Goal: Task Accomplishment & Management: Complete application form

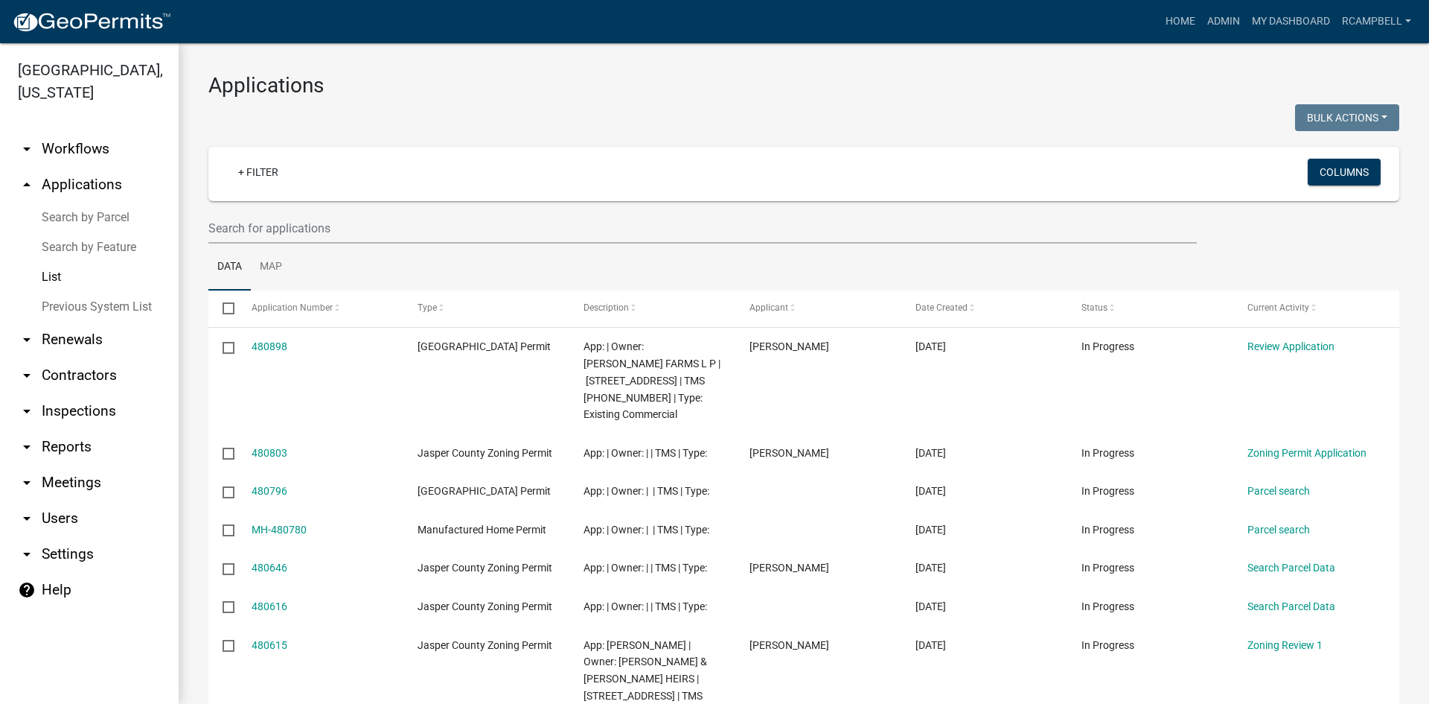
select select "3: 100"
click at [227, 211] on wm-filter-builder "+ Filter Columns" at bounding box center [803, 195] width 1191 height 97
click at [240, 224] on input "text" at bounding box center [702, 228] width 989 height 31
paste input "048-00-01-028"
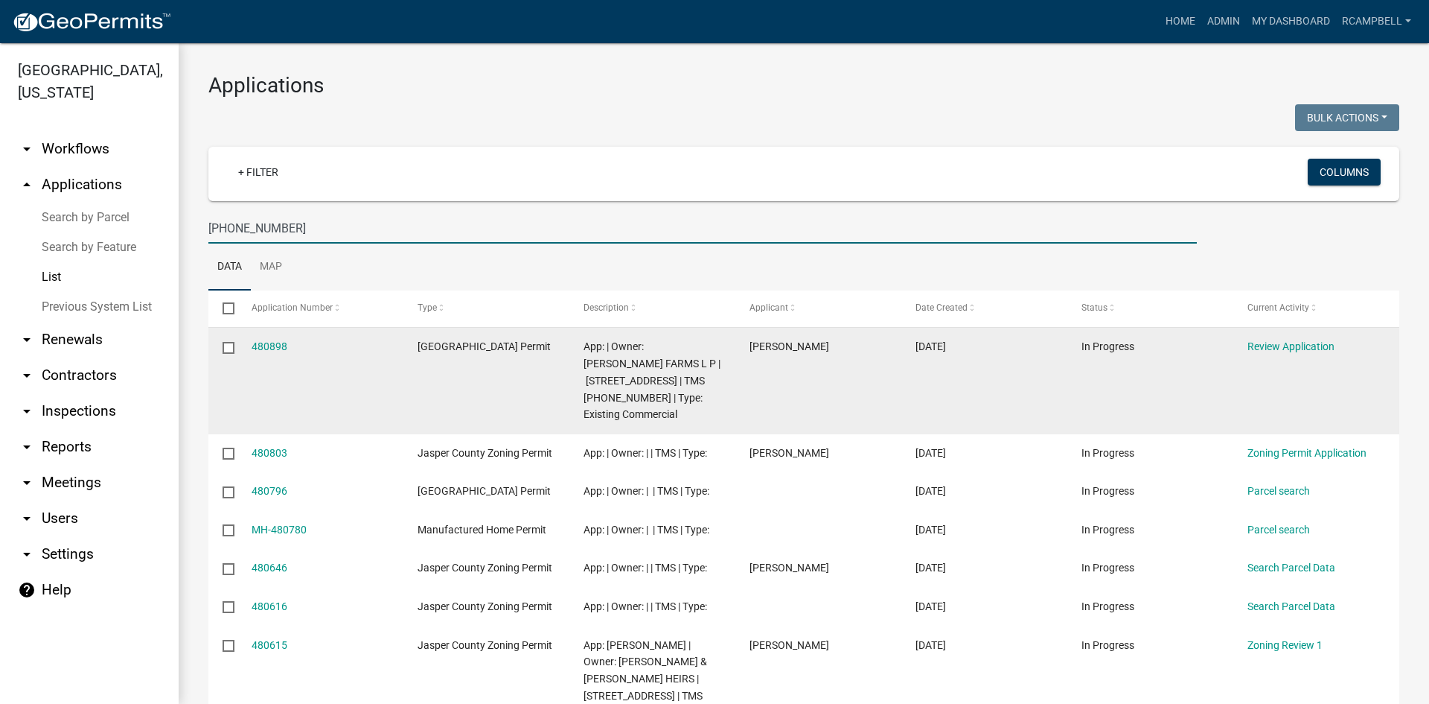
type input "048-00-01-028"
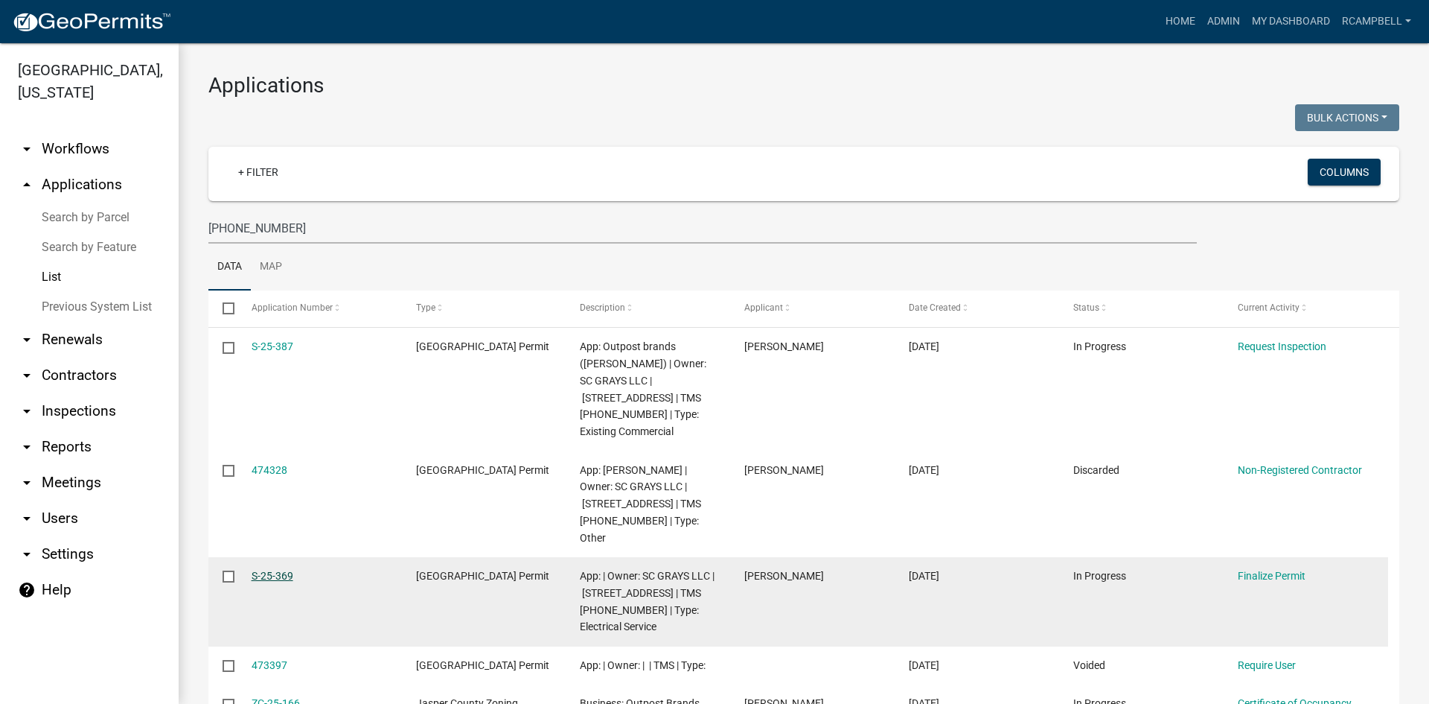
click at [268, 570] on link "S-25-369" at bounding box center [273, 576] width 42 height 12
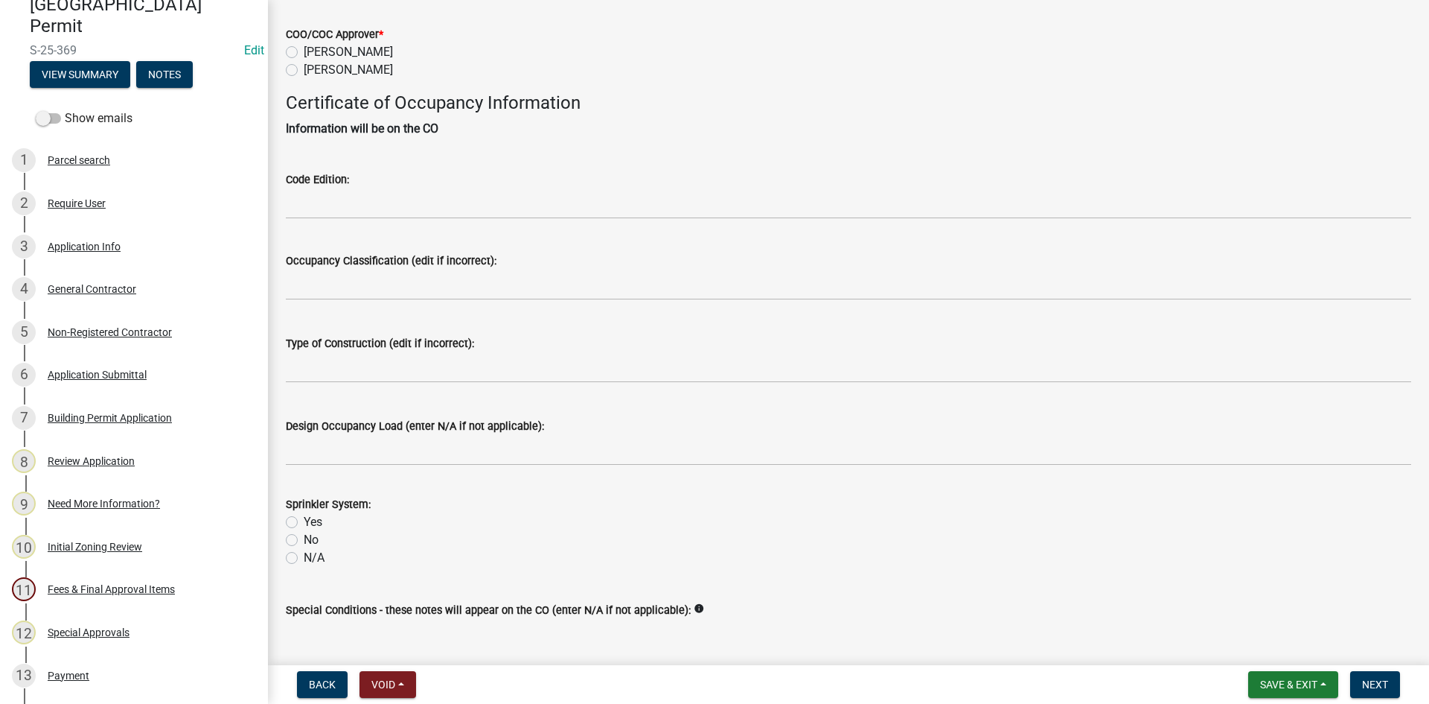
scroll to position [185, 0]
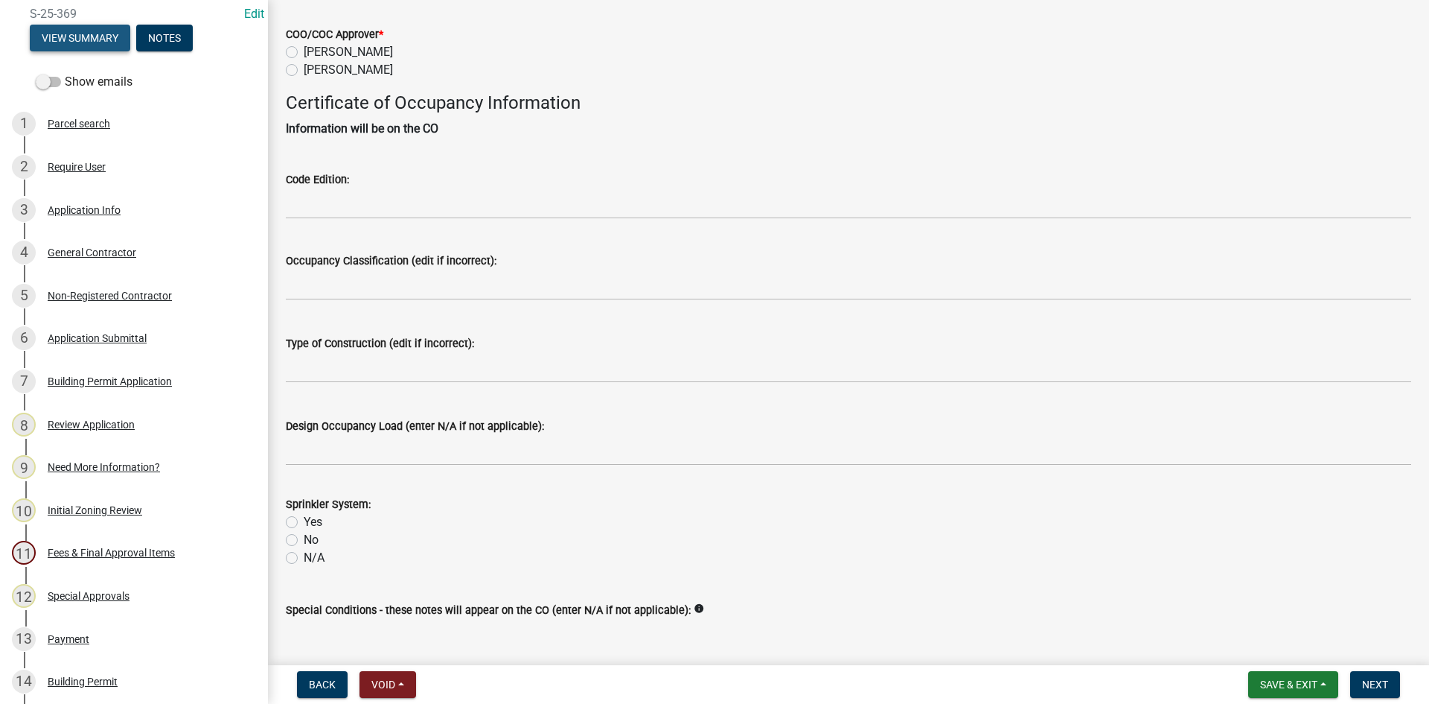
click at [45, 34] on button "View Summary" at bounding box center [80, 38] width 101 height 27
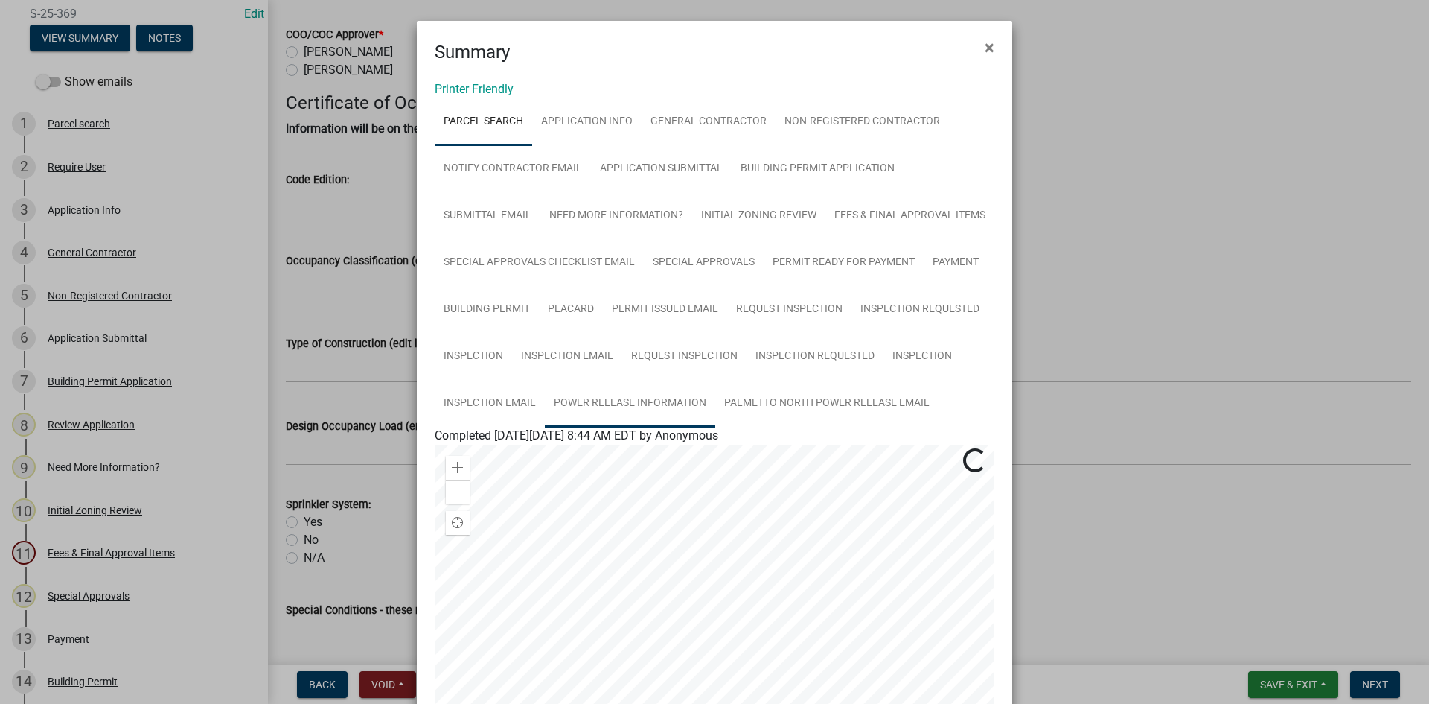
click at [660, 406] on link "Power Release Information" at bounding box center [630, 404] width 170 height 48
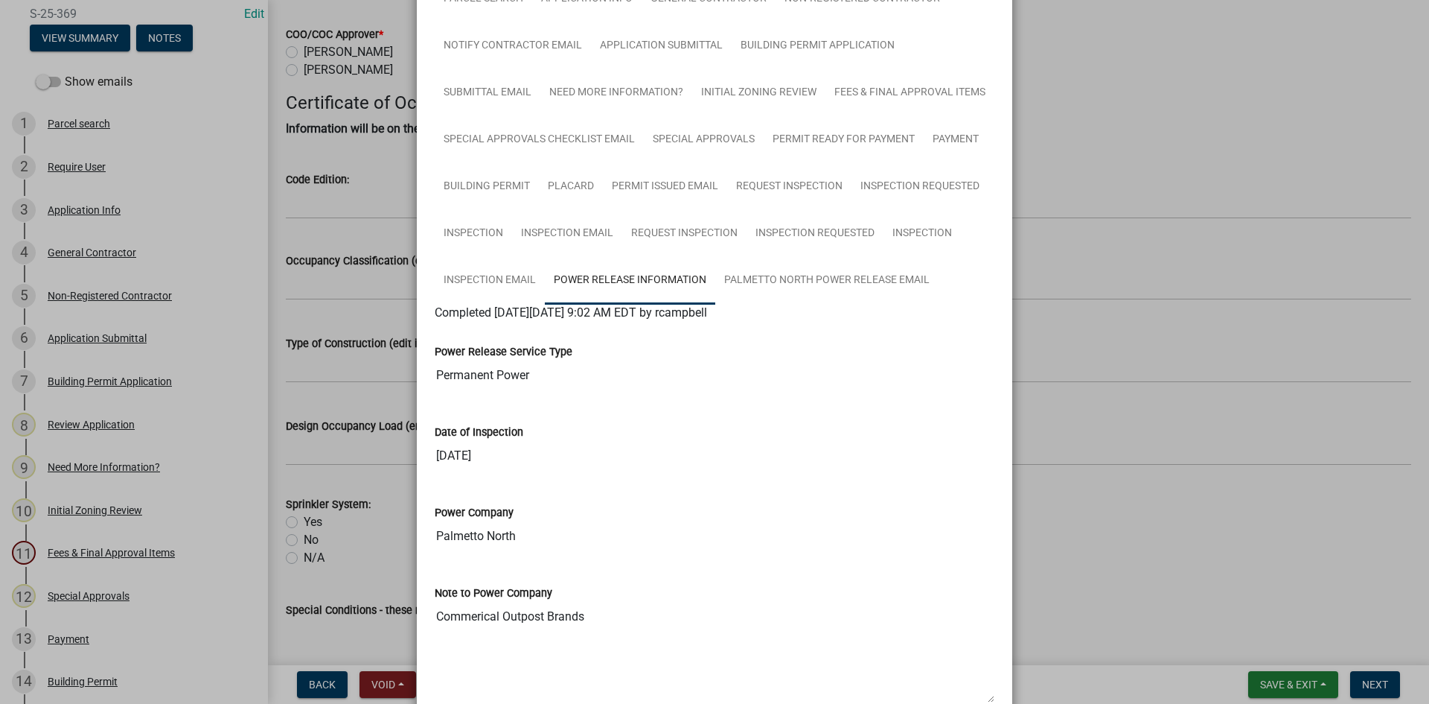
scroll to position [97, 0]
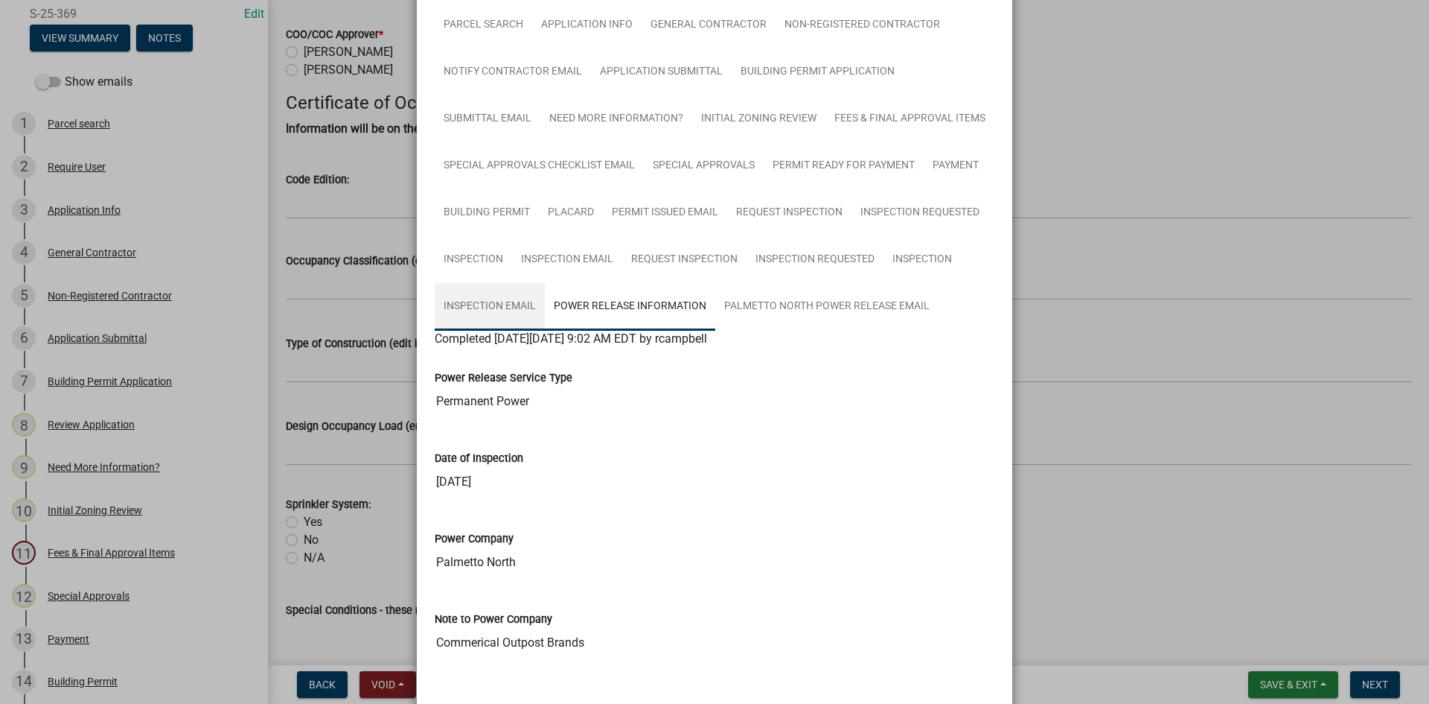
click at [477, 308] on link "Inspection Email" at bounding box center [490, 307] width 110 height 48
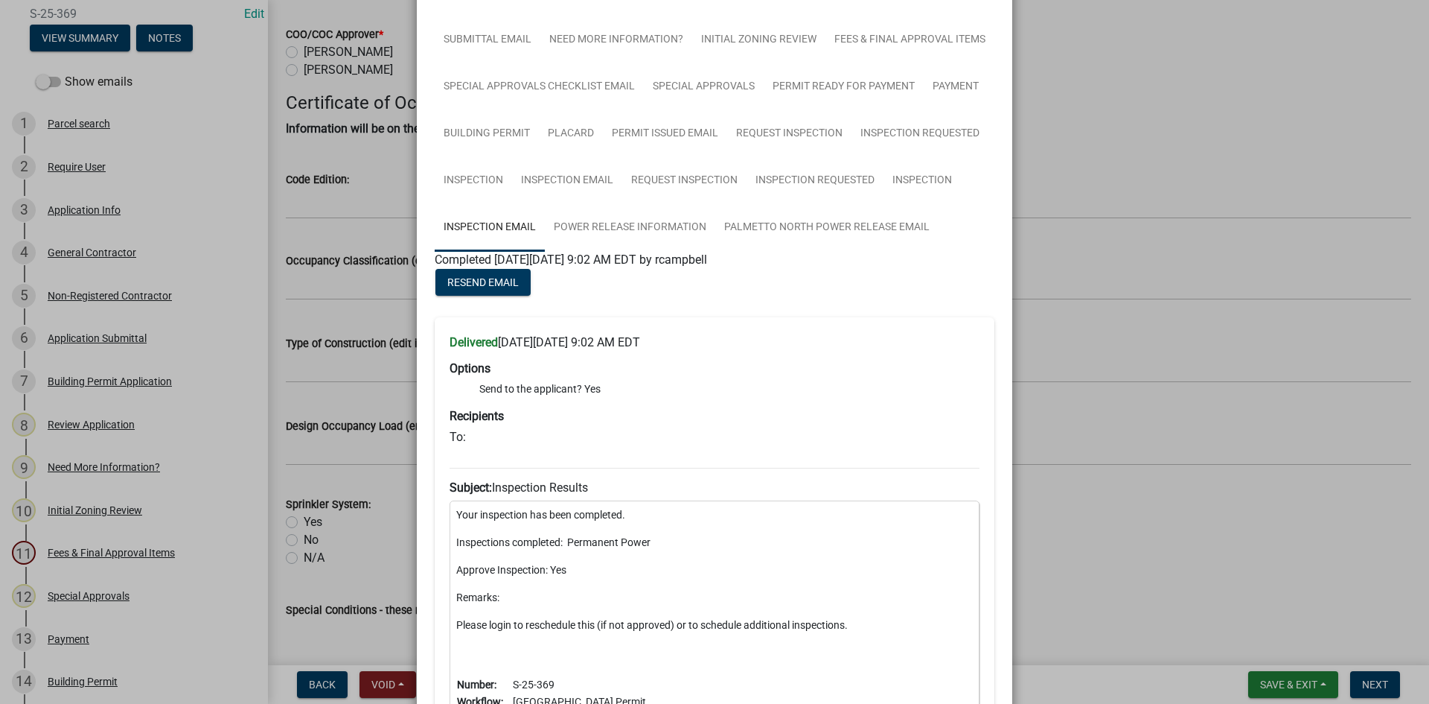
scroll to position [250, 0]
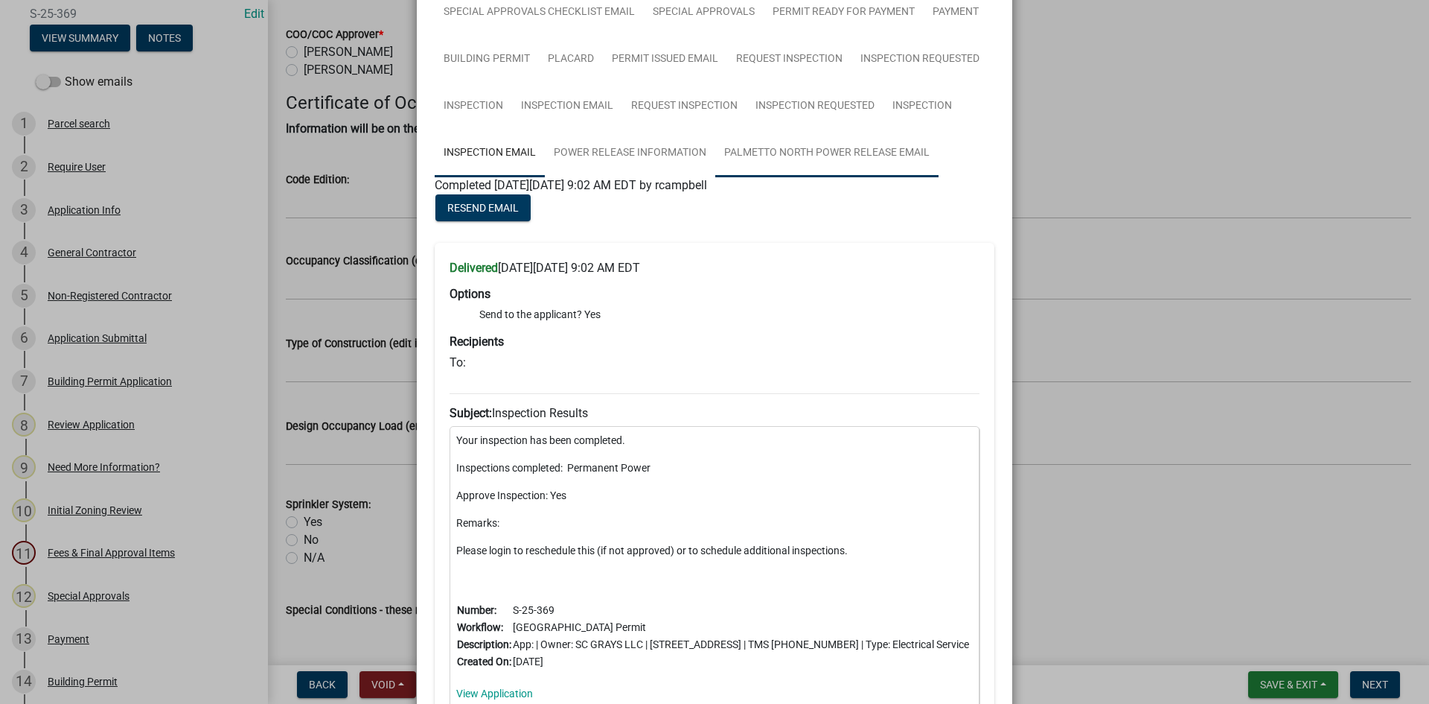
click at [772, 153] on link "Palmetto North Power Release Email" at bounding box center [826, 154] width 223 height 48
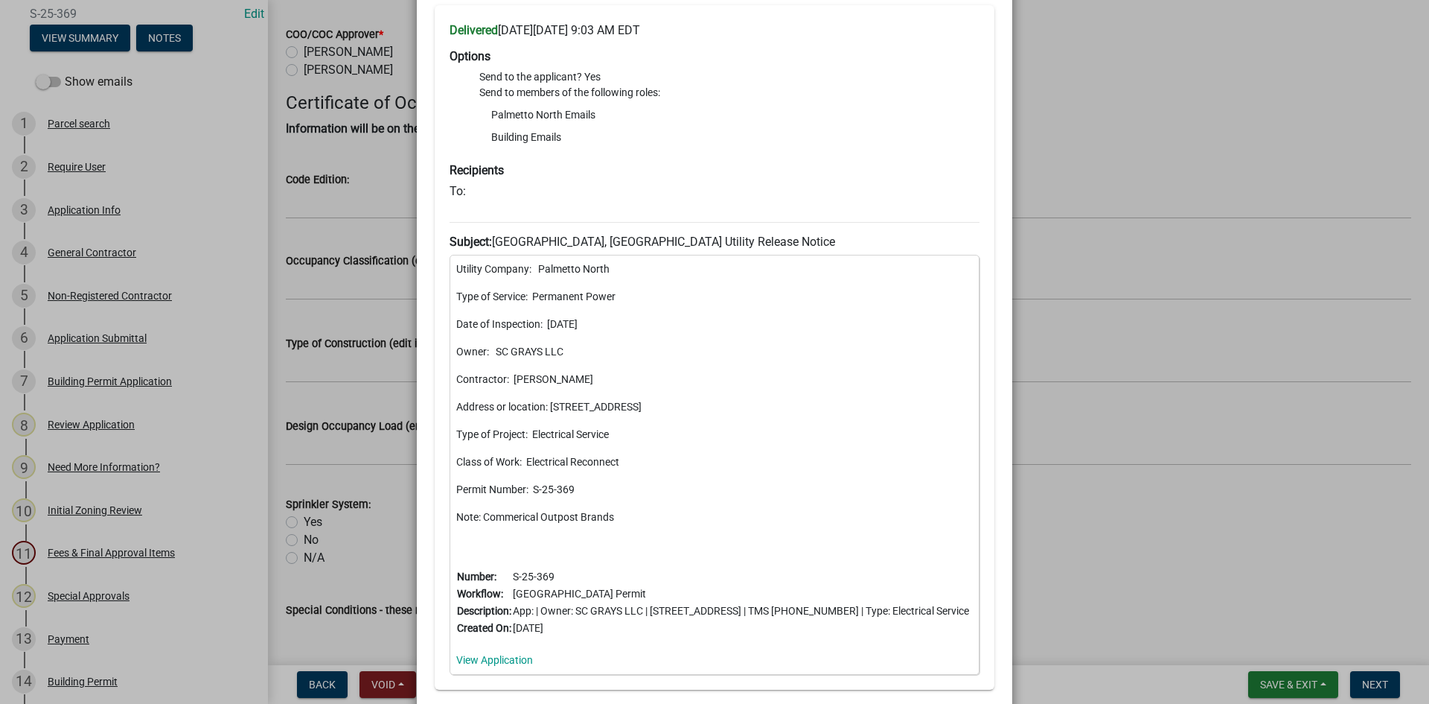
scroll to position [521, 0]
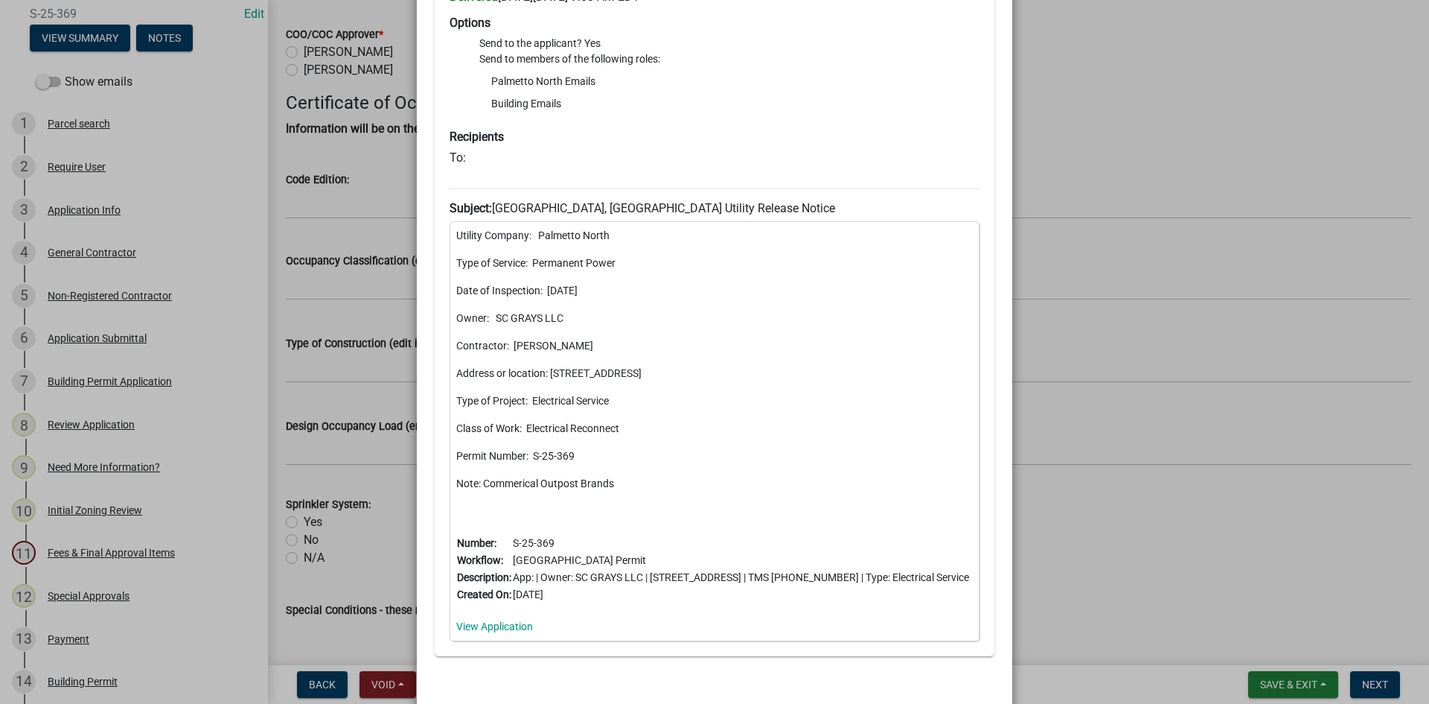
click at [1319, 692] on ngb-modal-window "Summary × Printer Friendly Parcel search Application Info General Contractor No…" at bounding box center [714, 352] width 1429 height 704
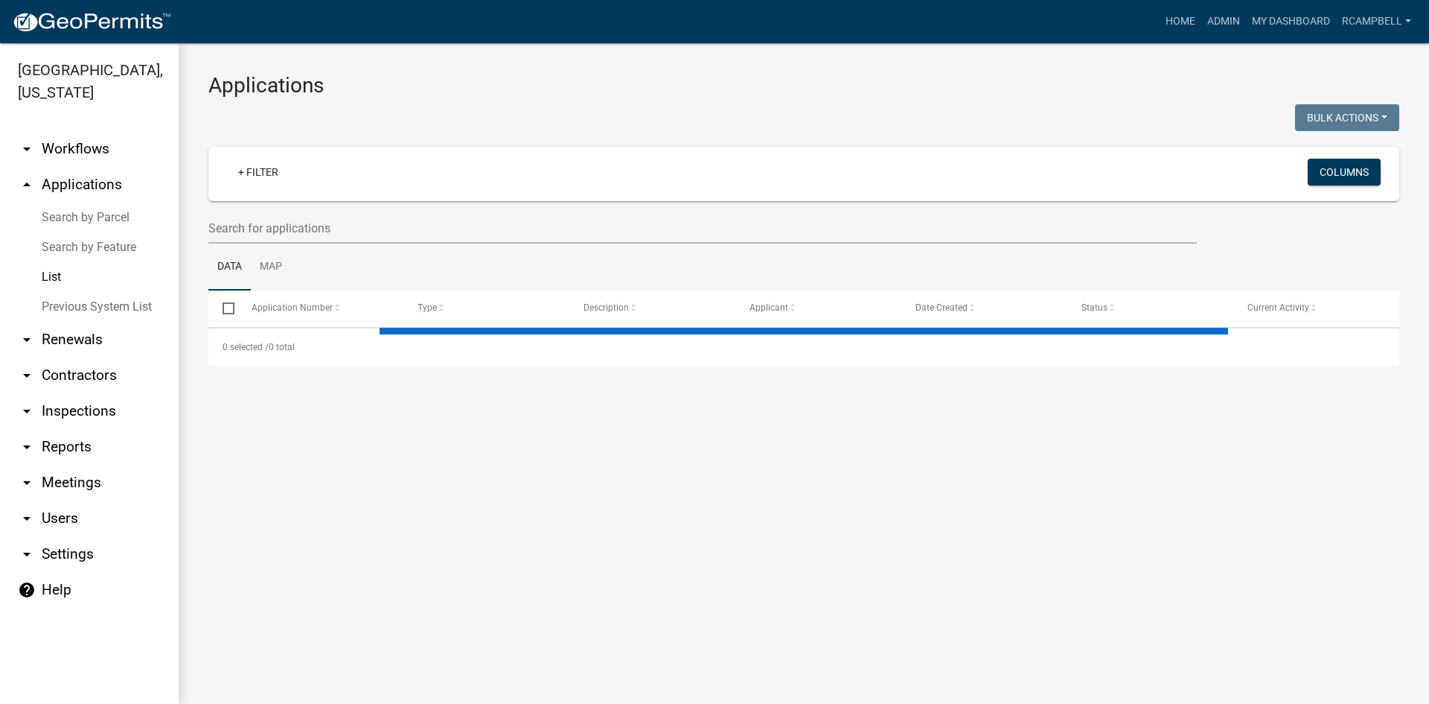
select select "3: 100"
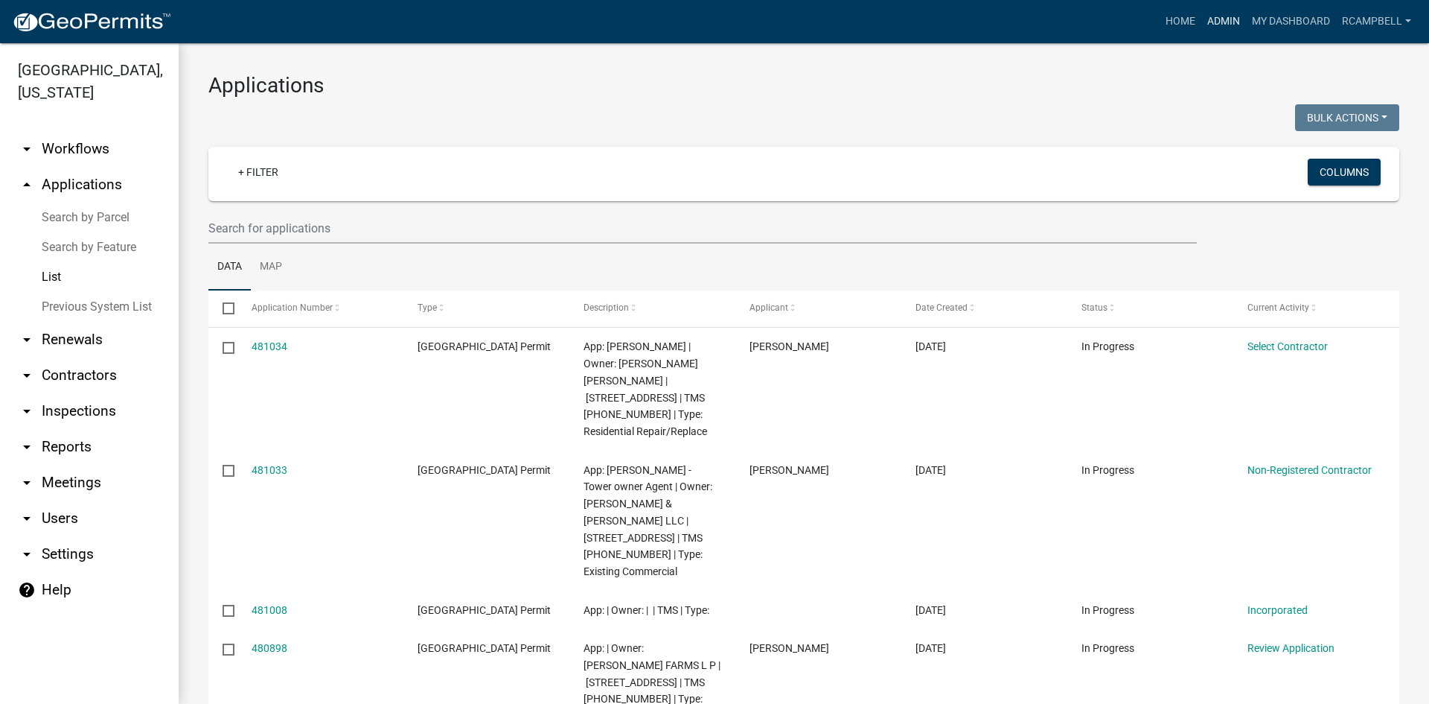
click at [1216, 21] on link "Admin" at bounding box center [1224, 21] width 45 height 28
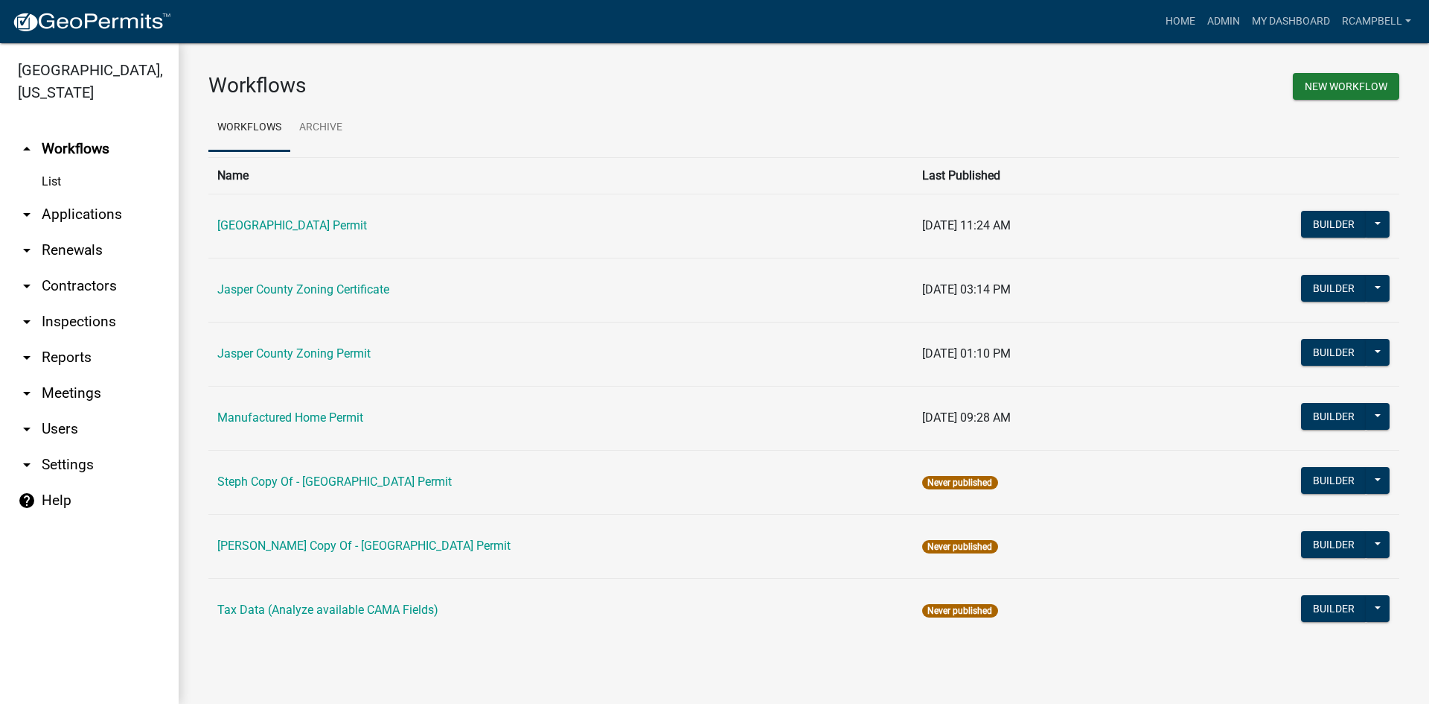
click at [95, 217] on link "arrow_drop_down Applications" at bounding box center [89, 215] width 179 height 36
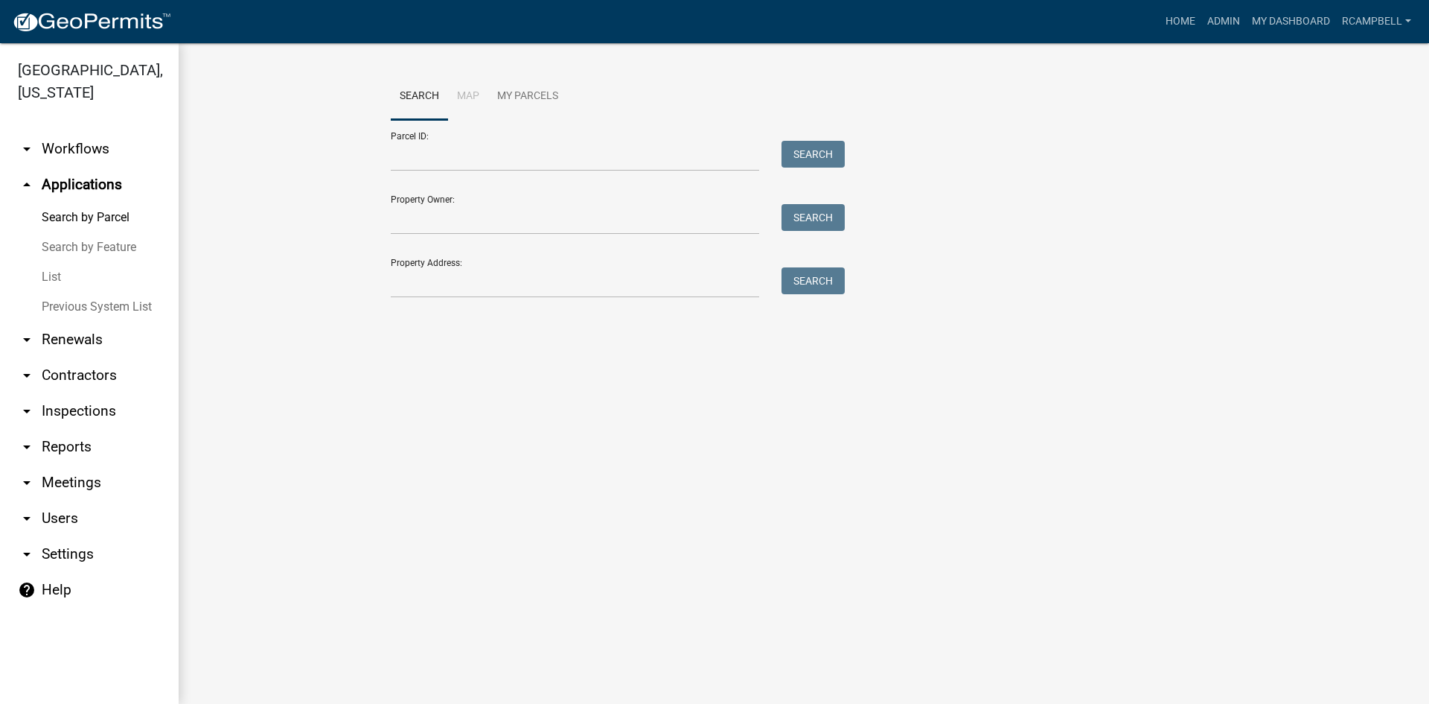
click at [56, 278] on link "List" at bounding box center [89, 277] width 179 height 30
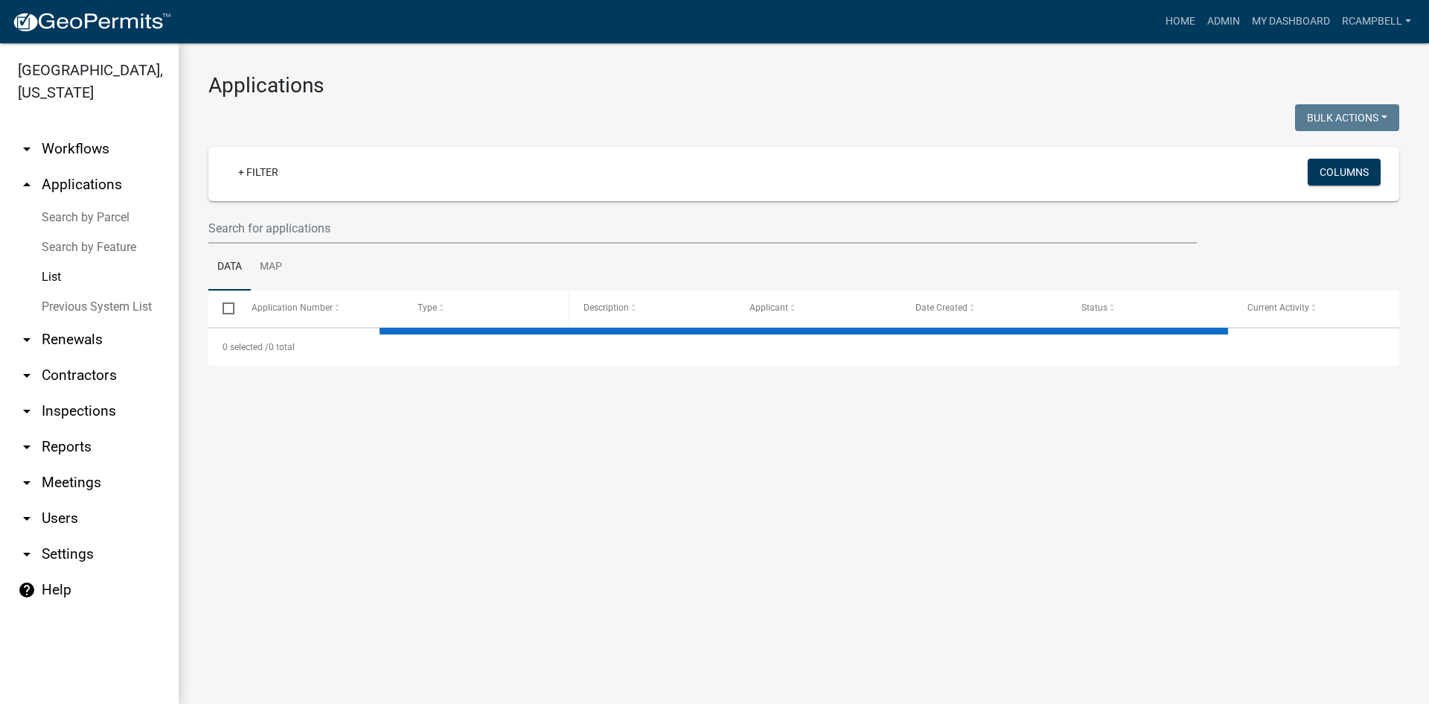
select select "3: 100"
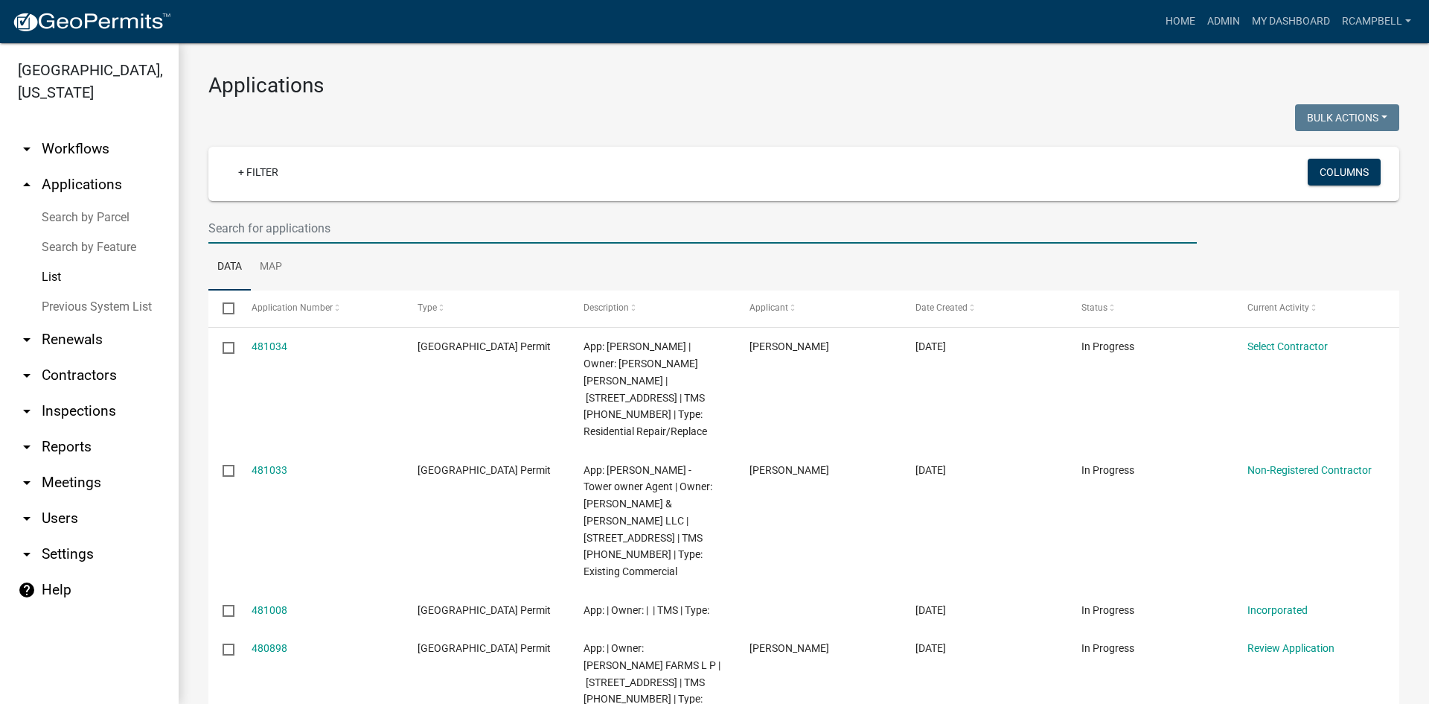
click at [337, 223] on input "text" at bounding box center [702, 228] width 989 height 31
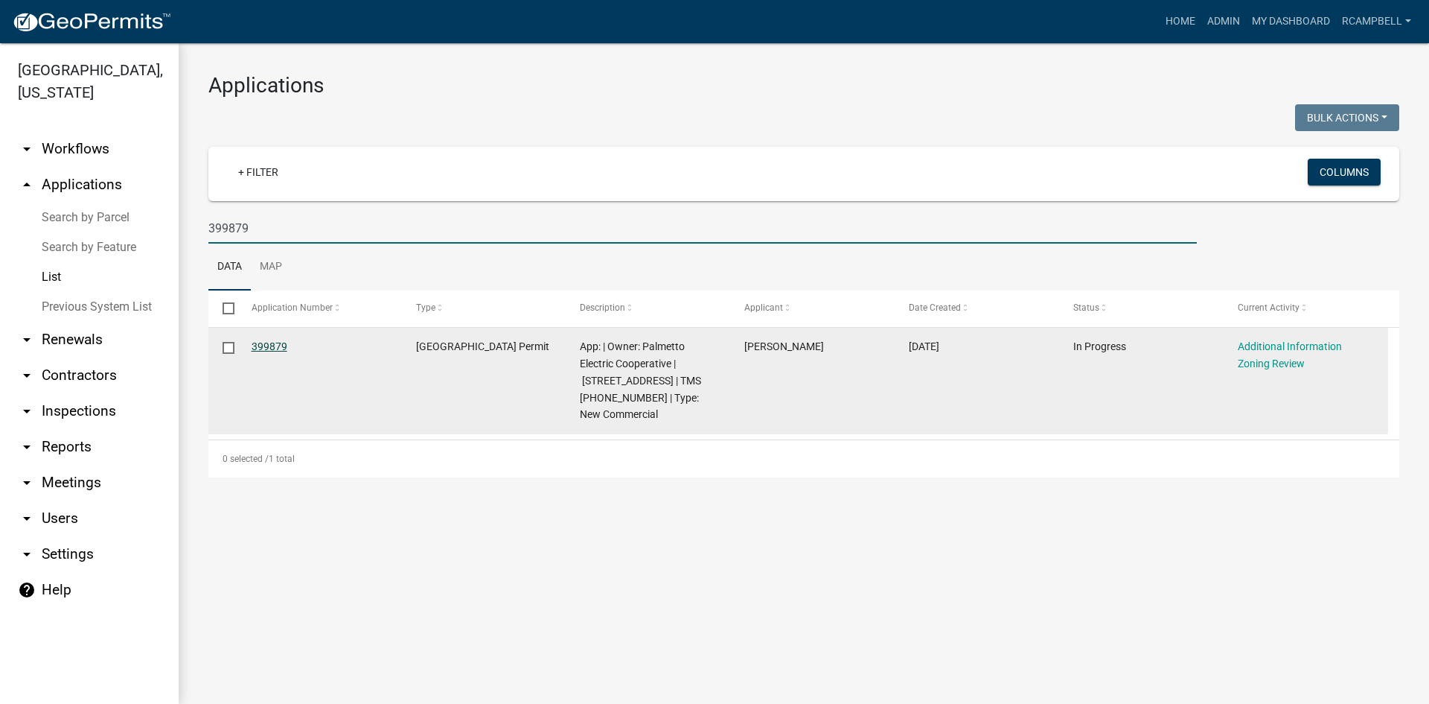
type input "399879"
click at [254, 342] on link "399879" at bounding box center [270, 346] width 36 height 12
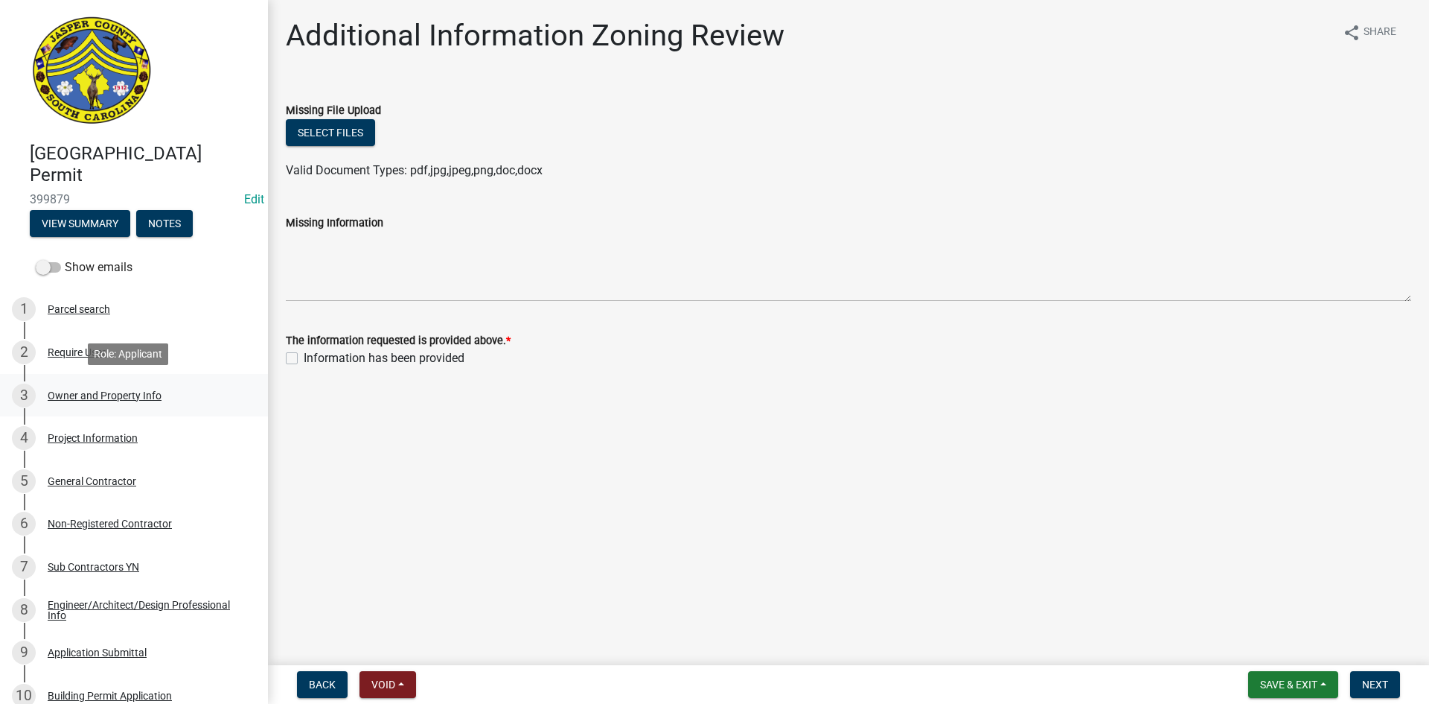
click at [138, 395] on div "Owner and Property Info" at bounding box center [105, 395] width 114 height 10
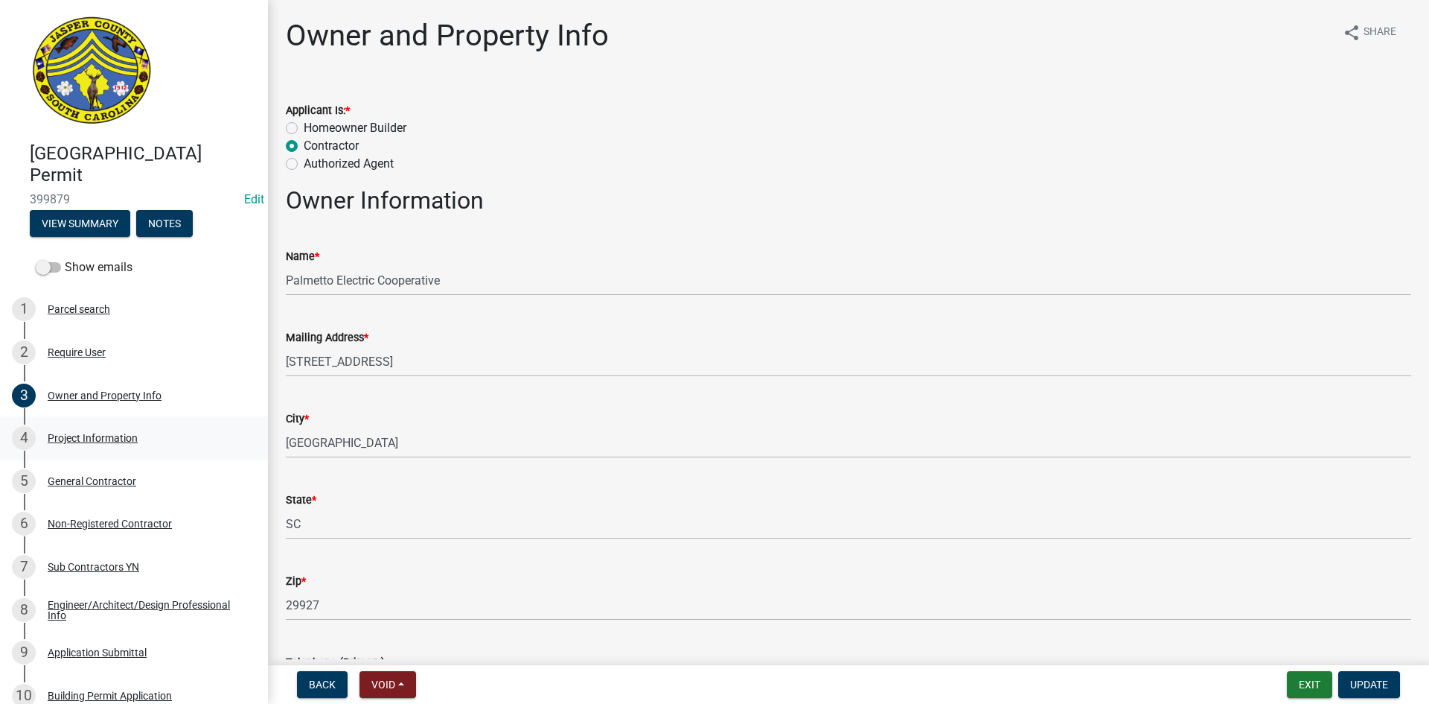
click at [92, 441] on div "Project Information" at bounding box center [93, 438] width 90 height 10
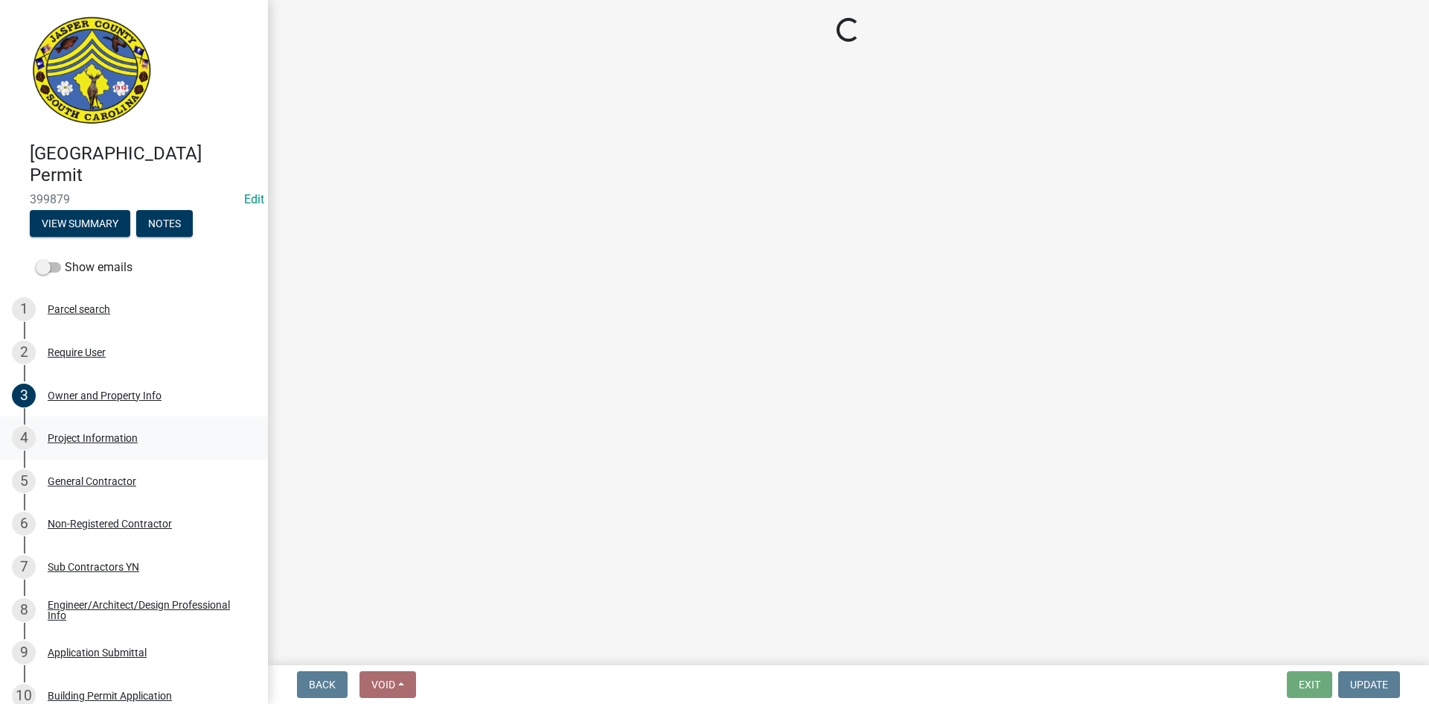
select select "d8ad81b1-fb71-4473-8687-b7f73eb7480a"
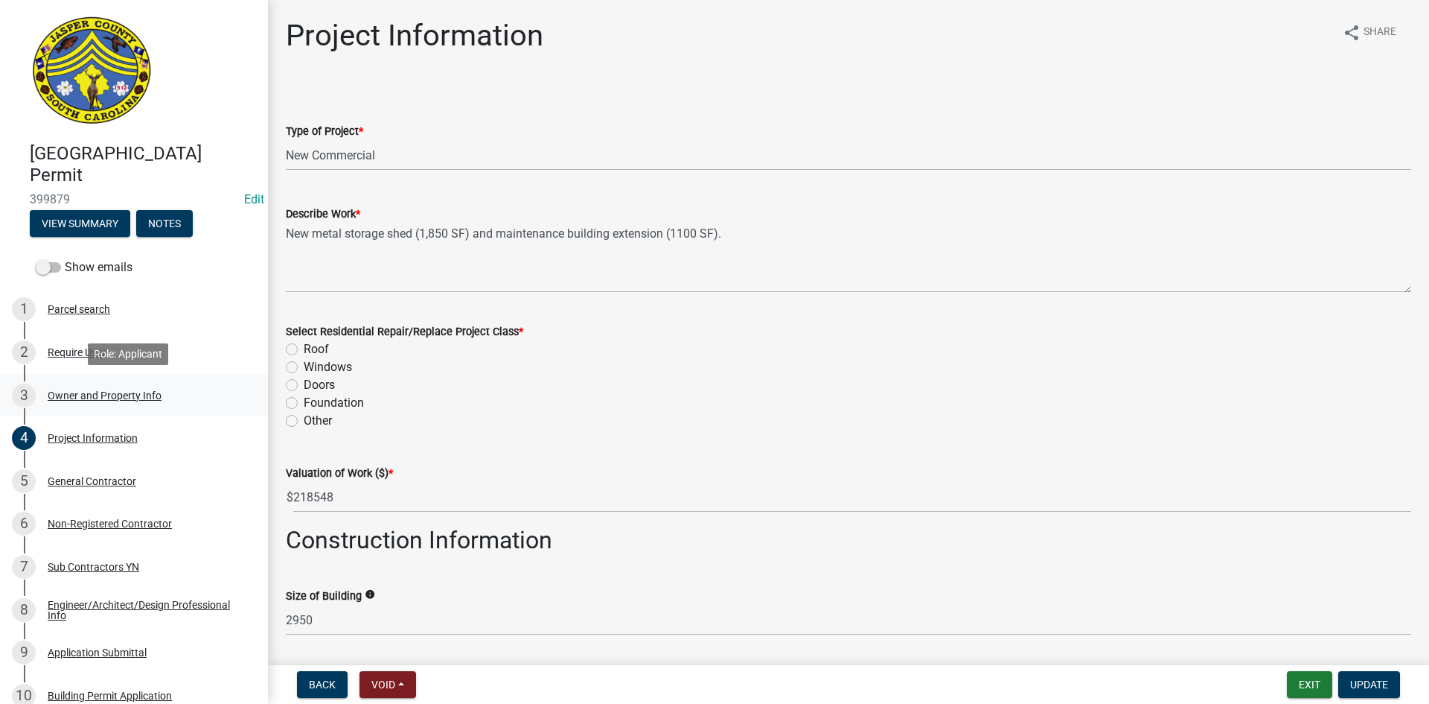
click at [96, 395] on div "Owner and Property Info" at bounding box center [105, 395] width 114 height 10
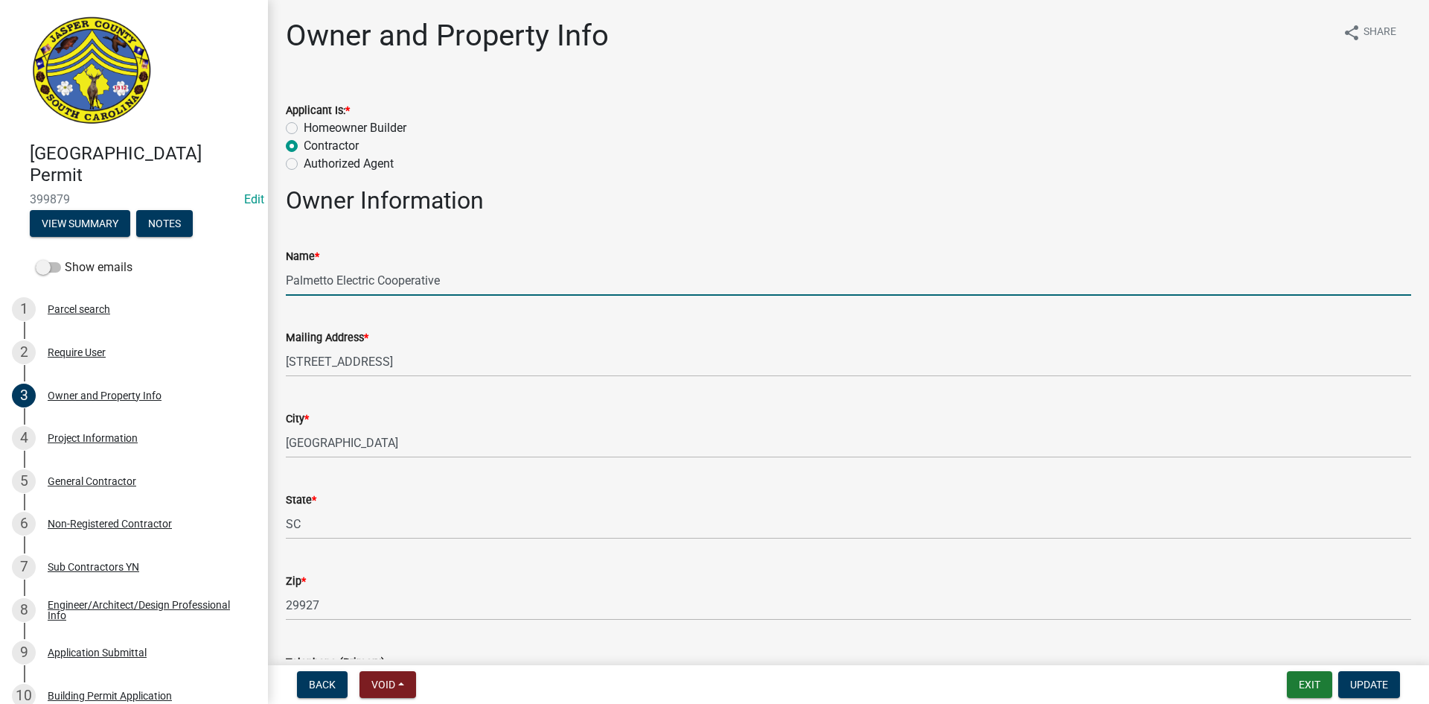
click at [467, 284] on input "Palmetto Electric Cooperative" at bounding box center [849, 280] width 1126 height 31
click at [619, 281] on input "Palmetto Electric Cooperative (Storage shed 1850 sq and Maintance" at bounding box center [849, 280] width 1126 height 31
click at [671, 275] on input "Palmetto Electric Cooperative (Storage shed 1850 sq and Maintenance Addition 11…" at bounding box center [849, 280] width 1126 height 31
type input "Palmetto Electric Cooperative (Storage shed 1850 sq and Maintenance addition 11…"
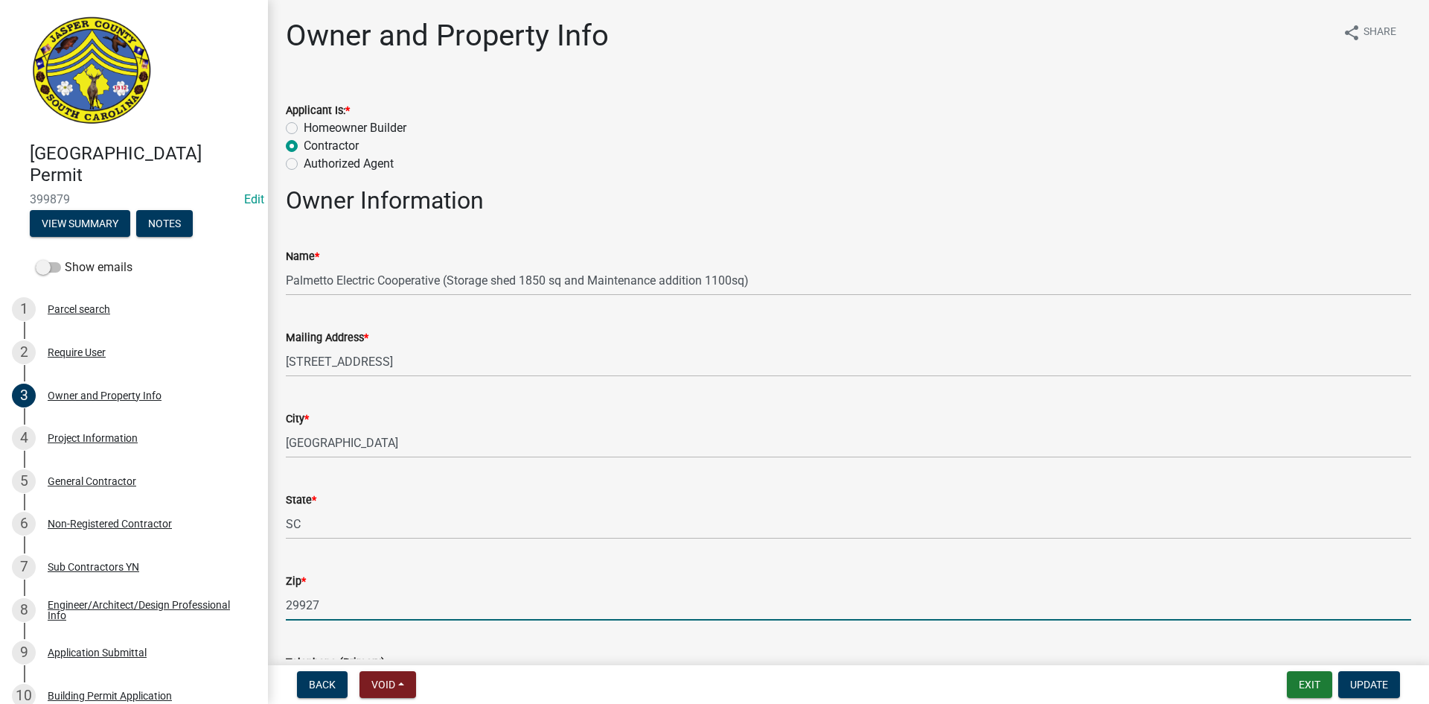
drag, startPoint x: 1356, startPoint y: 620, endPoint x: 1374, endPoint y: 637, distance: 24.2
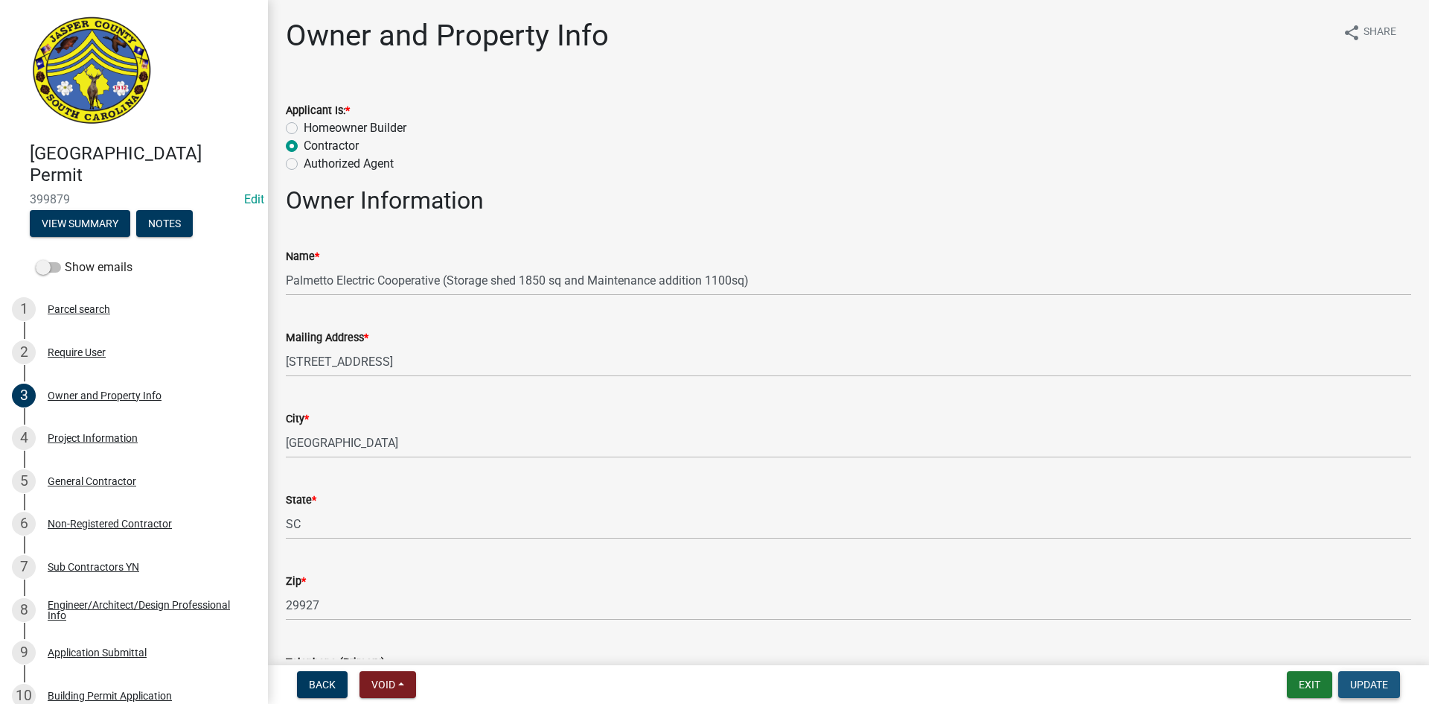
click at [1371, 677] on button "Update" at bounding box center [1370, 684] width 62 height 27
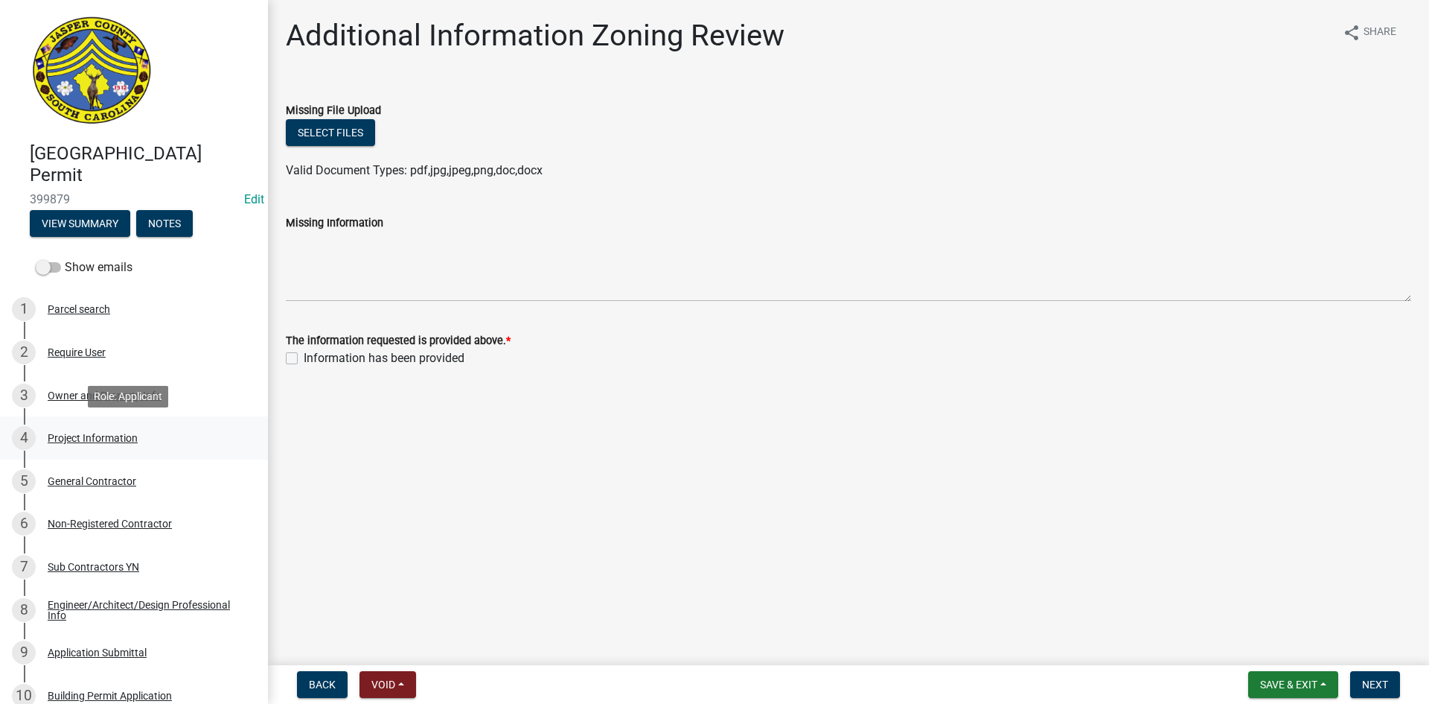
click at [86, 438] on div "Project Information" at bounding box center [93, 438] width 90 height 10
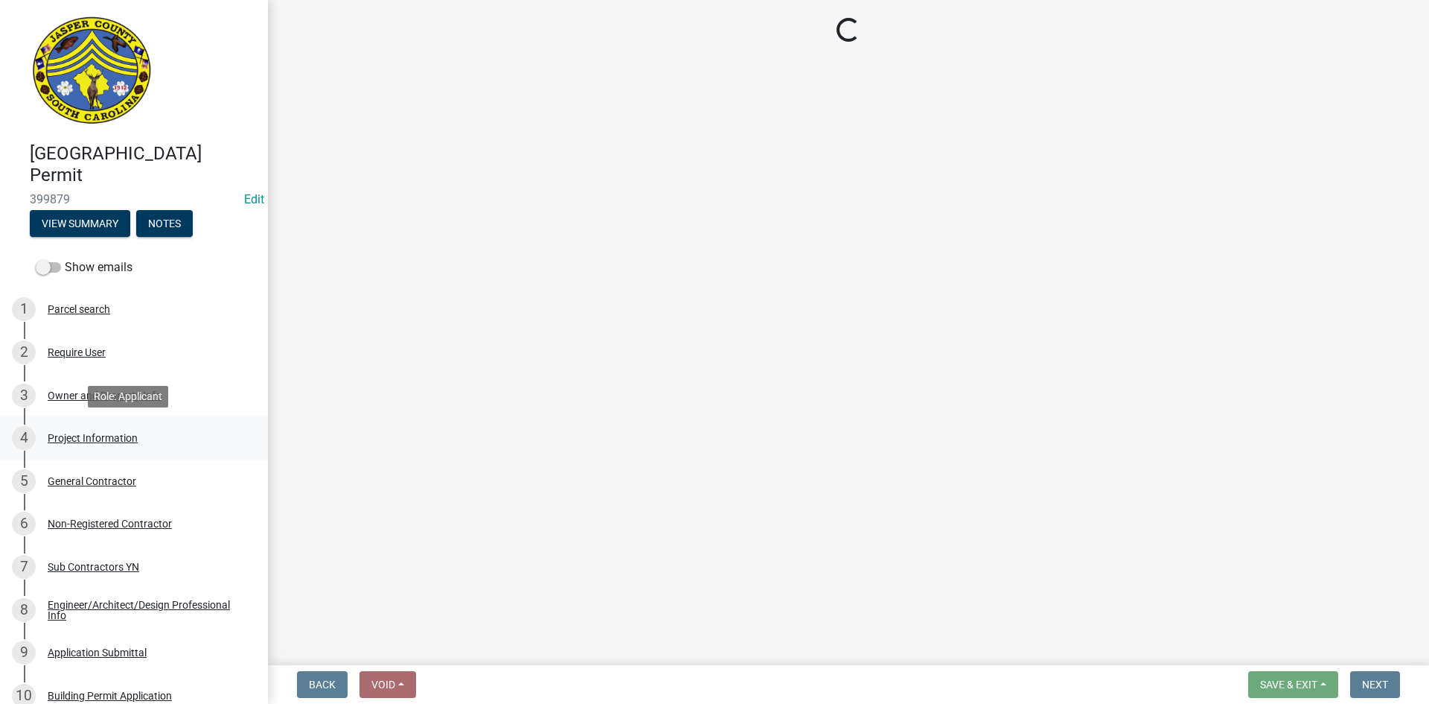
select select "d8ad81b1-fb71-4473-8687-b7f73eb7480a"
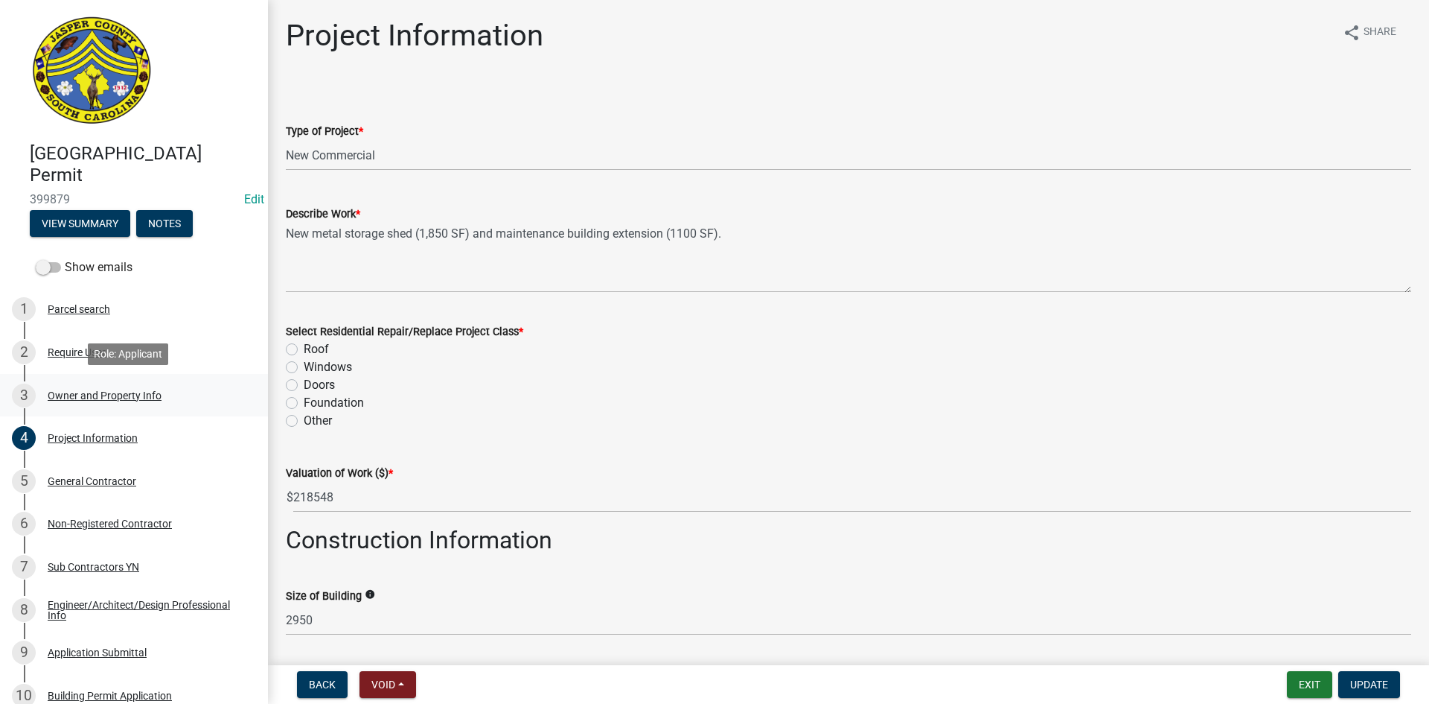
click at [78, 396] on div "Owner and Property Info" at bounding box center [105, 395] width 114 height 10
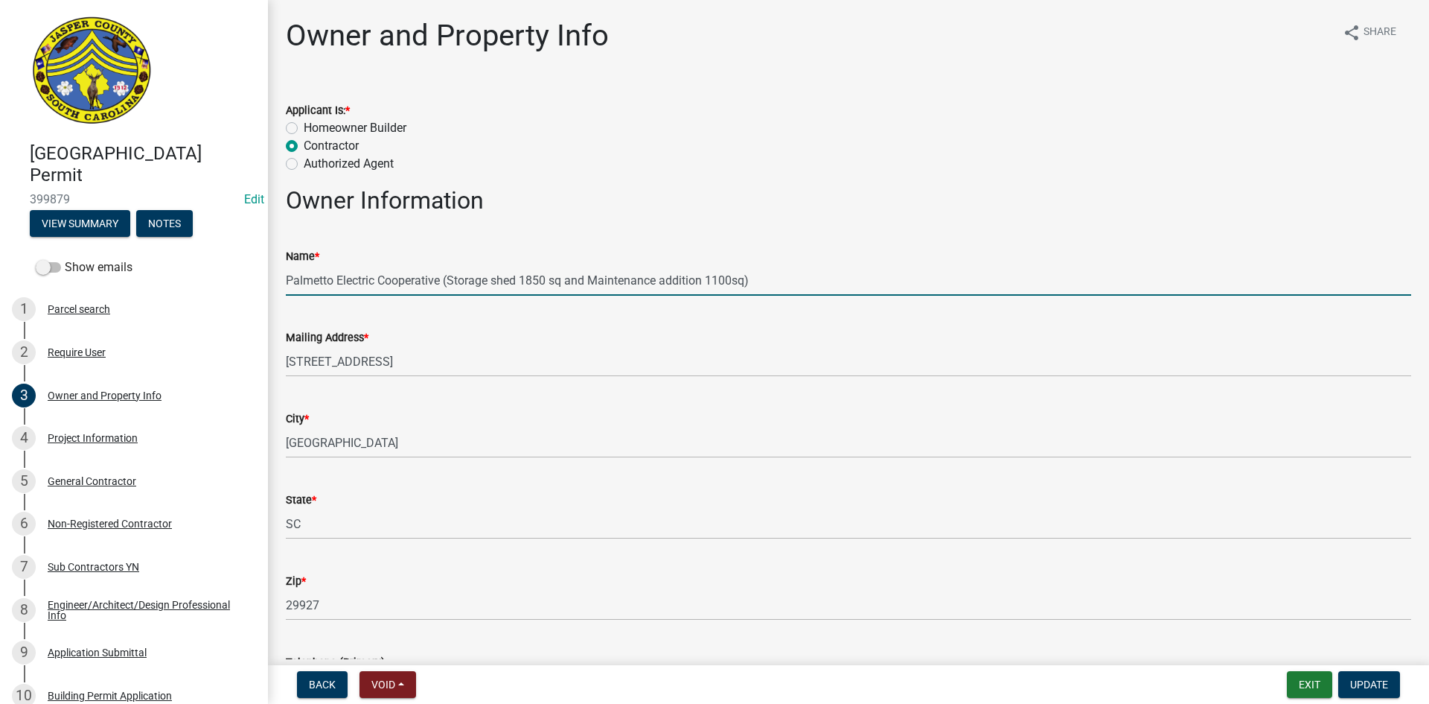
click at [666, 284] on input "Palmetto Electric Cooperative (Storage shed 1850 sq and Maintenance addition 11…" at bounding box center [849, 280] width 1126 height 31
click at [666, 281] on input "Palmetto Electric Cooperative (Storage shed 1850 sq and Maintenance addition 11…" at bounding box center [849, 280] width 1126 height 31
click at [664, 282] on input "Palmetto Electric Cooperative (Storage shed 1850 sq and Maintenance addition 11…" at bounding box center [849, 280] width 1126 height 31
type input "Palmetto Electric Cooperative (Storage shed 1850 sq and Maintenance building ad…"
click at [1363, 684] on span "Update" at bounding box center [1369, 684] width 38 height 12
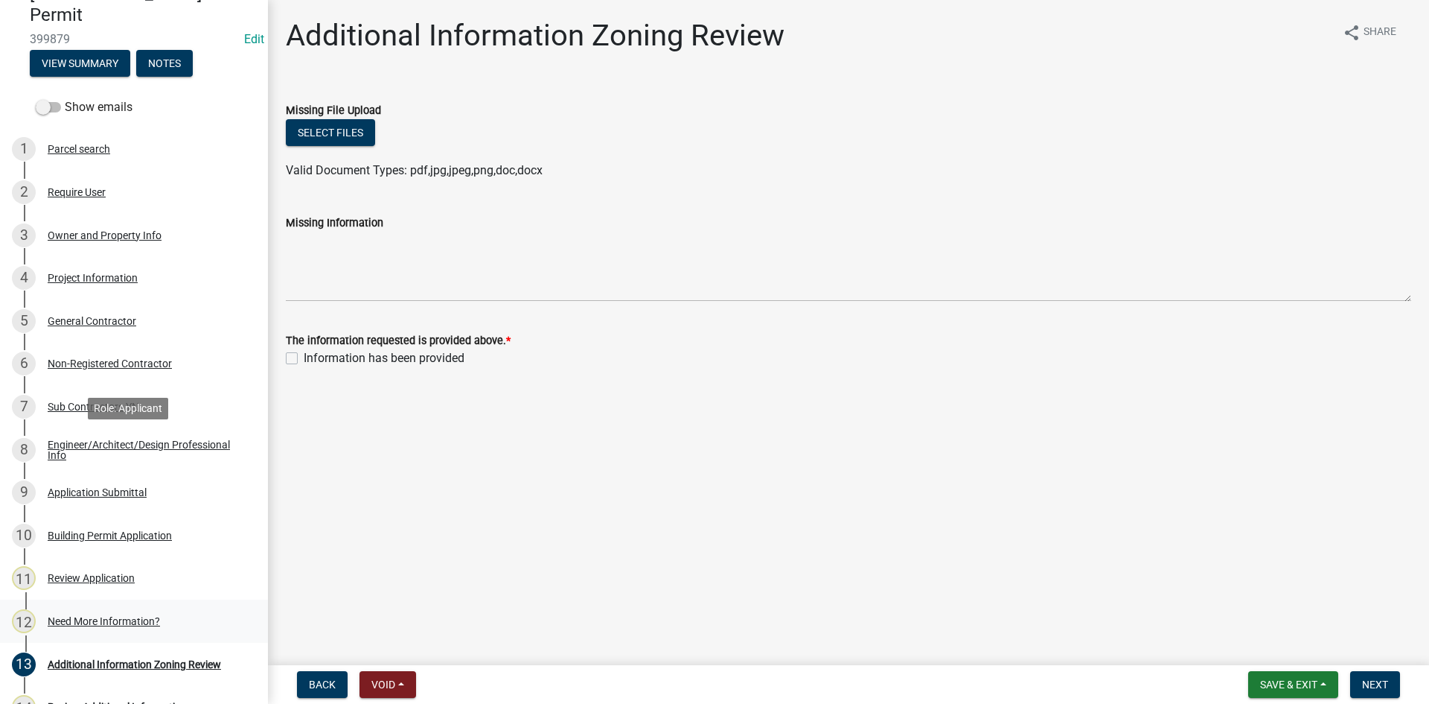
scroll to position [333, 0]
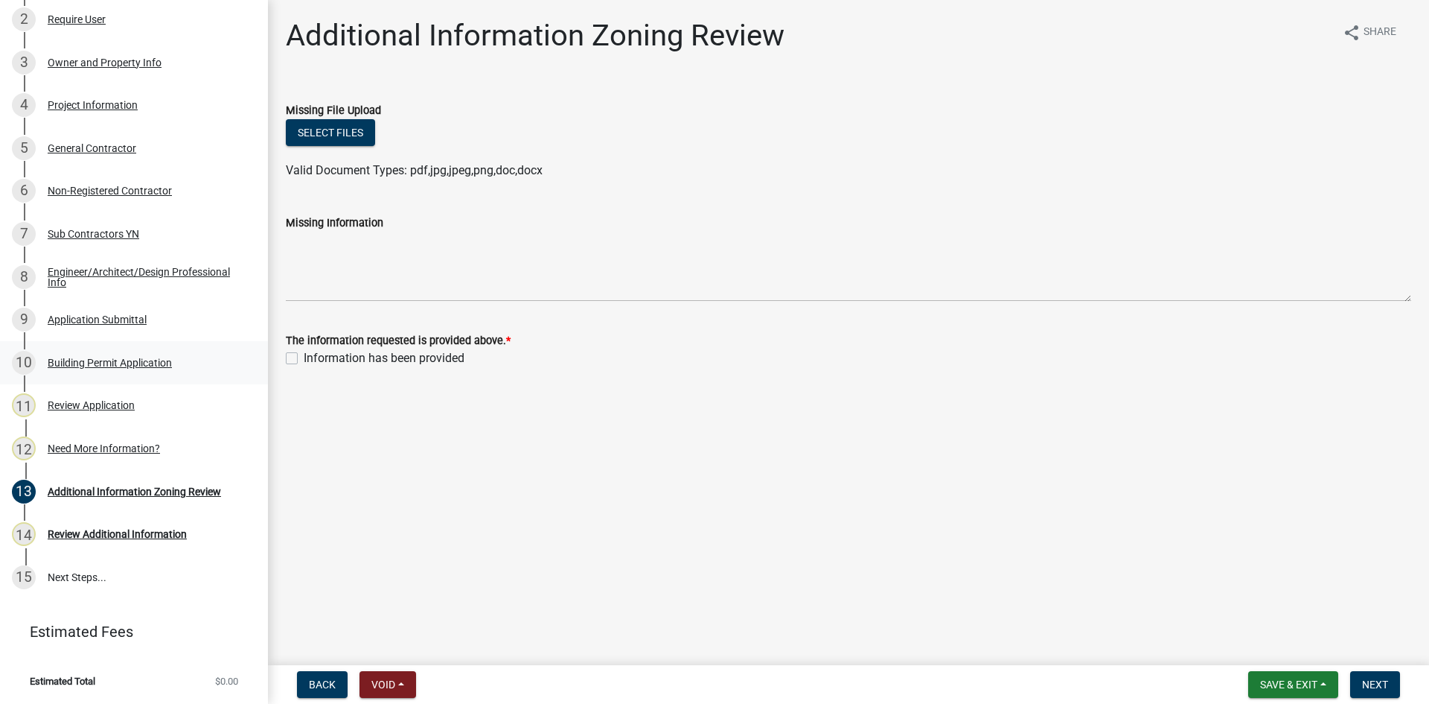
click at [94, 363] on div "Building Permit Application" at bounding box center [110, 362] width 124 height 10
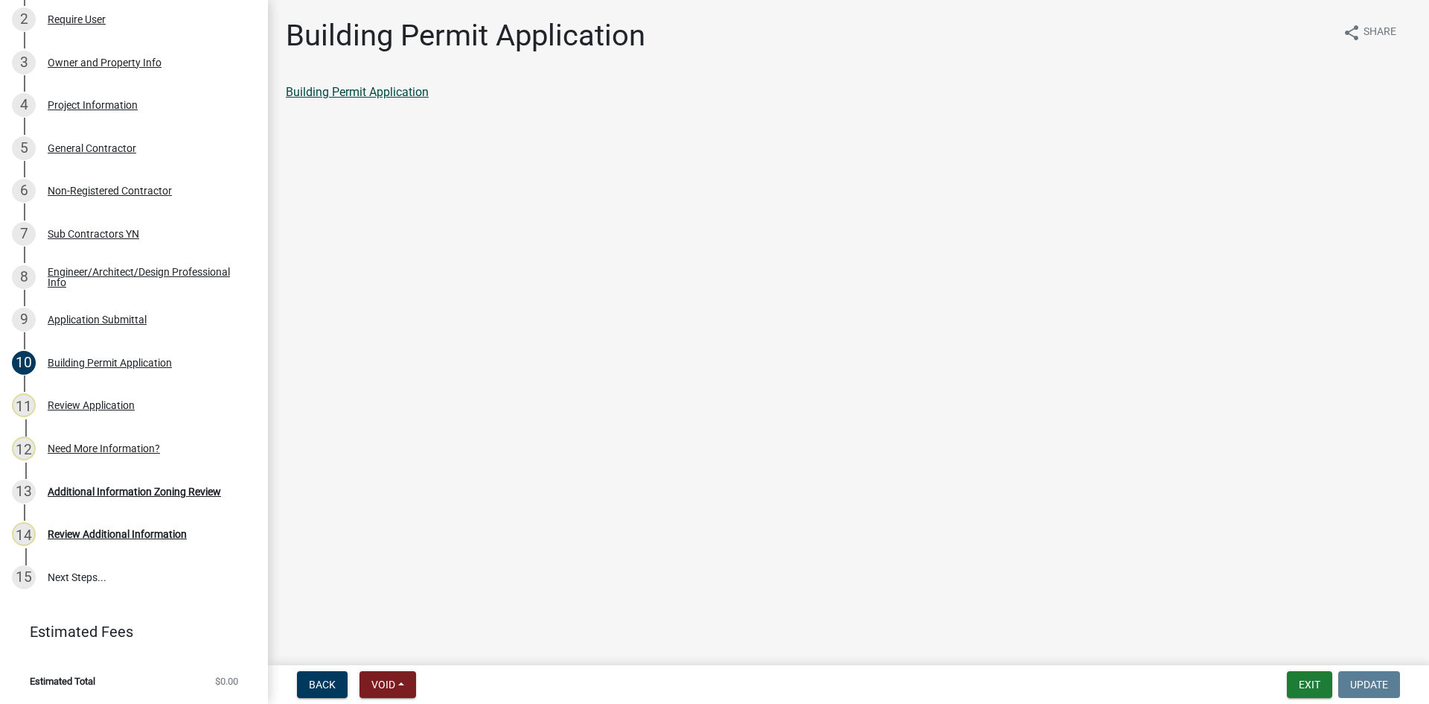
click at [316, 98] on link "Building Permit Application" at bounding box center [357, 92] width 143 height 14
click at [103, 57] on div "Owner and Property Info" at bounding box center [105, 62] width 114 height 10
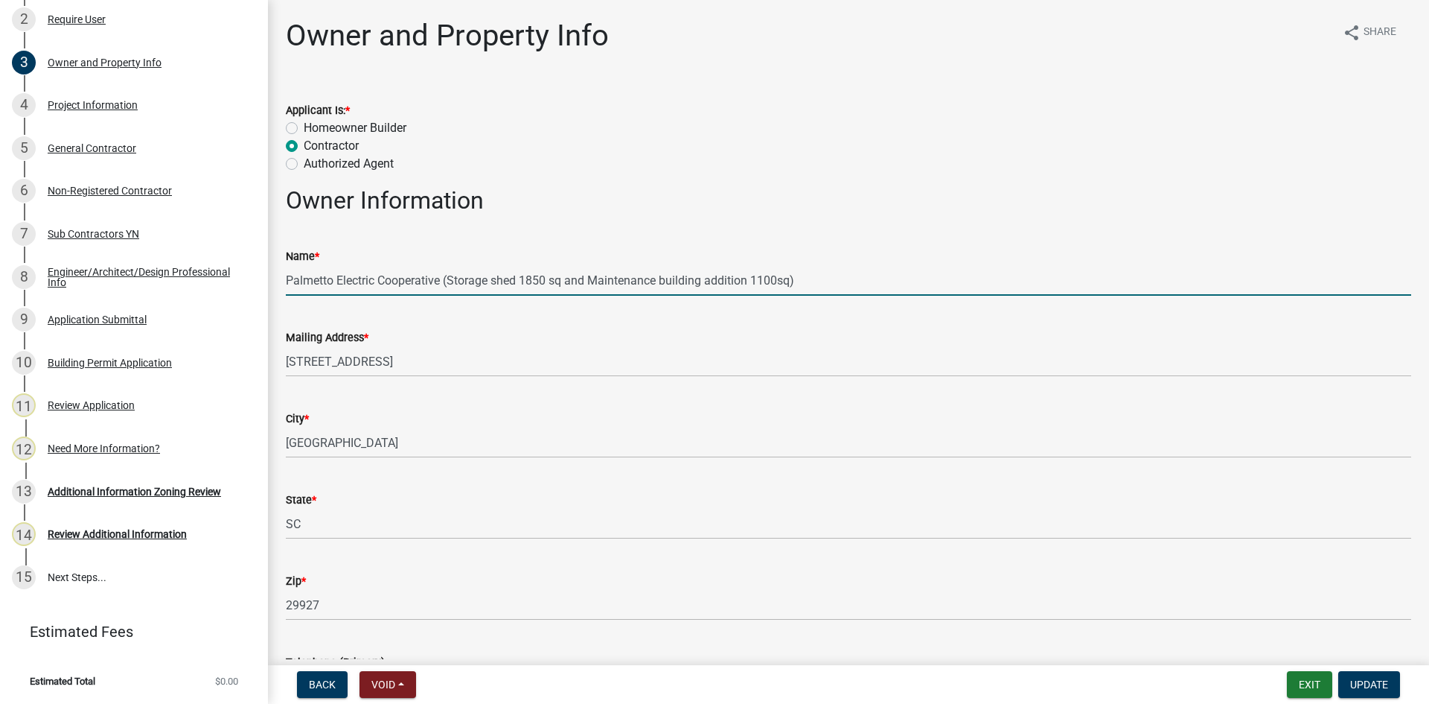
click at [497, 276] on input "Palmetto Electric Cooperative (Storage shed 1850 sq and Maintenance building ad…" at bounding box center [849, 280] width 1126 height 31
type input "Palmetto Electric Cooperative (Shed 1850 sq and Maintenance addition 1100sq)"
click at [1381, 685] on span "Update" at bounding box center [1369, 684] width 38 height 12
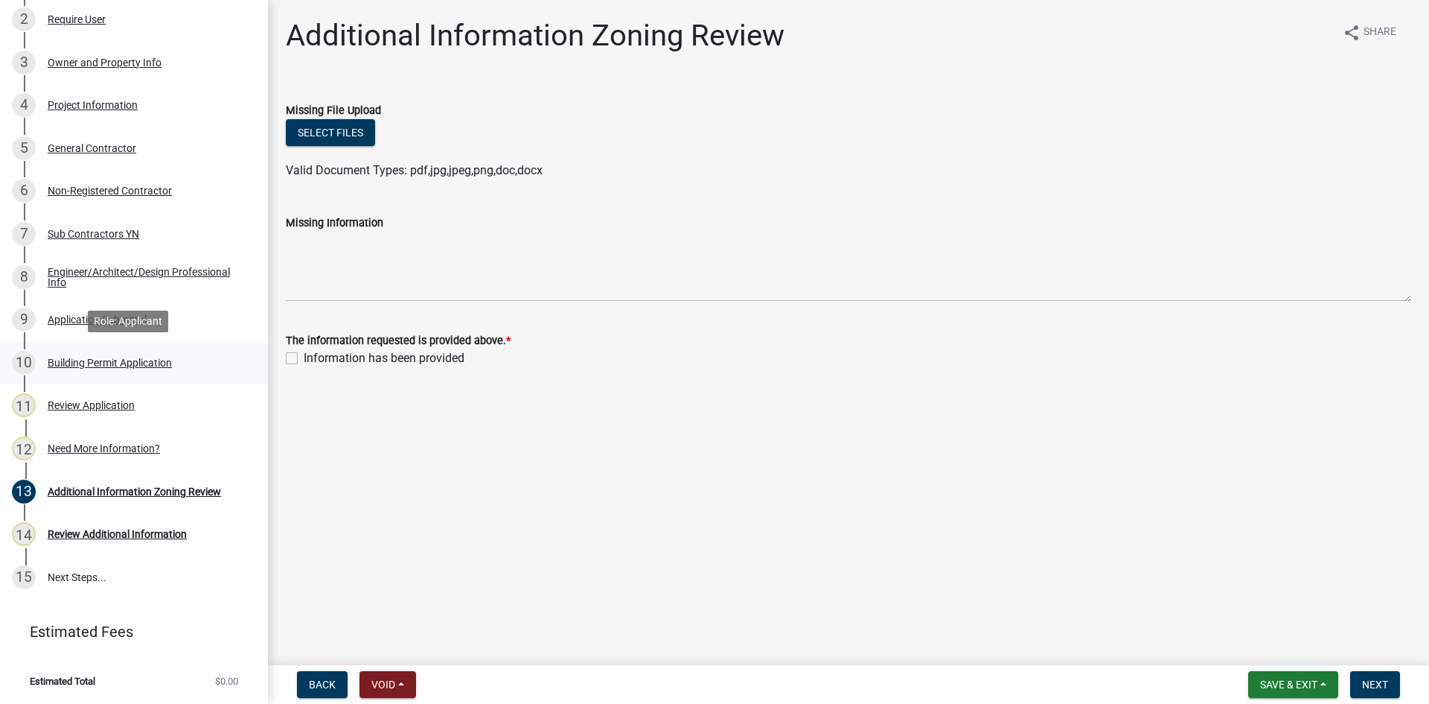
click at [116, 362] on div "Building Permit Application" at bounding box center [110, 362] width 124 height 10
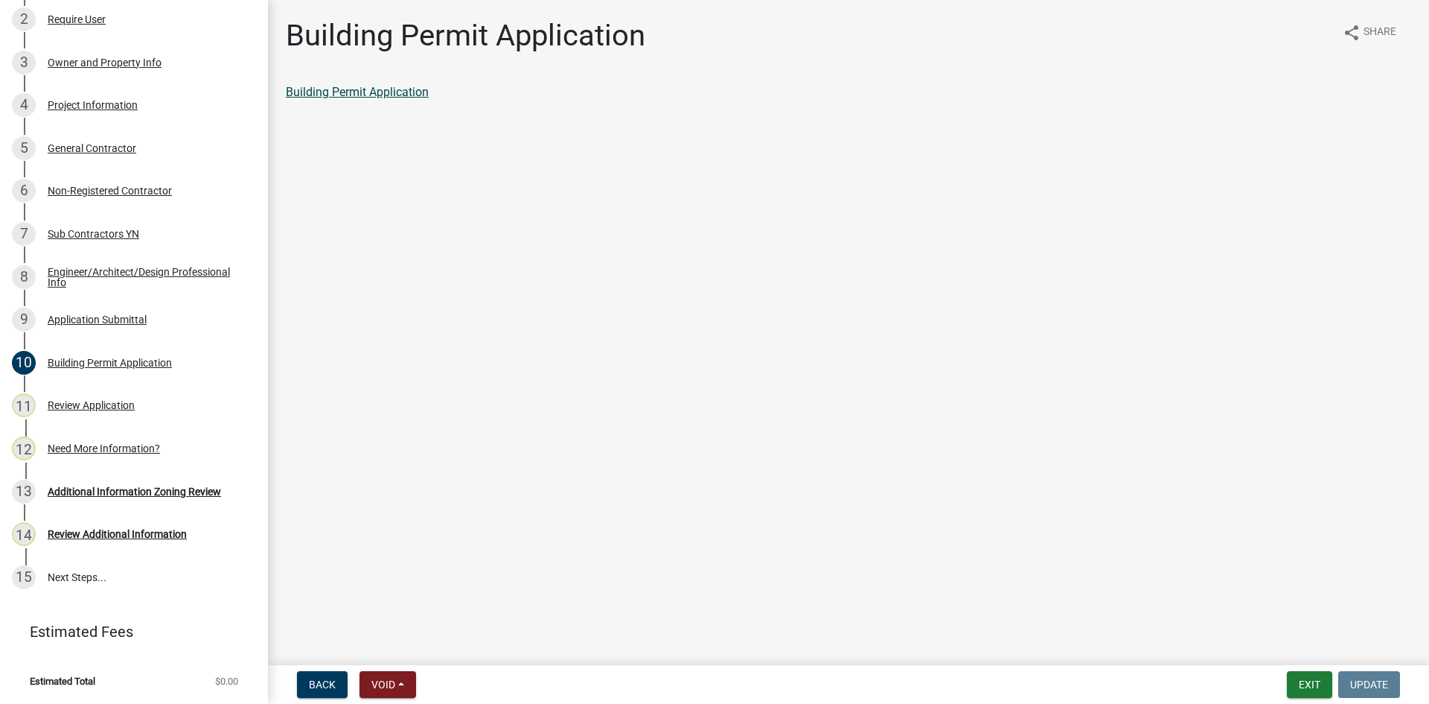
click at [309, 85] on div "Building Permit Application" at bounding box center [849, 92] width 1126 height 18
click at [310, 92] on link "Building Permit Application" at bounding box center [357, 92] width 143 height 14
click at [129, 68] on div "3 Owner and Property Info" at bounding box center [128, 63] width 232 height 24
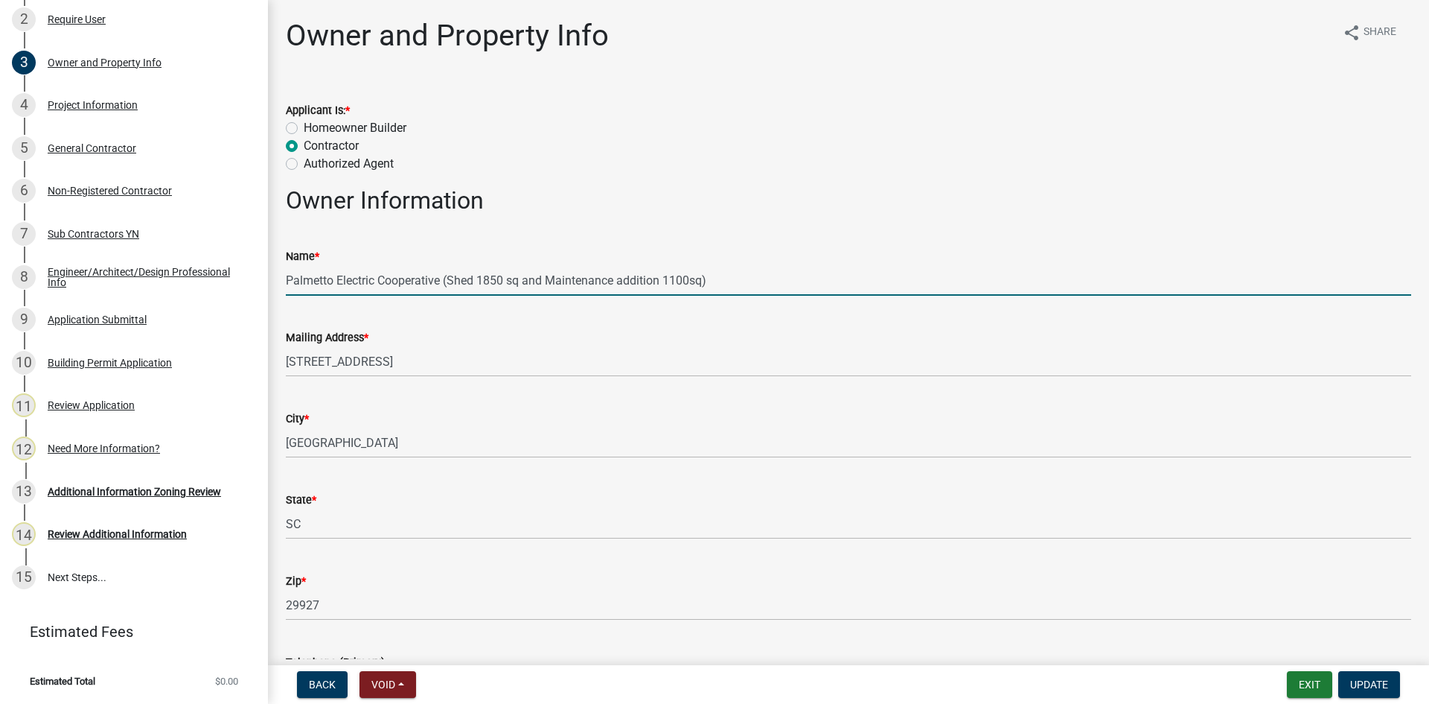
click at [662, 281] on input "Palmetto Electric Cooperative (Shed 1850 sq and Maintenance addition 1100sq)" at bounding box center [849, 280] width 1126 height 31
type input "Palmetto Electric Cooperative (Shed 1850 sq and Maintenance add 1100sq)"
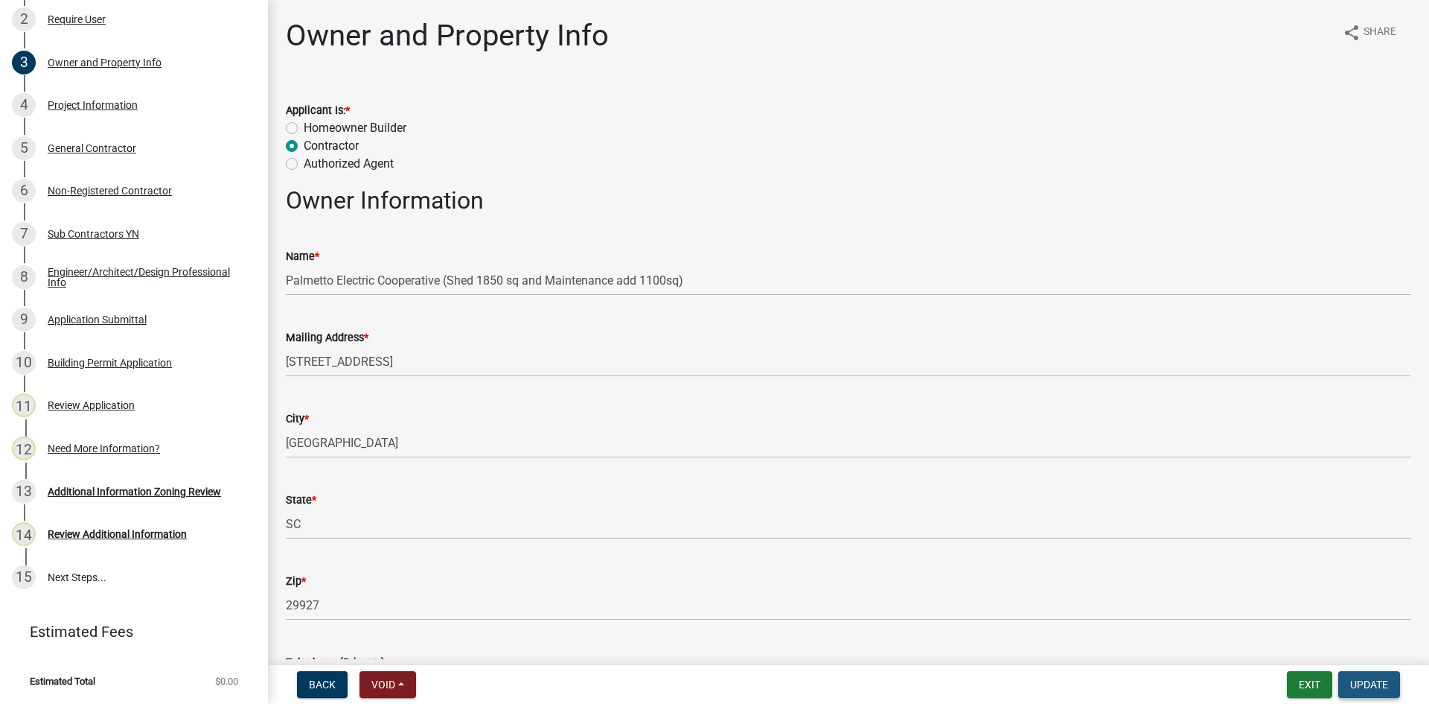
click at [1367, 683] on span "Update" at bounding box center [1369, 684] width 38 height 12
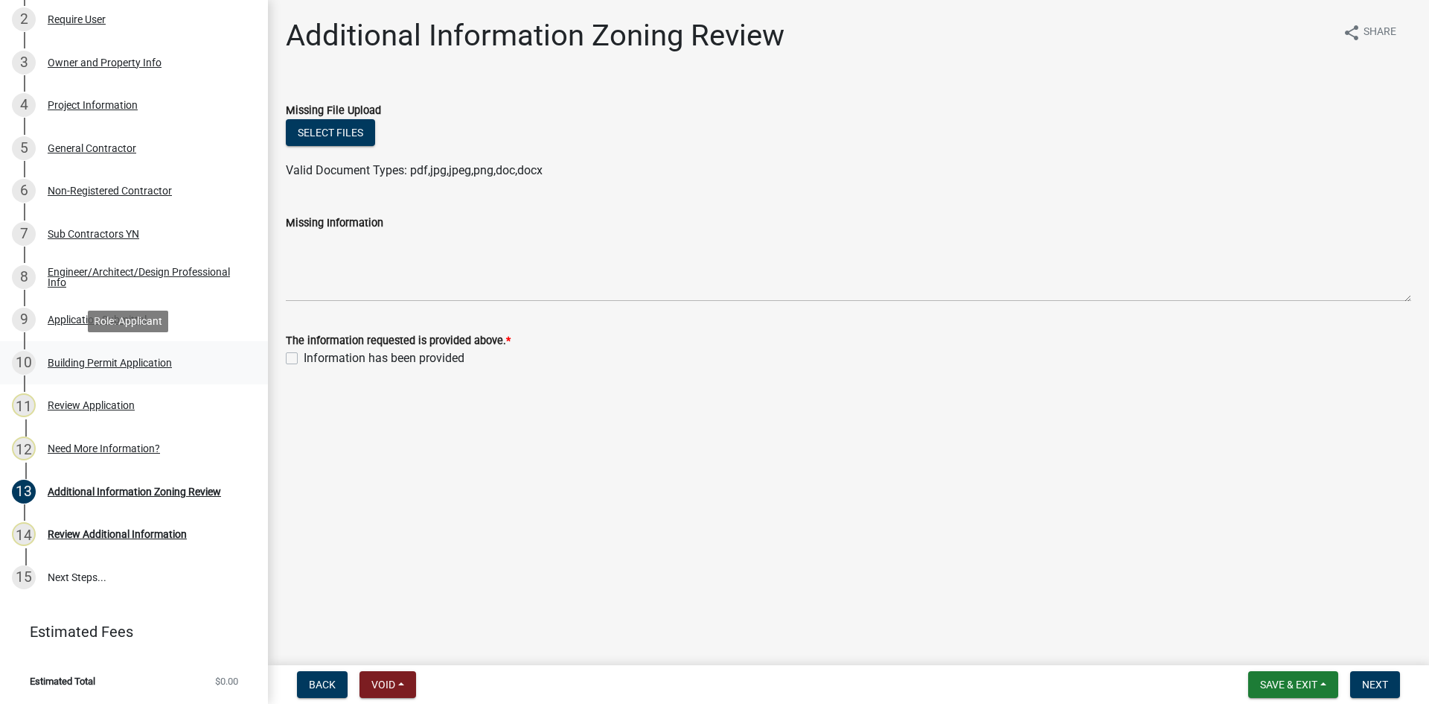
click at [93, 359] on div "Building Permit Application" at bounding box center [110, 362] width 124 height 10
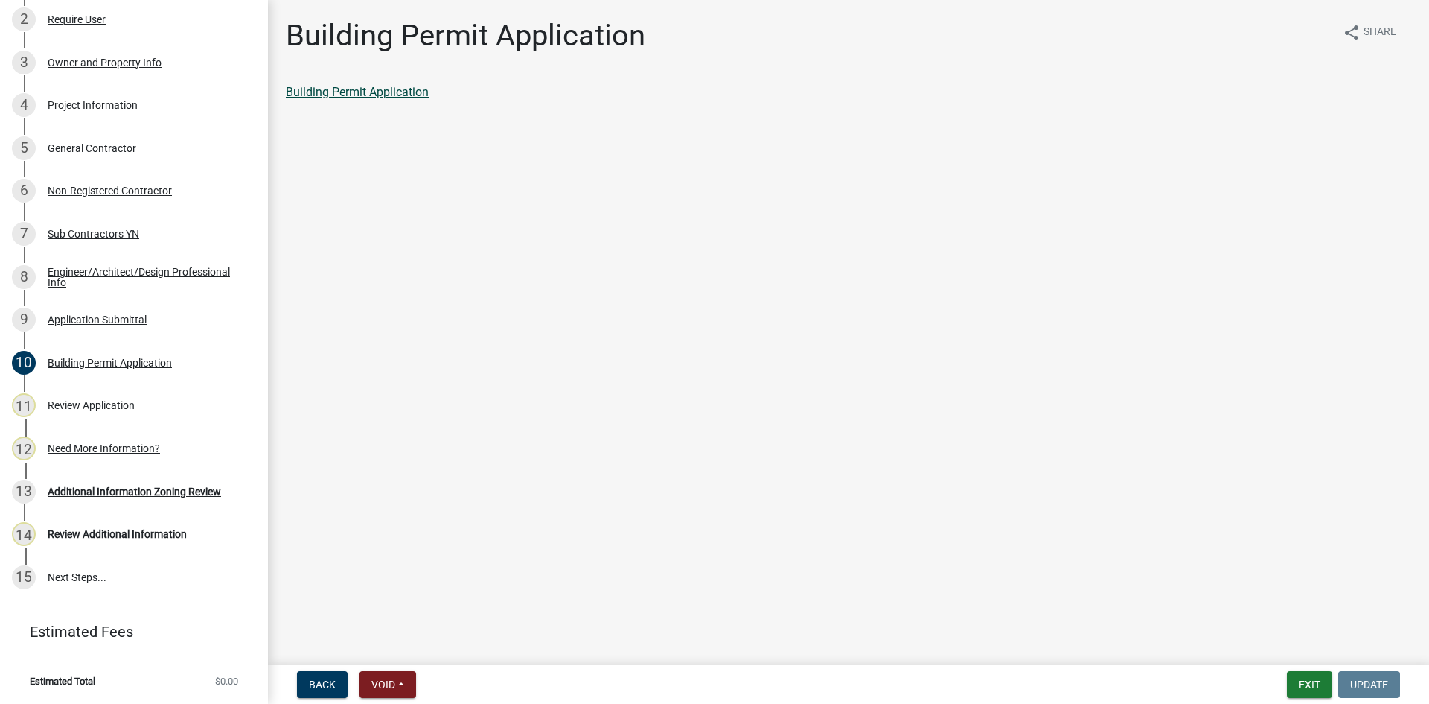
click at [346, 95] on link "Building Permit Application" at bounding box center [357, 92] width 143 height 14
drag, startPoint x: 92, startPoint y: 447, endPoint x: 99, endPoint y: 447, distance: 7.5
click at [98, 447] on div "Need More Information?" at bounding box center [104, 448] width 112 height 10
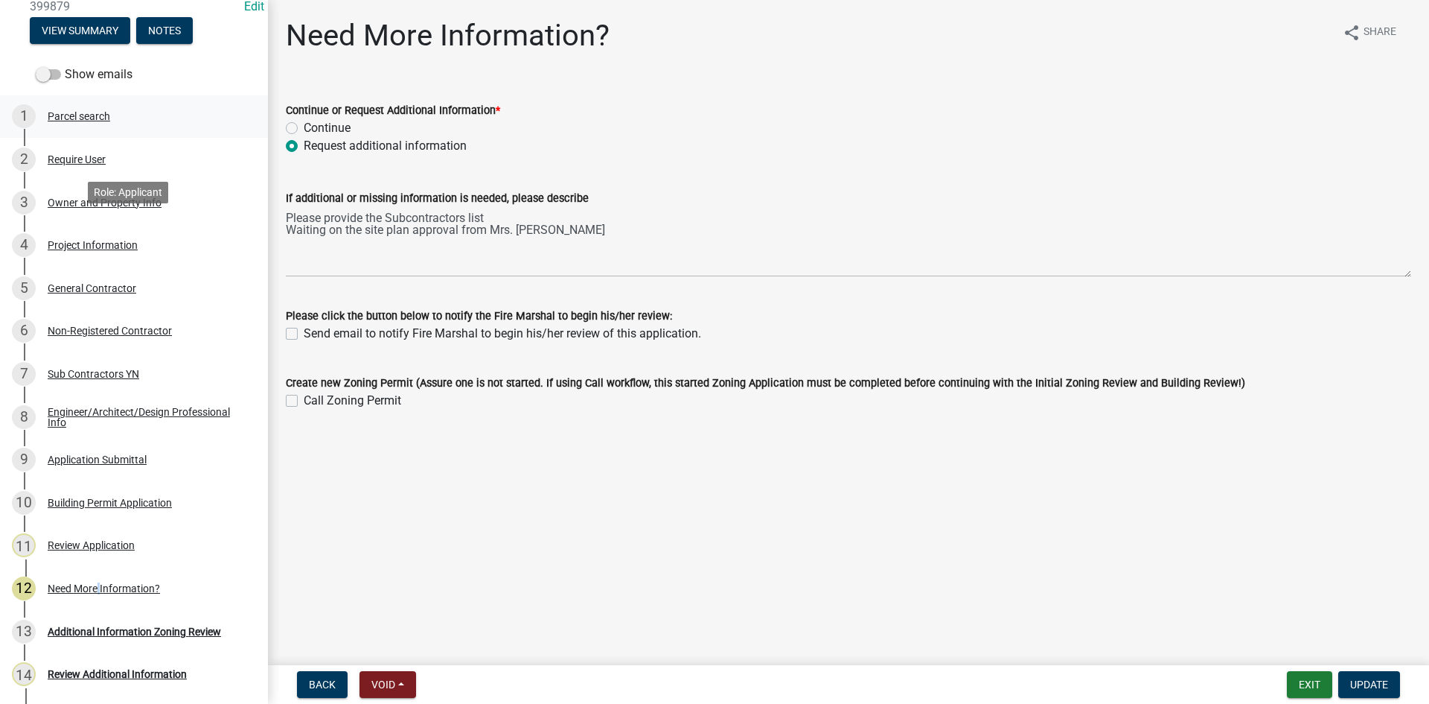
scroll to position [0, 0]
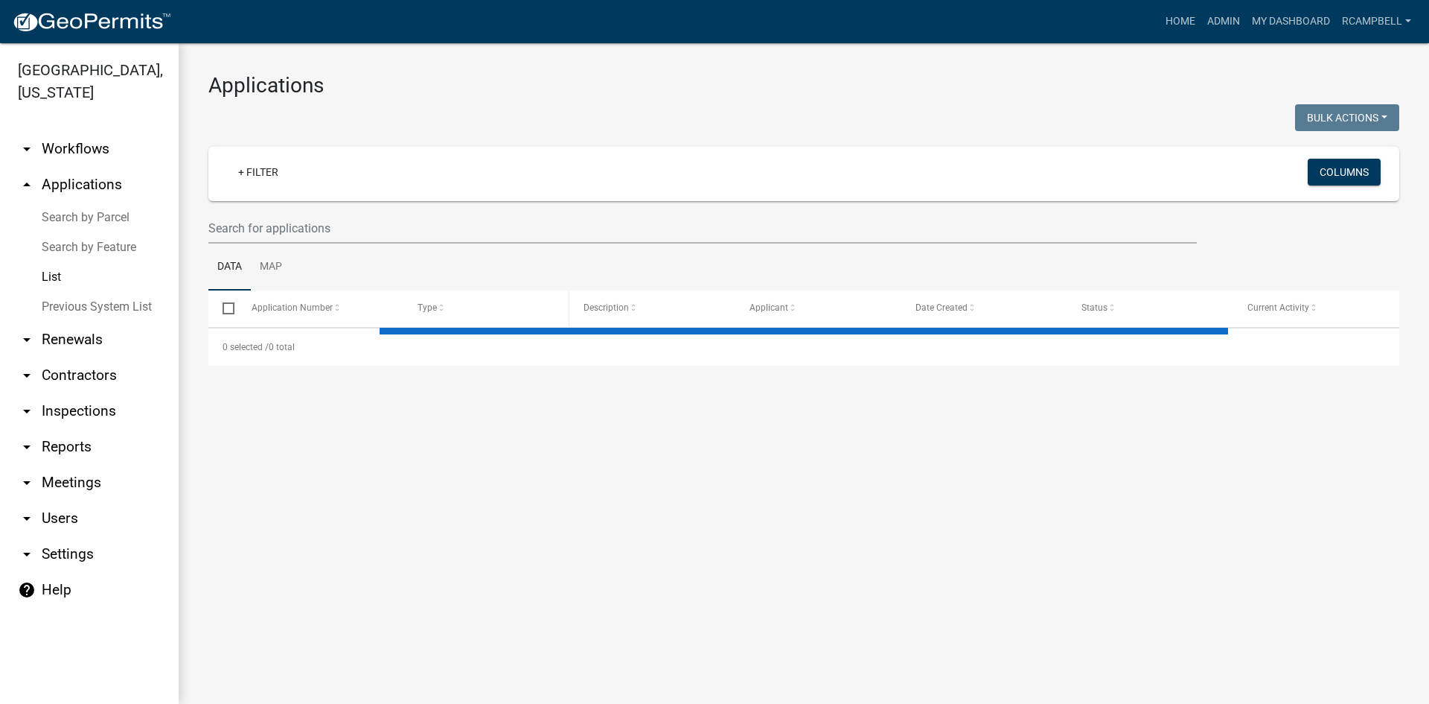
select select "3: 100"
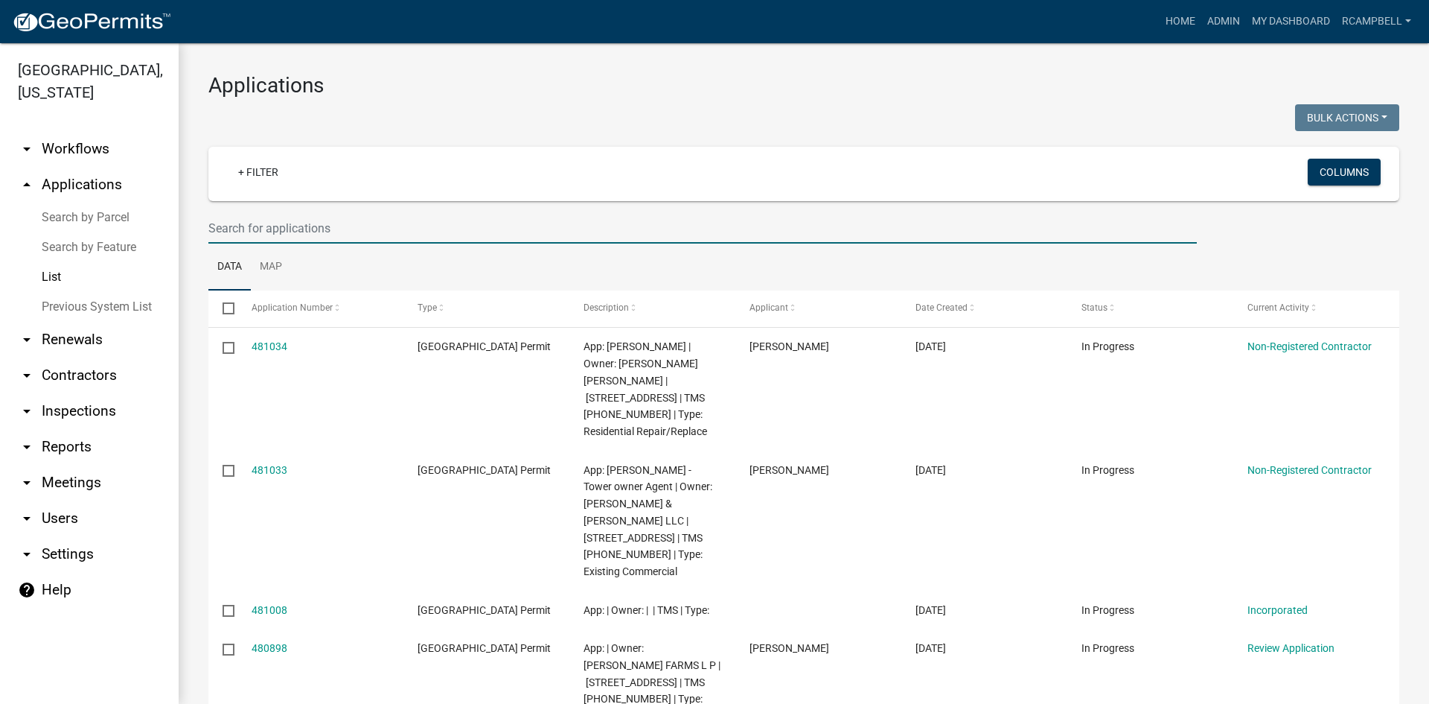
click at [261, 216] on input "text" at bounding box center [702, 228] width 989 height 31
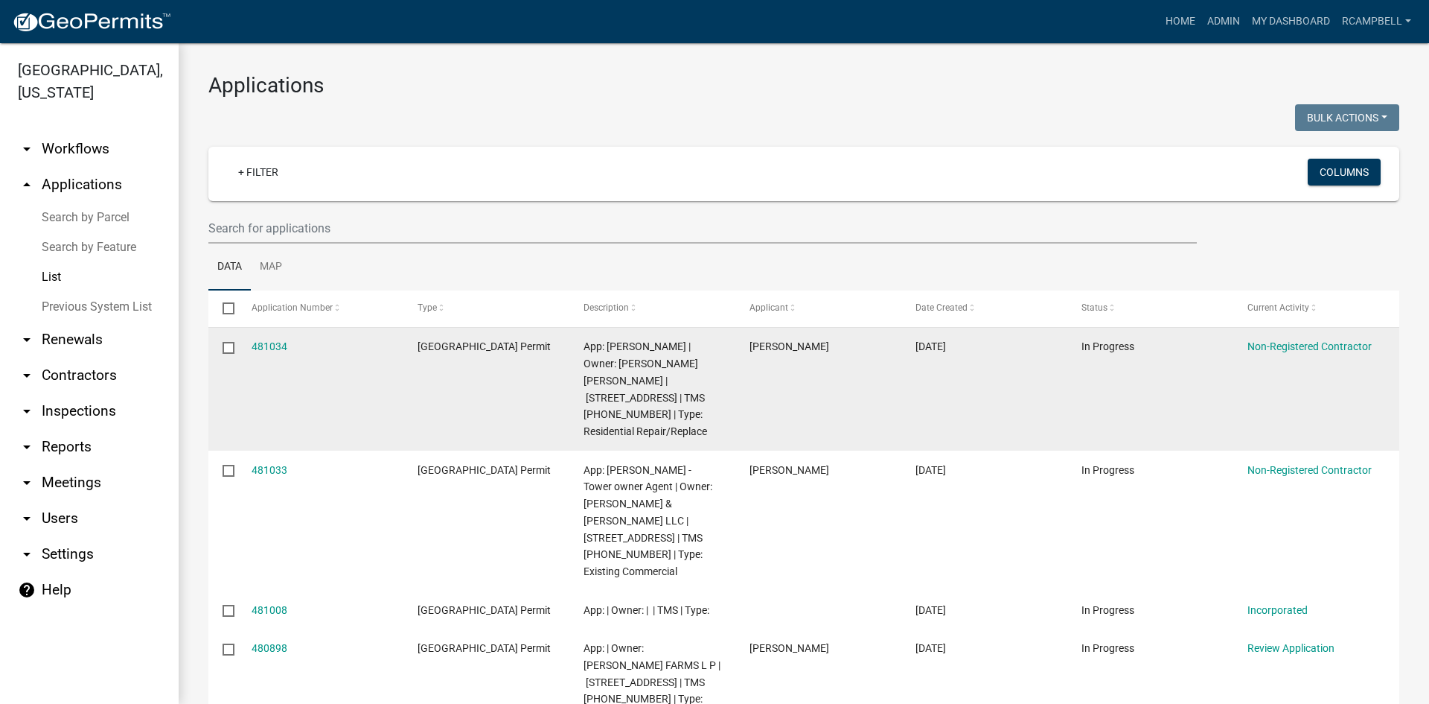
click at [560, 392] on datatable-body-cell "[GEOGRAPHIC_DATA] Permit" at bounding box center [486, 389] width 166 height 123
click at [278, 344] on link "481034" at bounding box center [270, 346] width 36 height 12
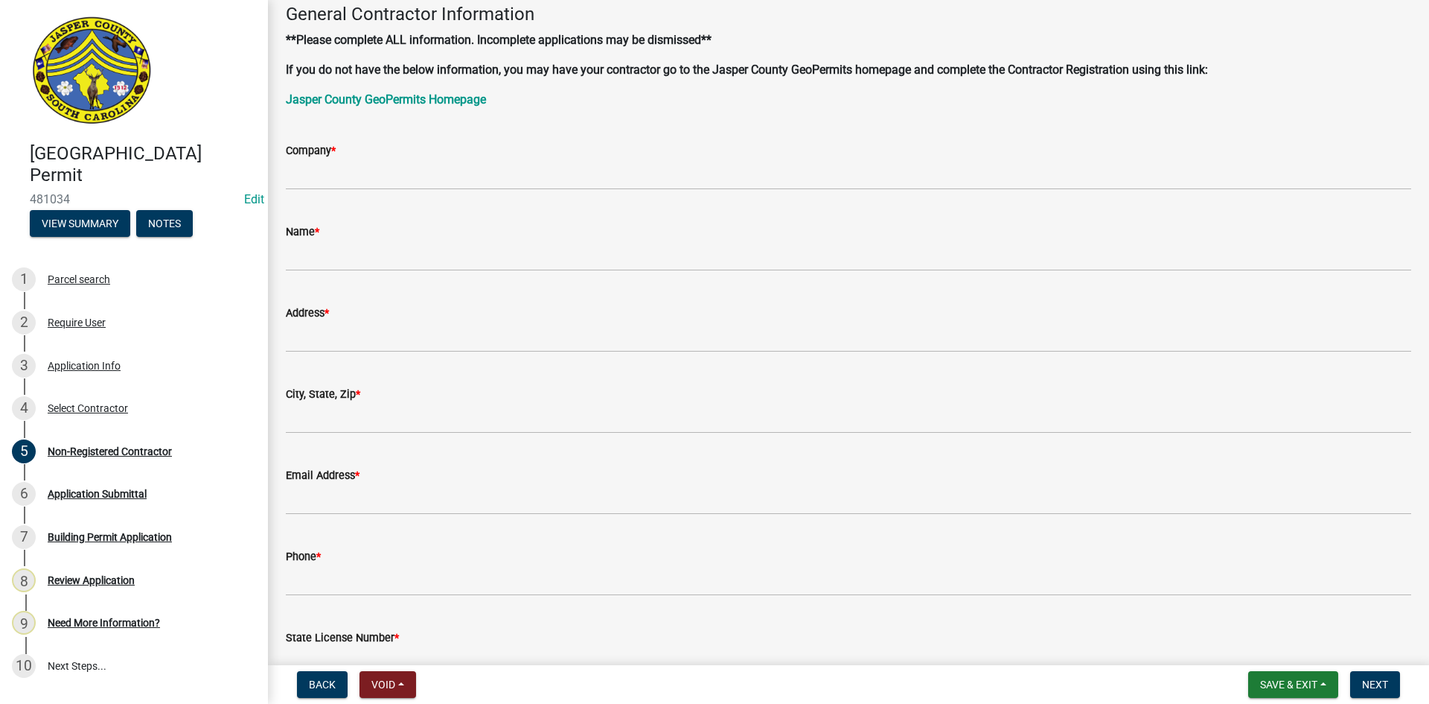
scroll to position [74, 0]
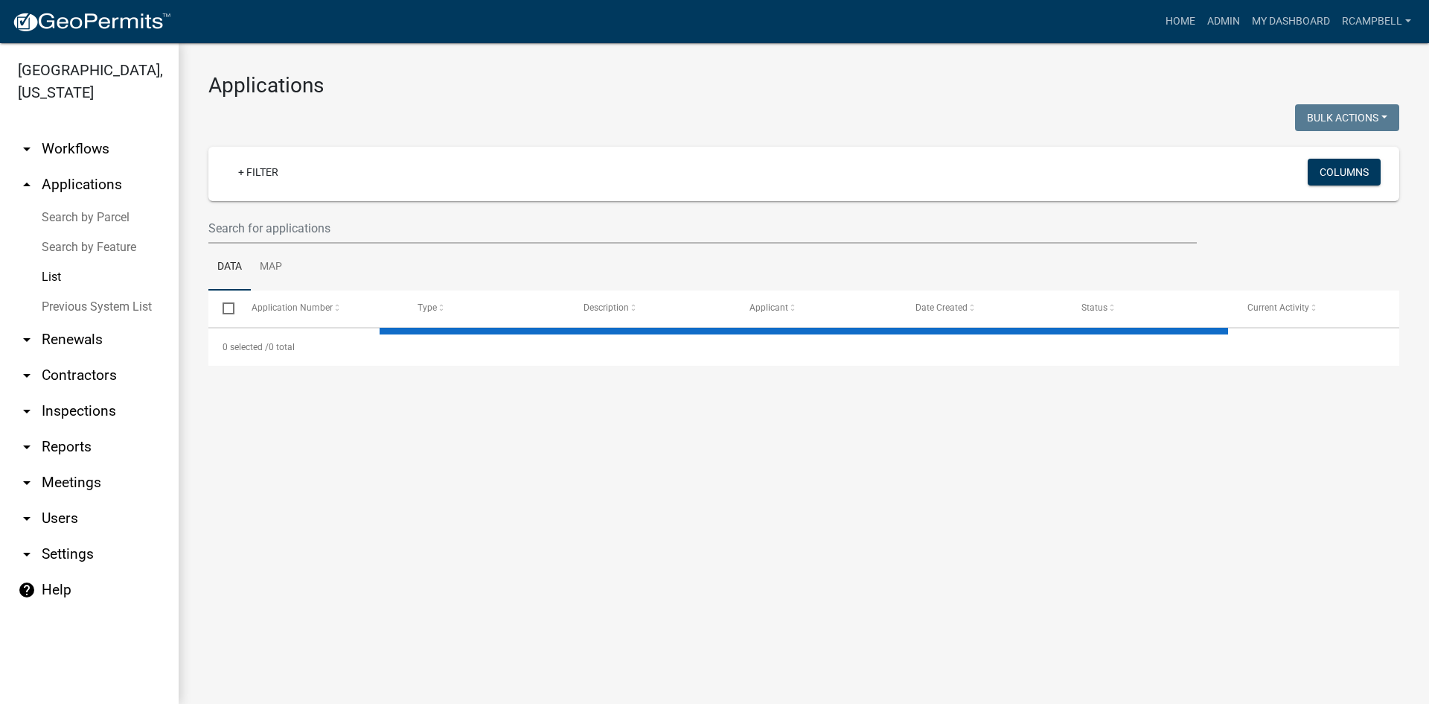
select select "3: 100"
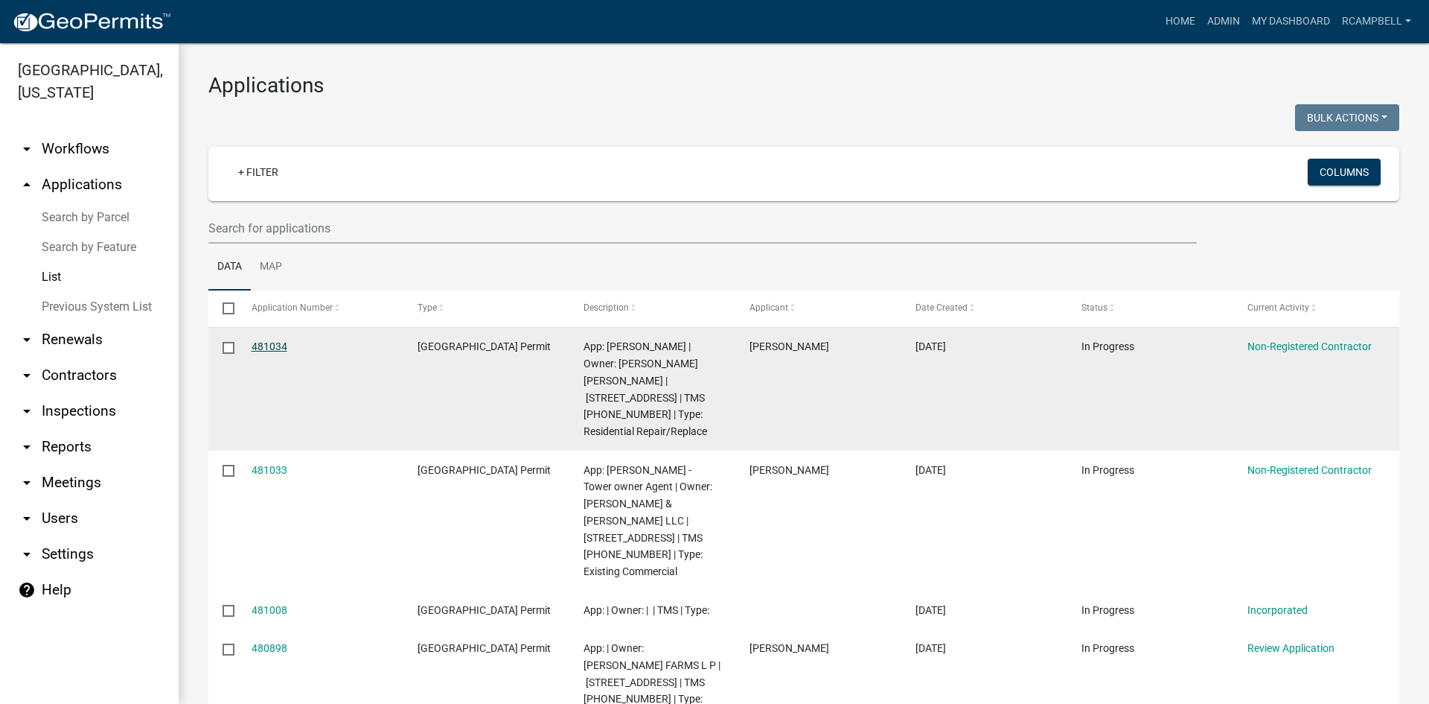
click at [272, 348] on link "481034" at bounding box center [270, 346] width 36 height 12
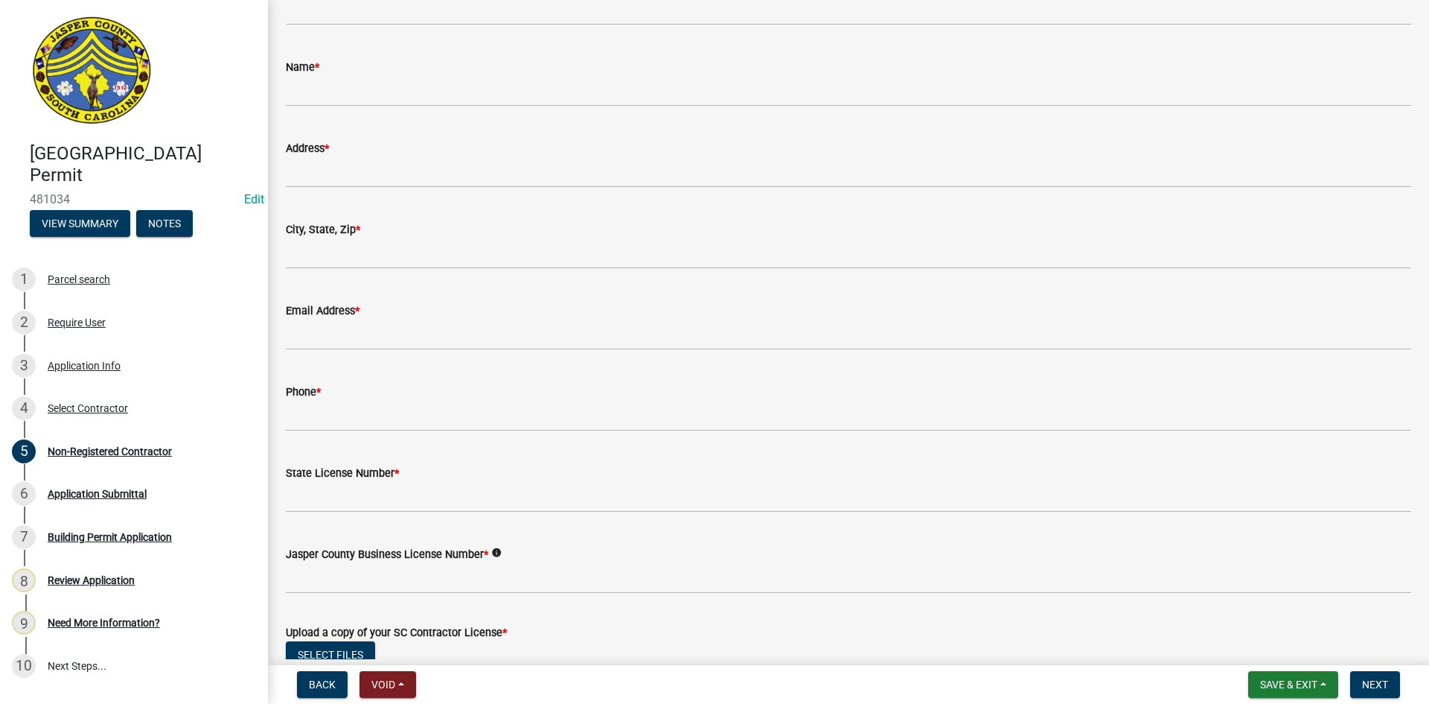
scroll to position [298, 0]
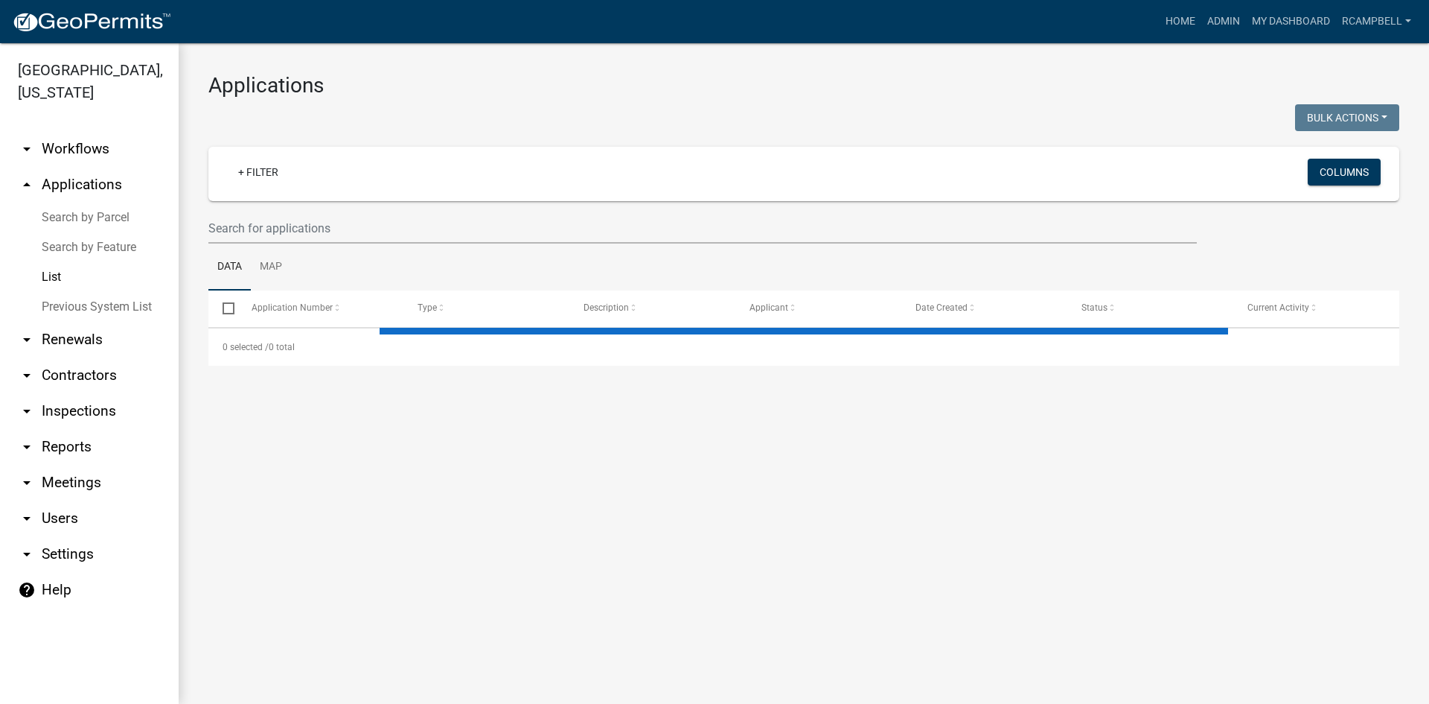
select select "3: 100"
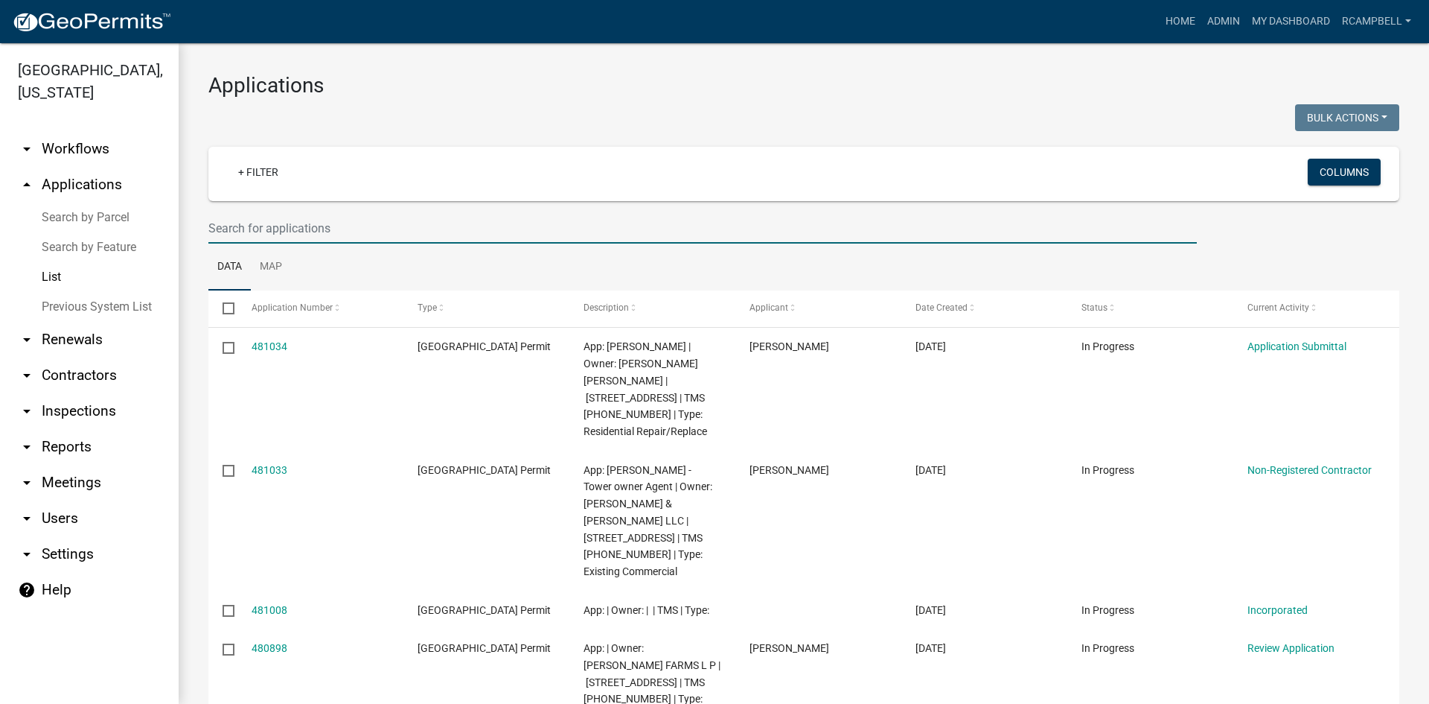
click at [281, 222] on input "text" at bounding box center [702, 228] width 989 height 31
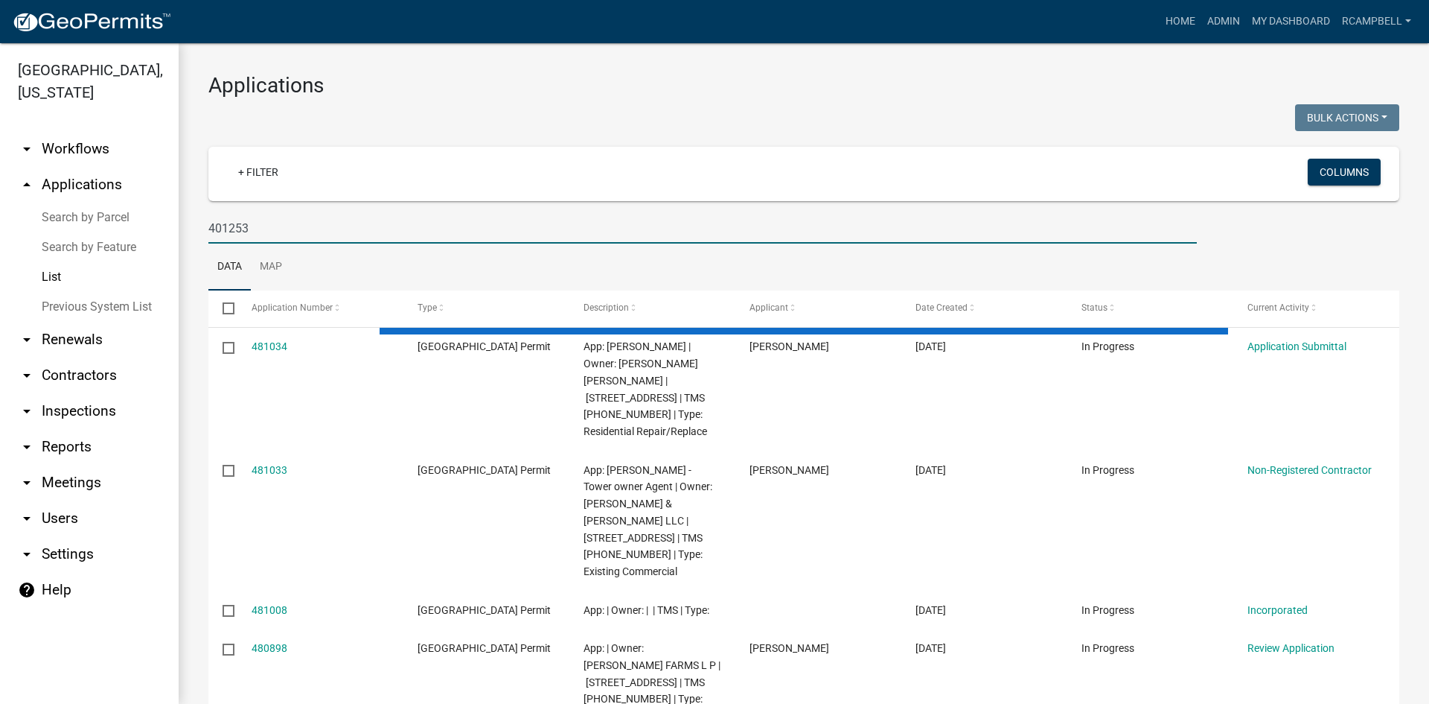
type input "401253"
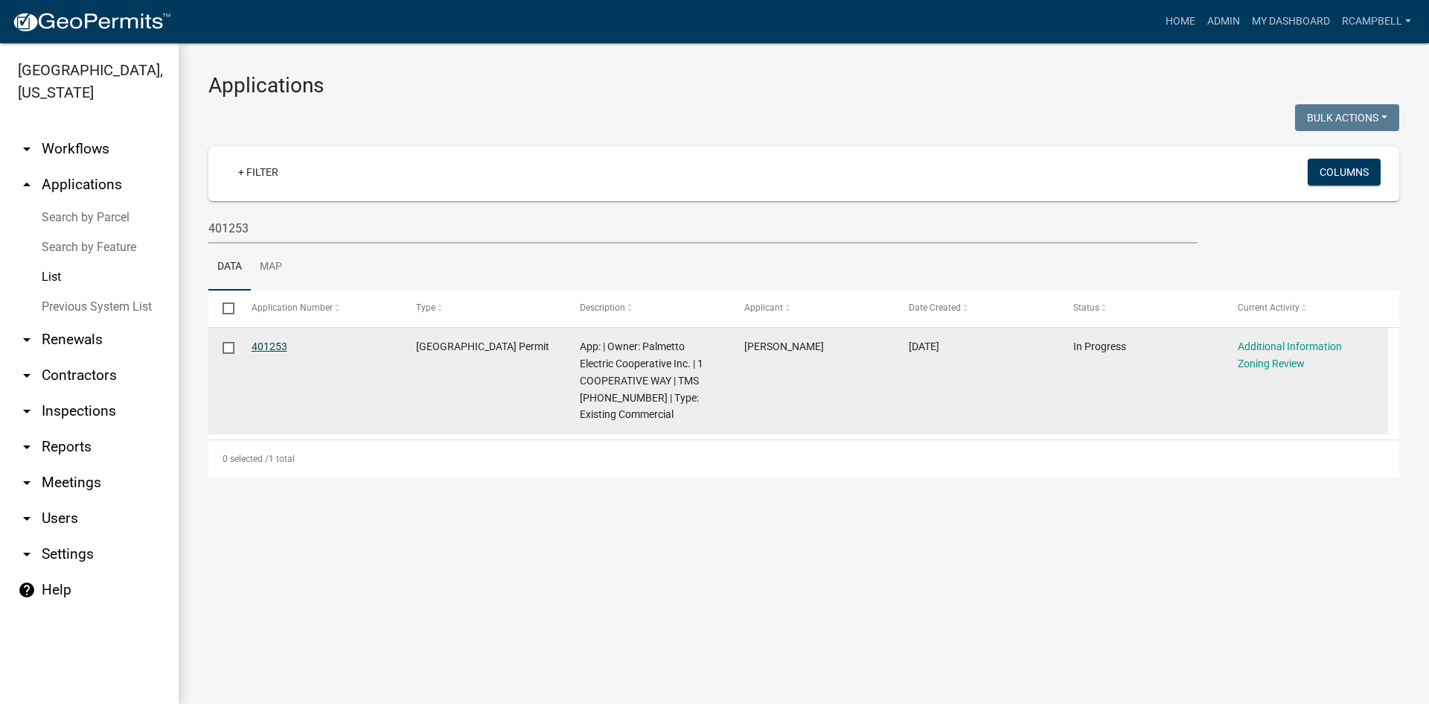
click at [270, 346] on link "401253" at bounding box center [270, 346] width 36 height 12
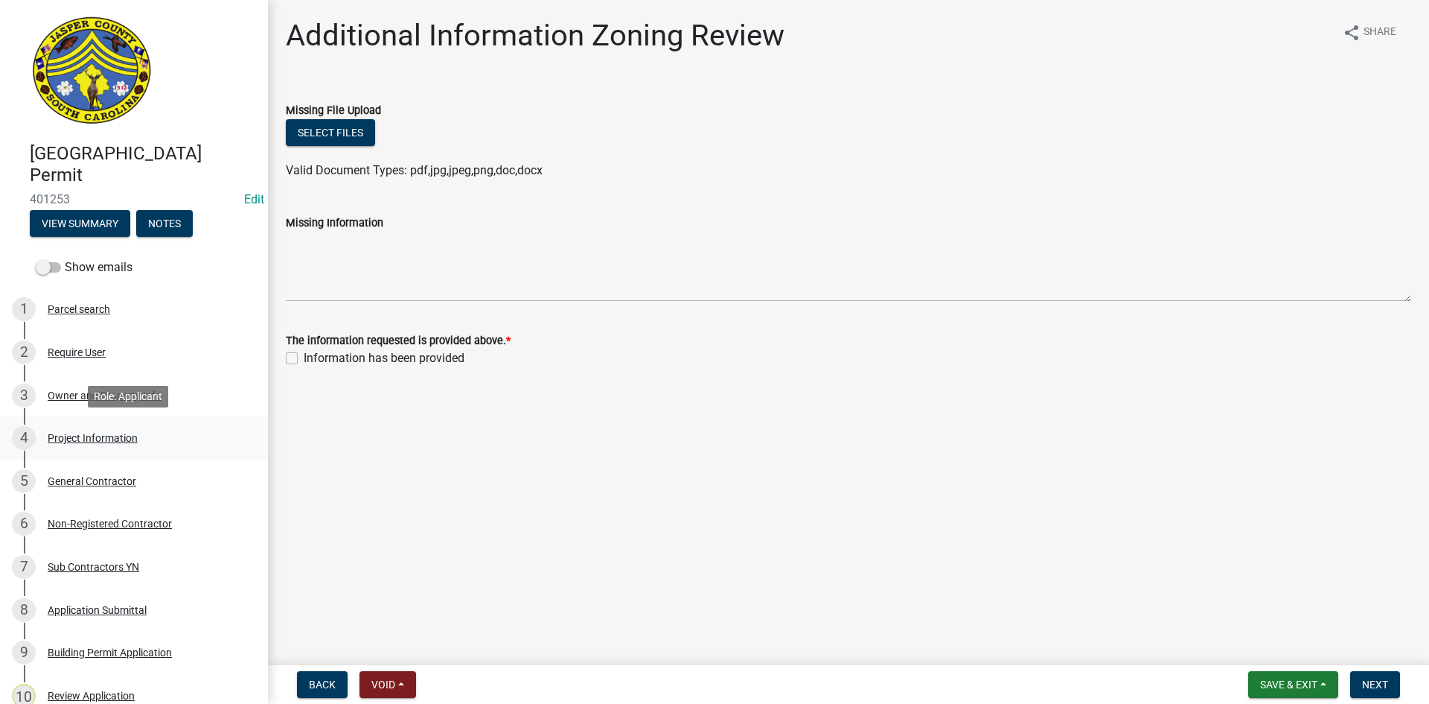
click at [101, 436] on div "Project Information" at bounding box center [93, 438] width 90 height 10
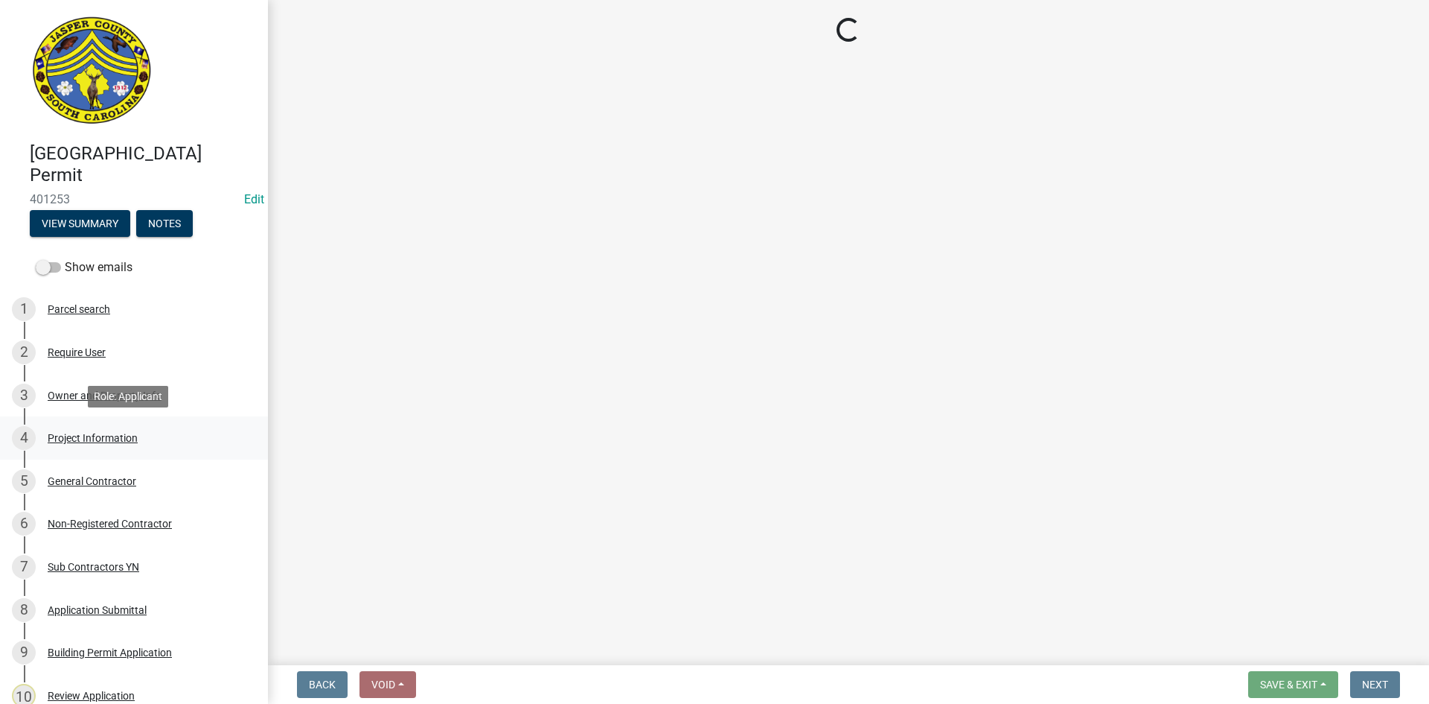
select select "9ee69ee8-4d28-486b-bc7b-e904e70aa828"
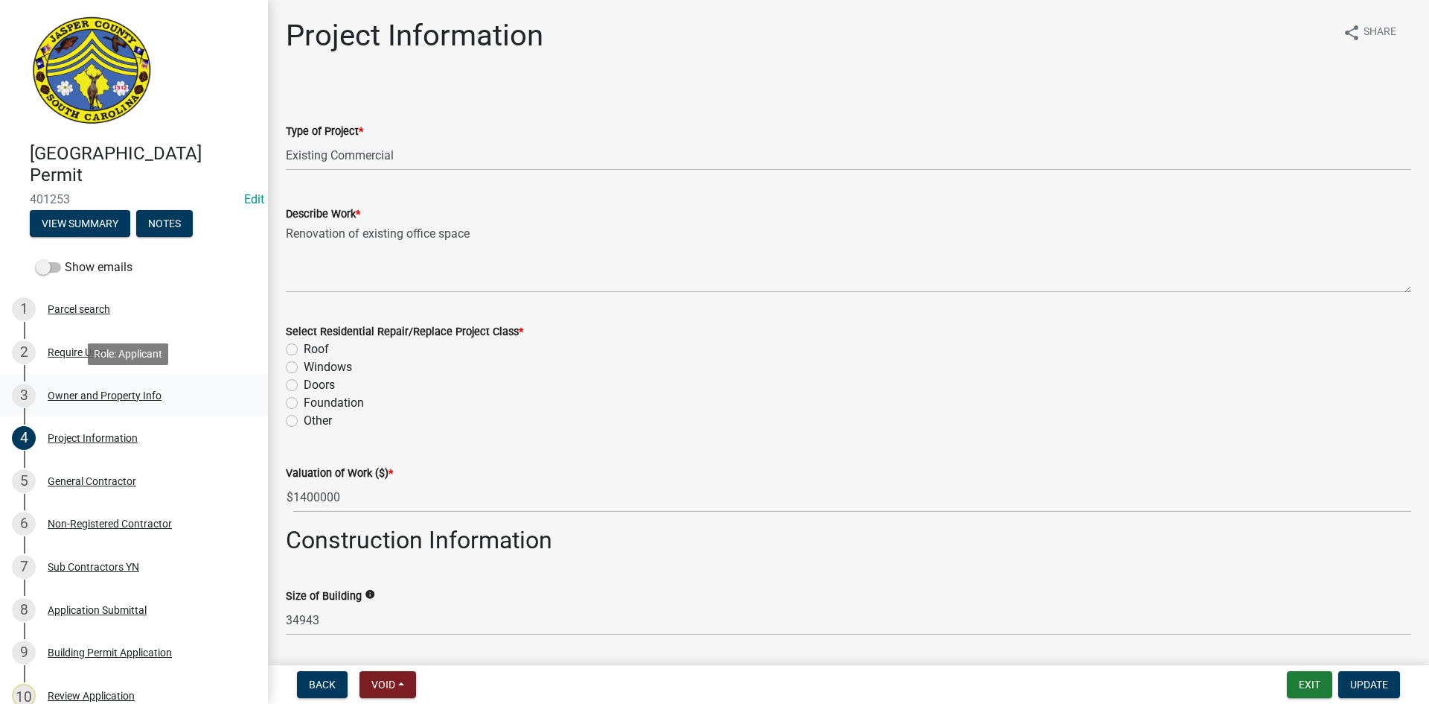
click at [83, 394] on div "Owner and Property Info" at bounding box center [105, 395] width 114 height 10
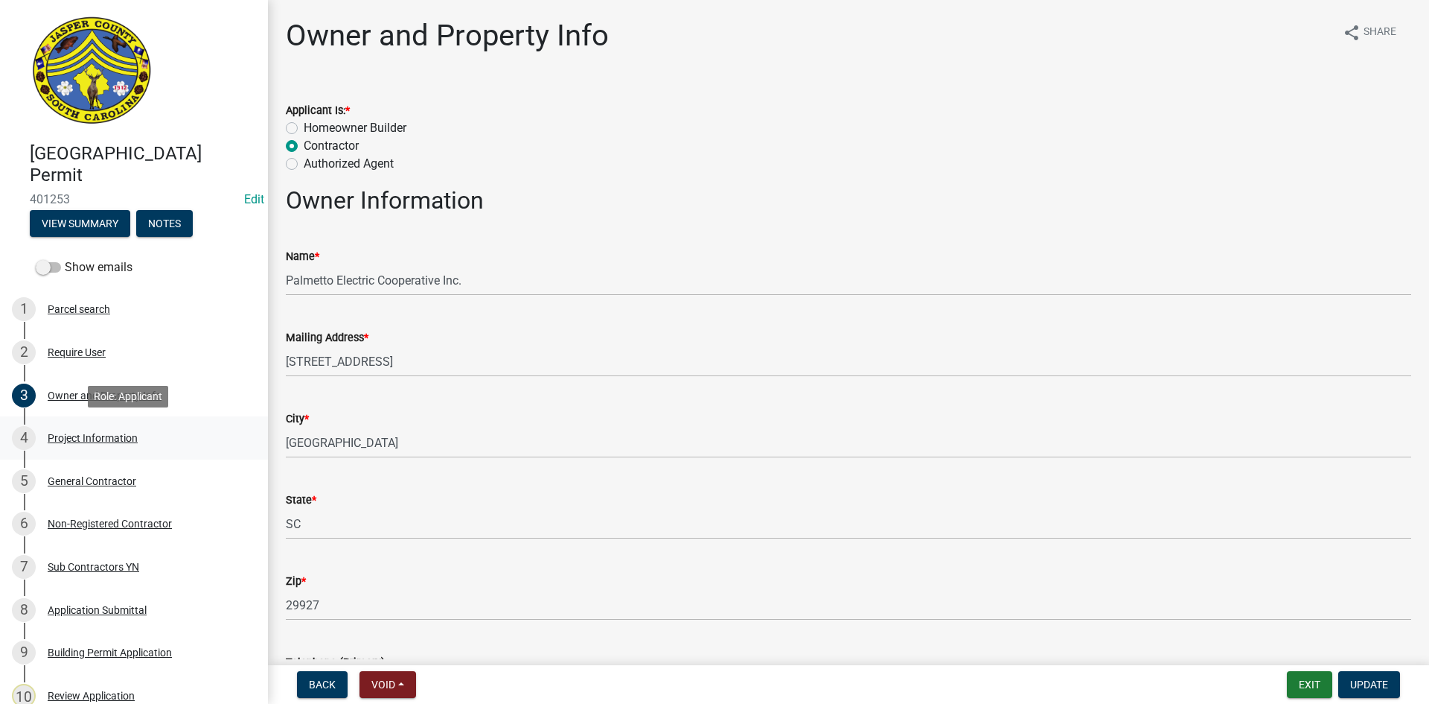
click at [96, 438] on div "Project Information" at bounding box center [93, 438] width 90 height 10
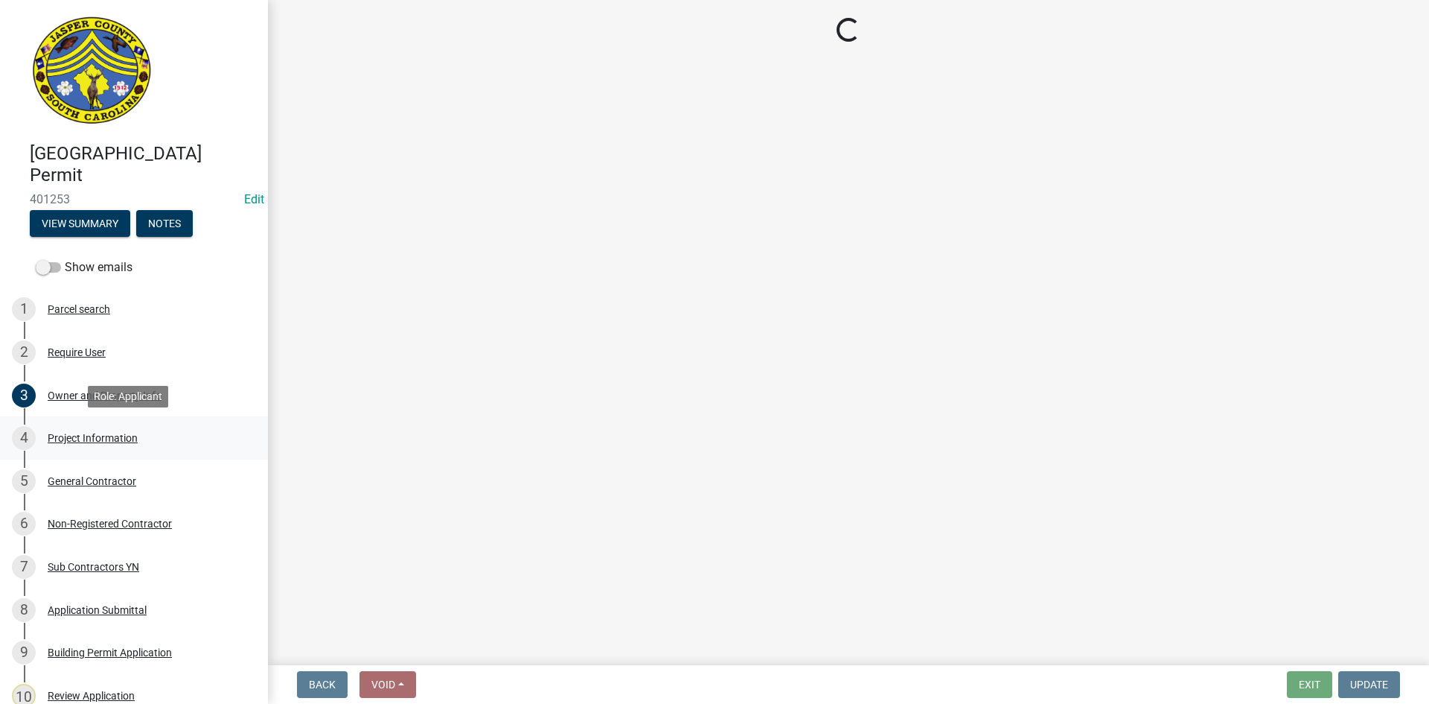
select select "9ee69ee8-4d28-486b-bc7b-e904e70aa828"
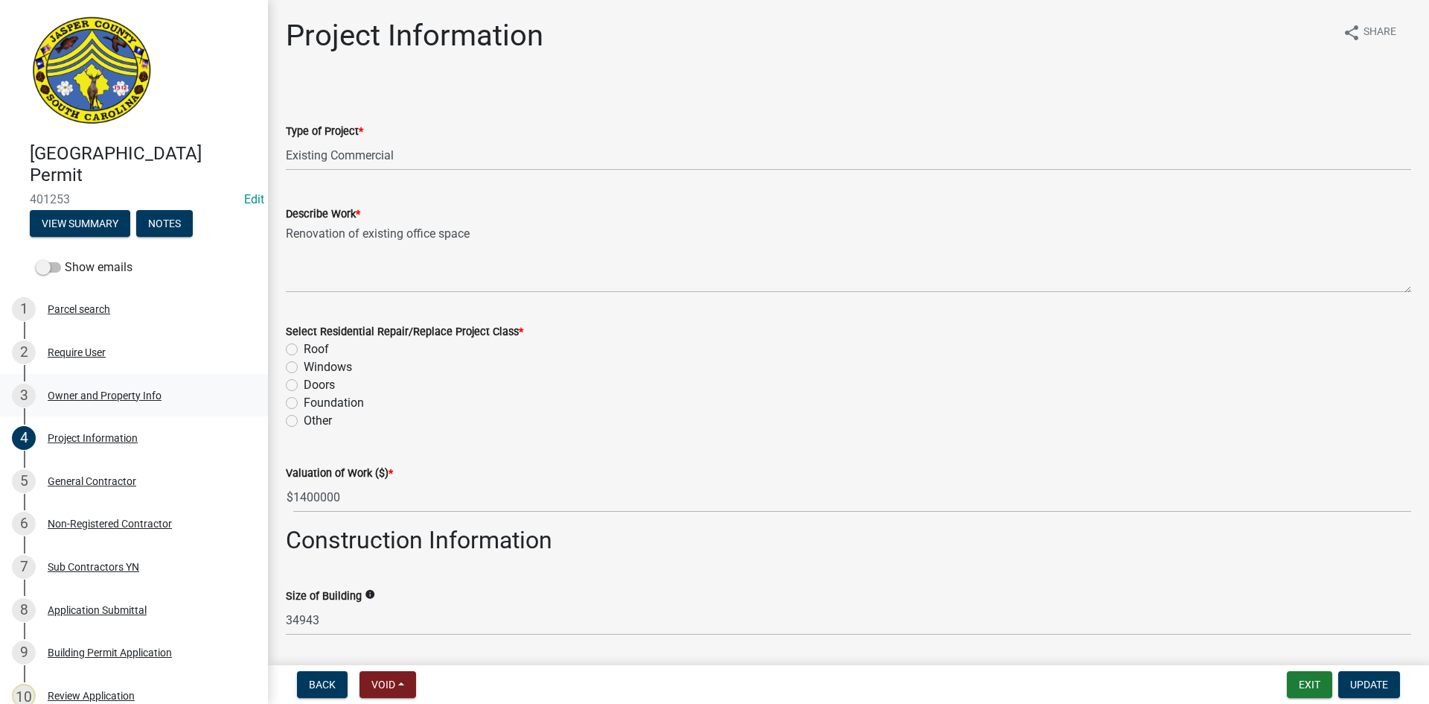
click at [109, 398] on div "Owner and Property Info" at bounding box center [105, 395] width 114 height 10
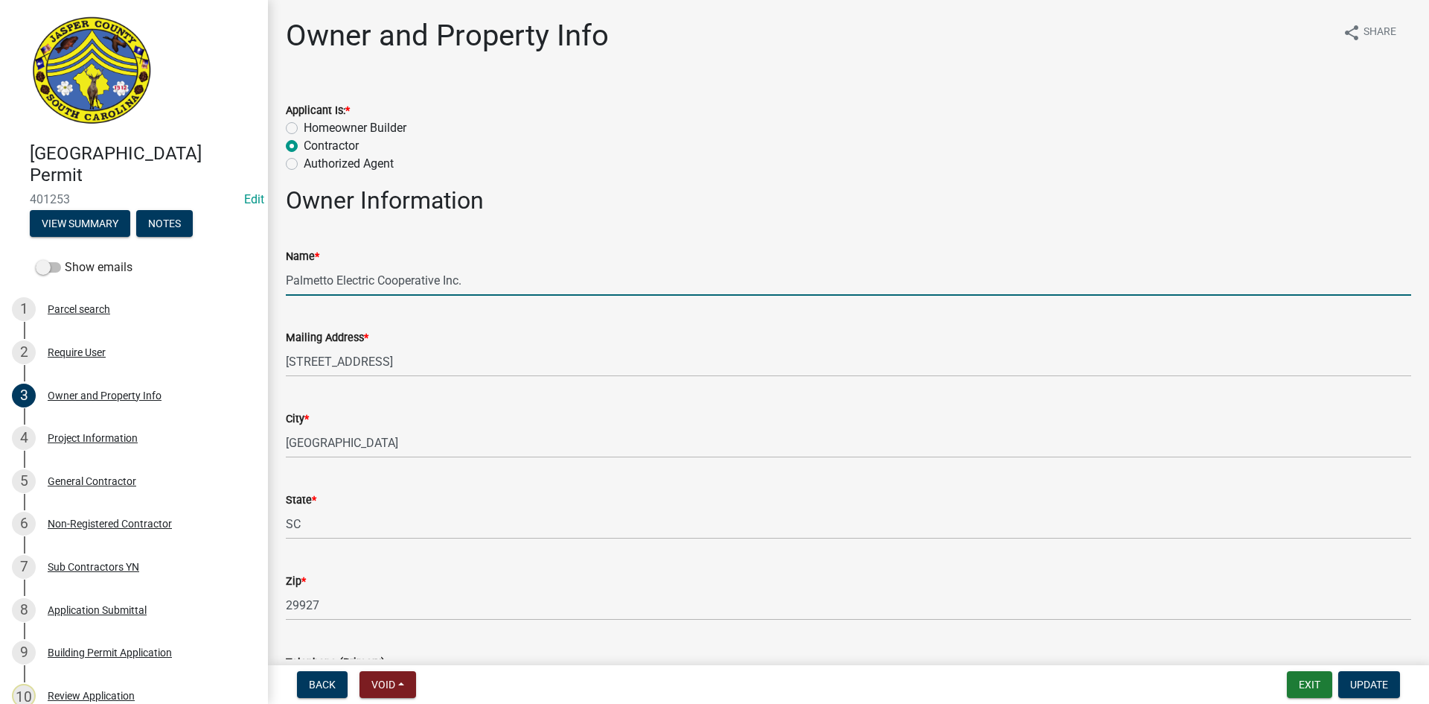
click at [546, 281] on input "Palmetto Electric Cooperative Inc." at bounding box center [849, 280] width 1126 height 31
type input "Palmetto Electric Cooperative Inc. (Reno of Office Space)"
click at [1365, 683] on span "Update" at bounding box center [1369, 684] width 38 height 12
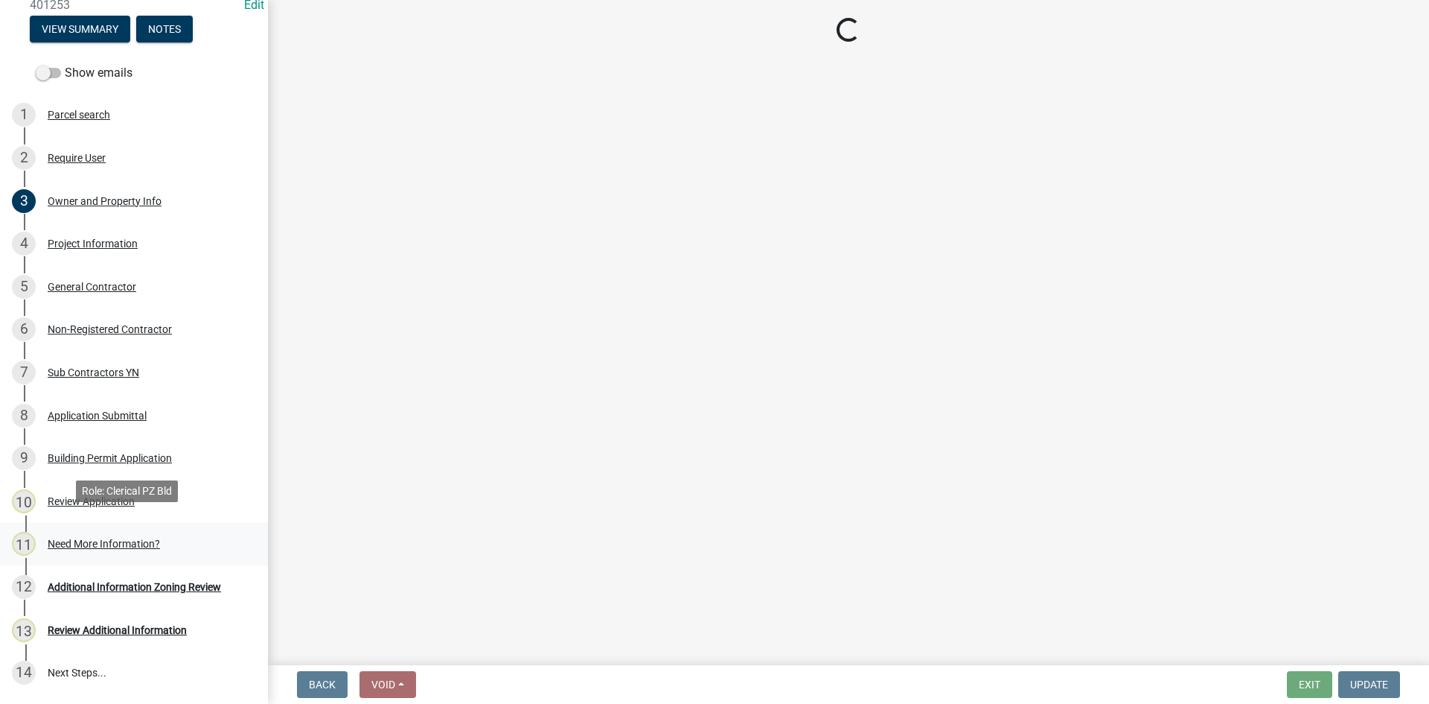
scroll to position [223, 0]
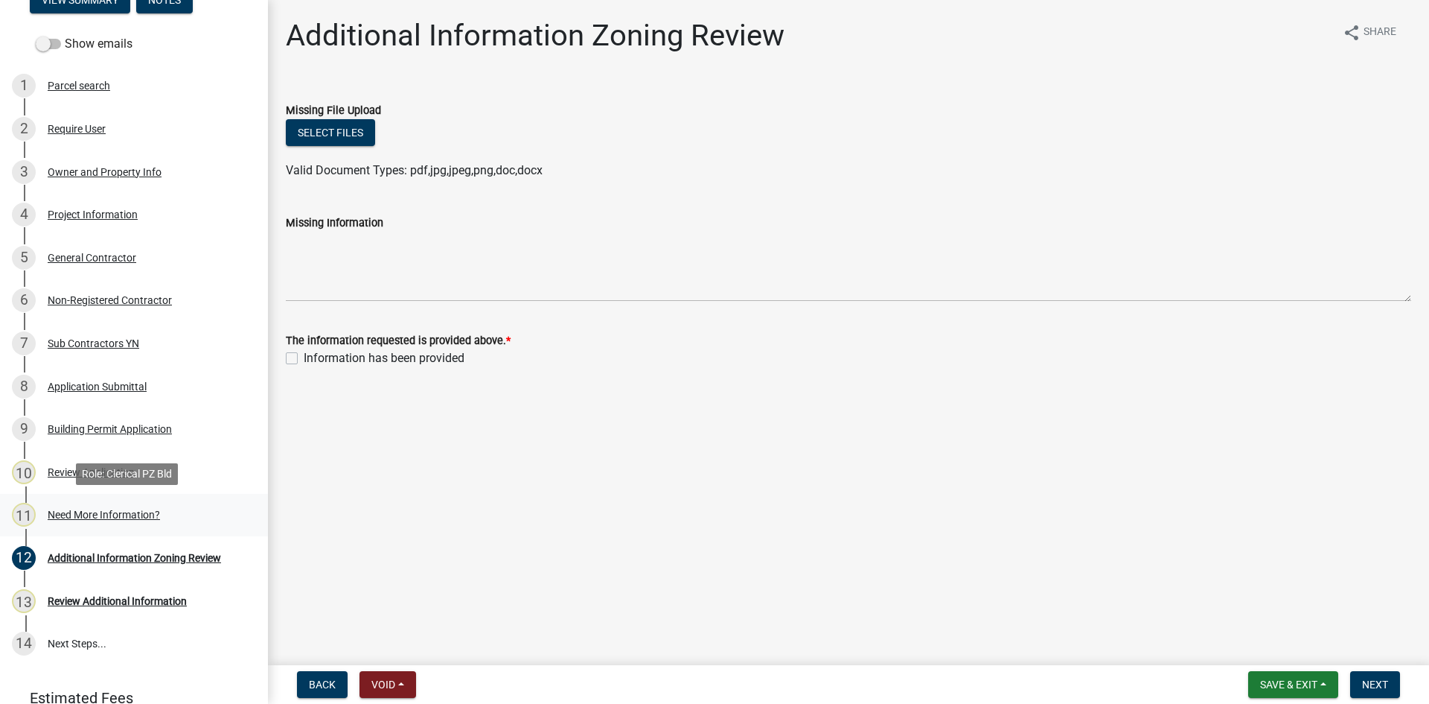
click at [106, 514] on div "Need More Information?" at bounding box center [104, 514] width 112 height 10
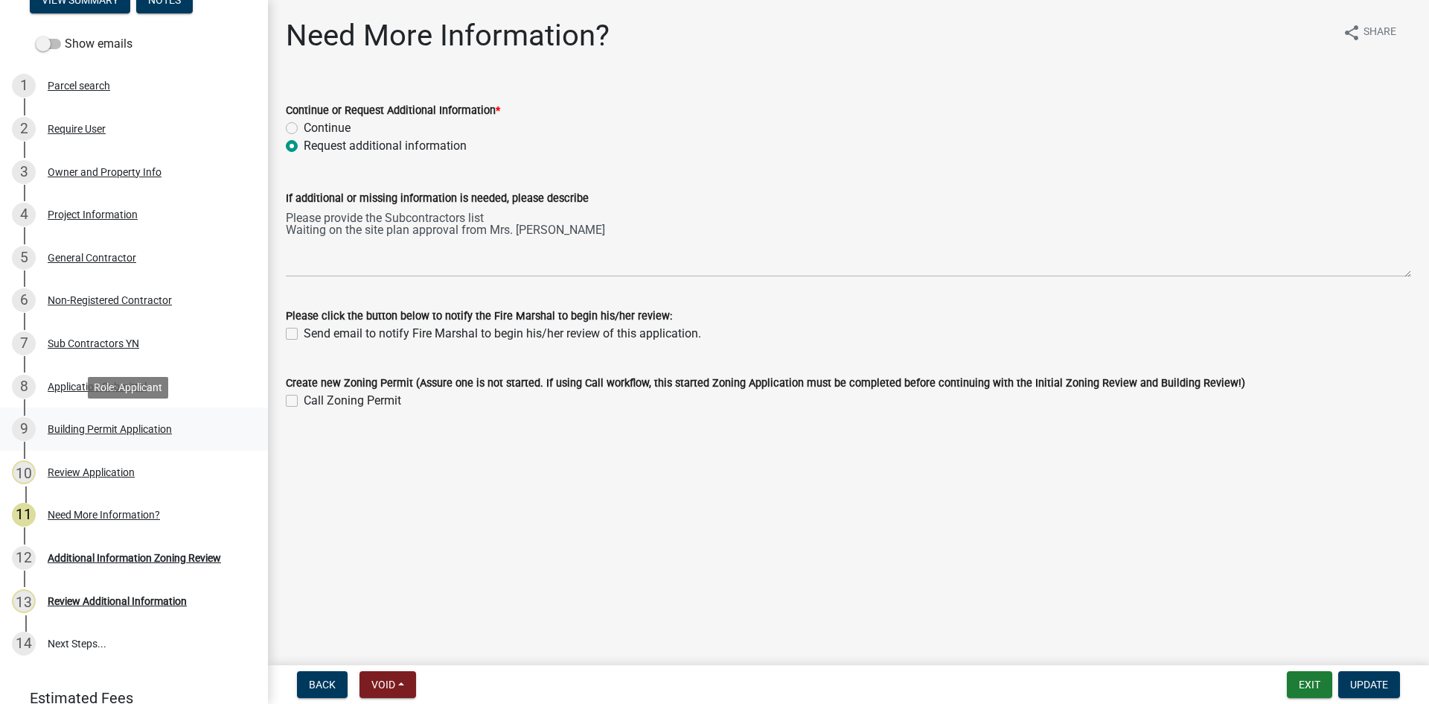
click at [77, 424] on div "Building Permit Application" at bounding box center [110, 429] width 124 height 10
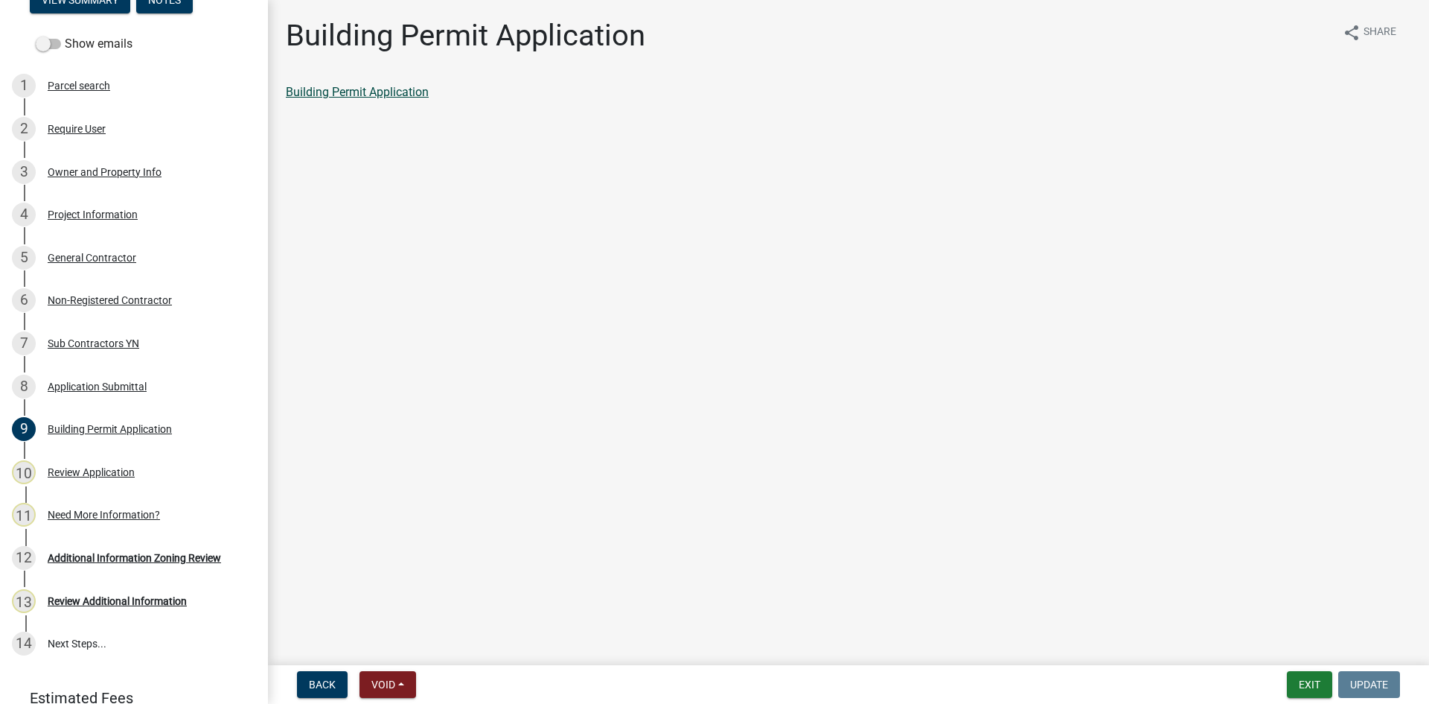
click at [326, 86] on link "Building Permit Application" at bounding box center [357, 92] width 143 height 14
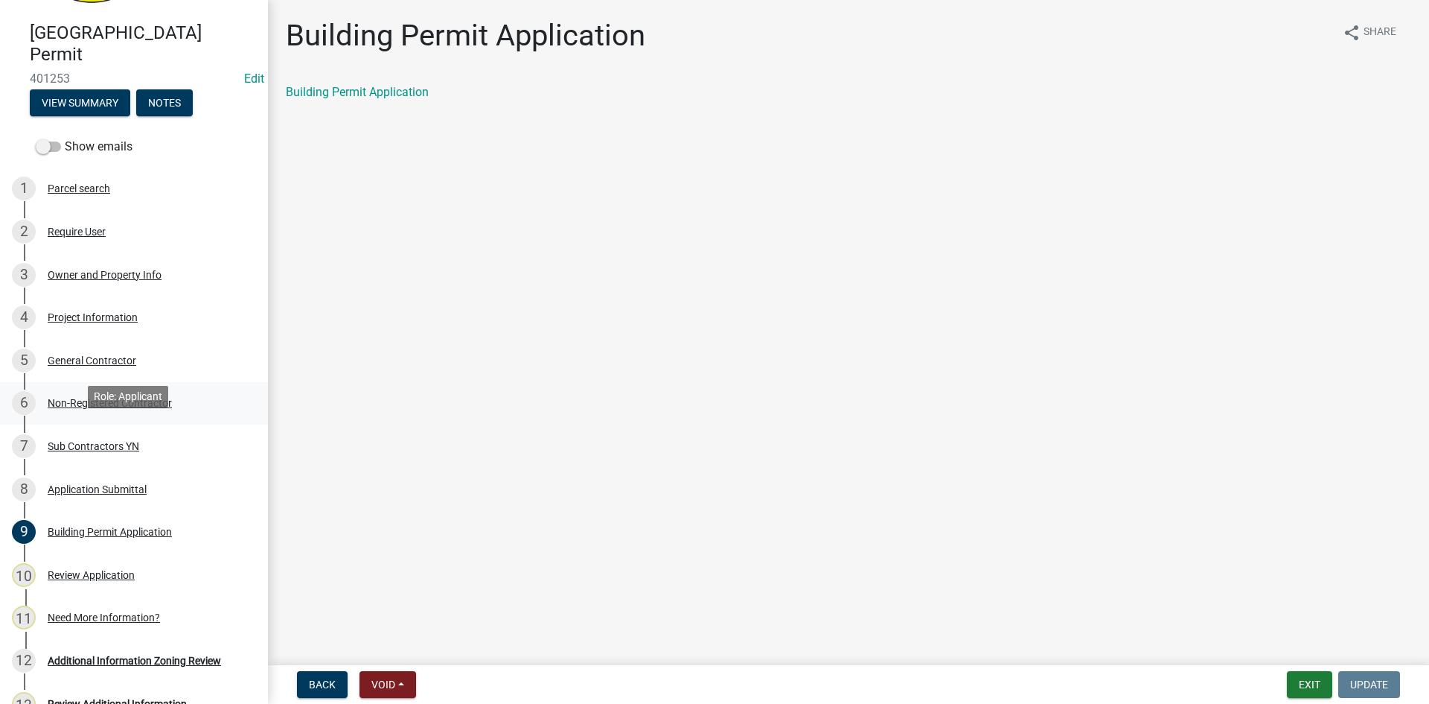
scroll to position [0, 0]
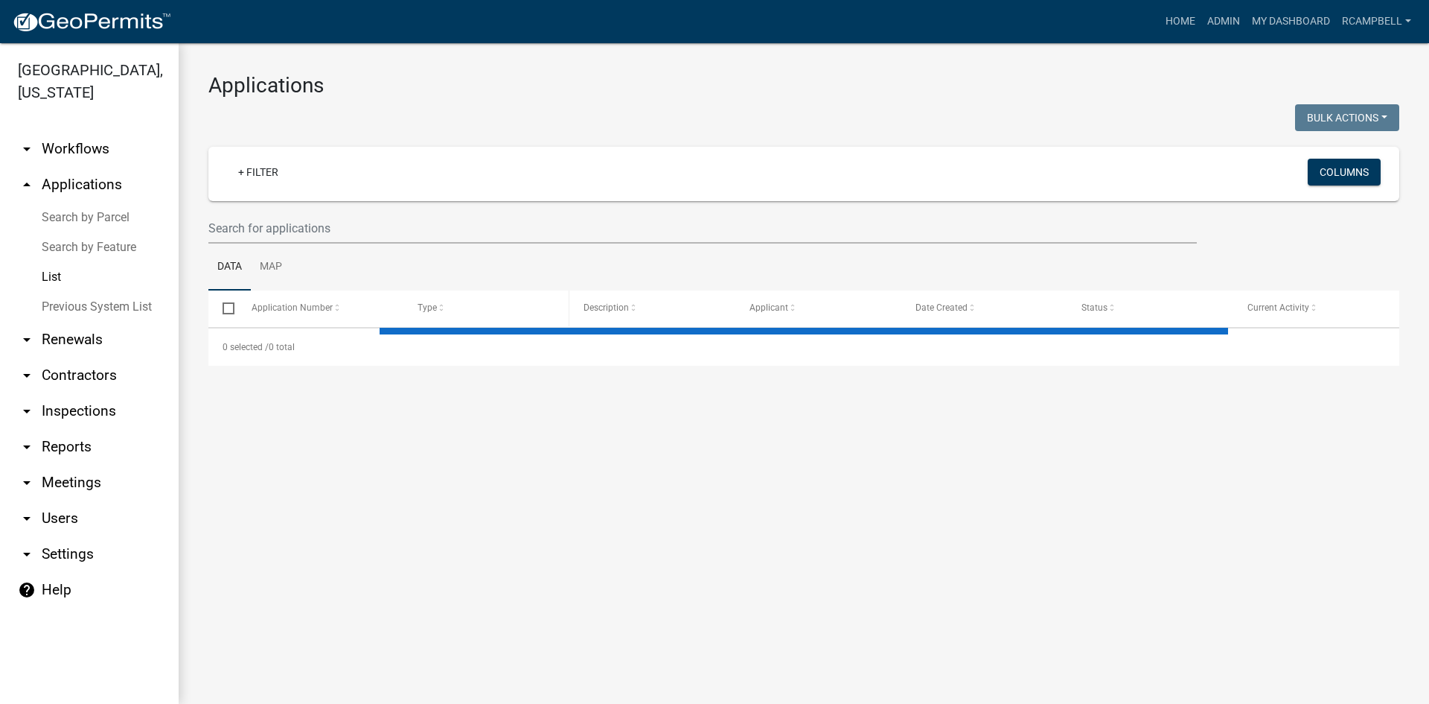
select select "3: 100"
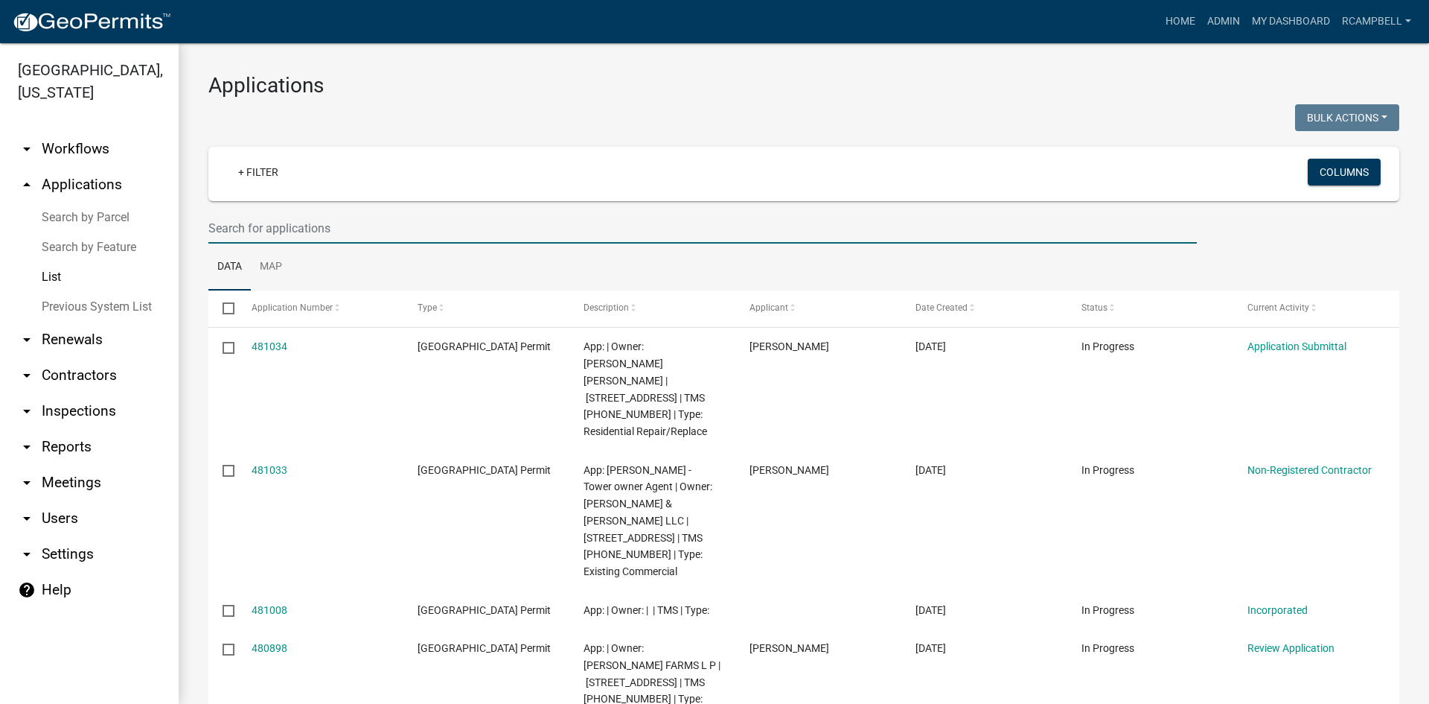
click at [235, 229] on input "text" at bounding box center [702, 228] width 989 height 31
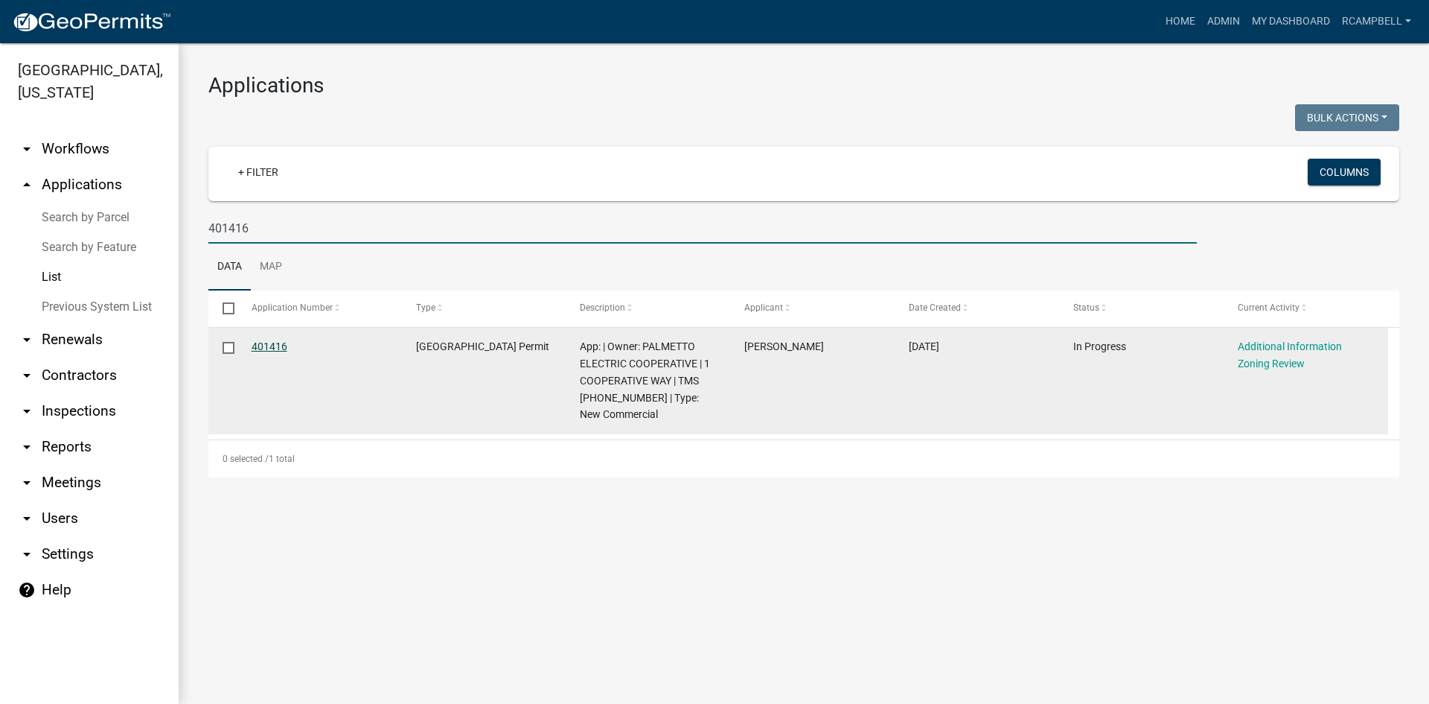
type input "401416"
click at [262, 351] on link "401416" at bounding box center [270, 346] width 36 height 12
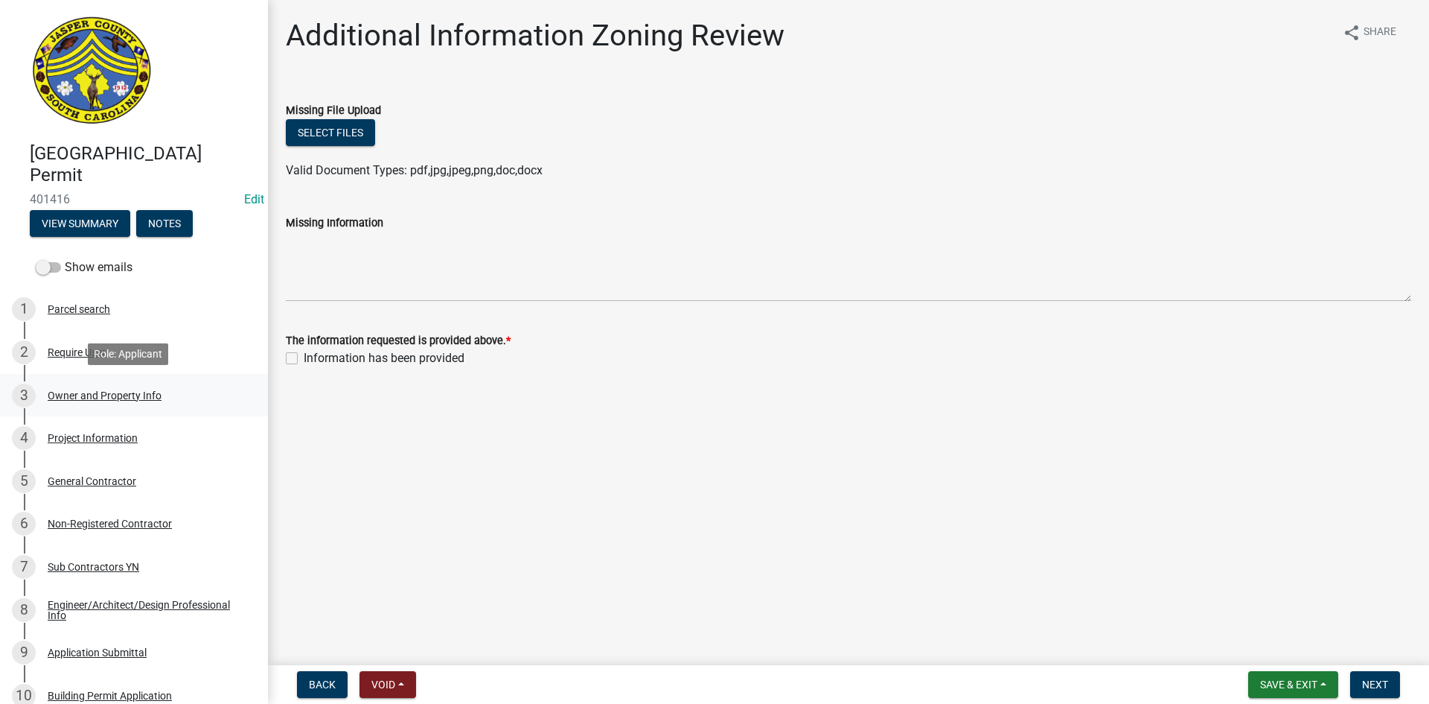
click at [81, 397] on div "Owner and Property Info" at bounding box center [105, 395] width 114 height 10
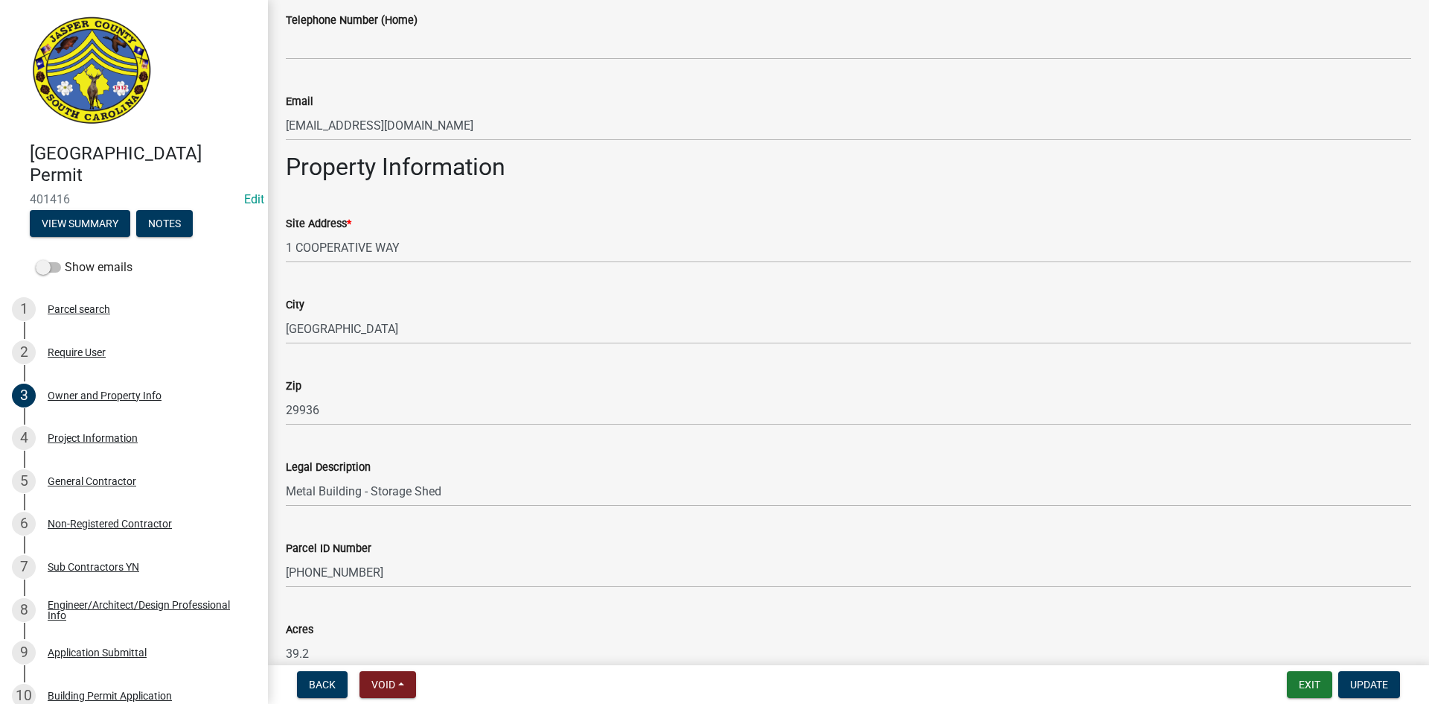
scroll to position [965, 0]
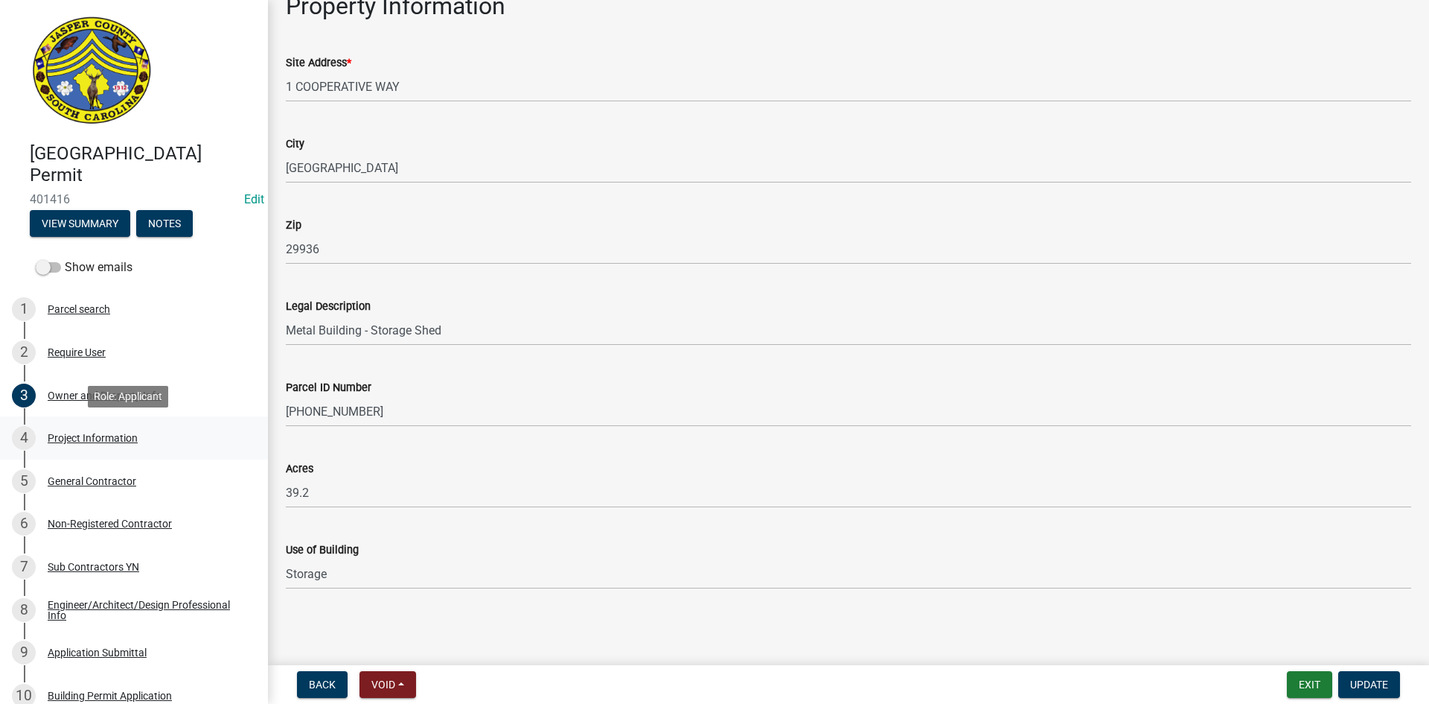
click at [100, 440] on div "Project Information" at bounding box center [93, 438] width 90 height 10
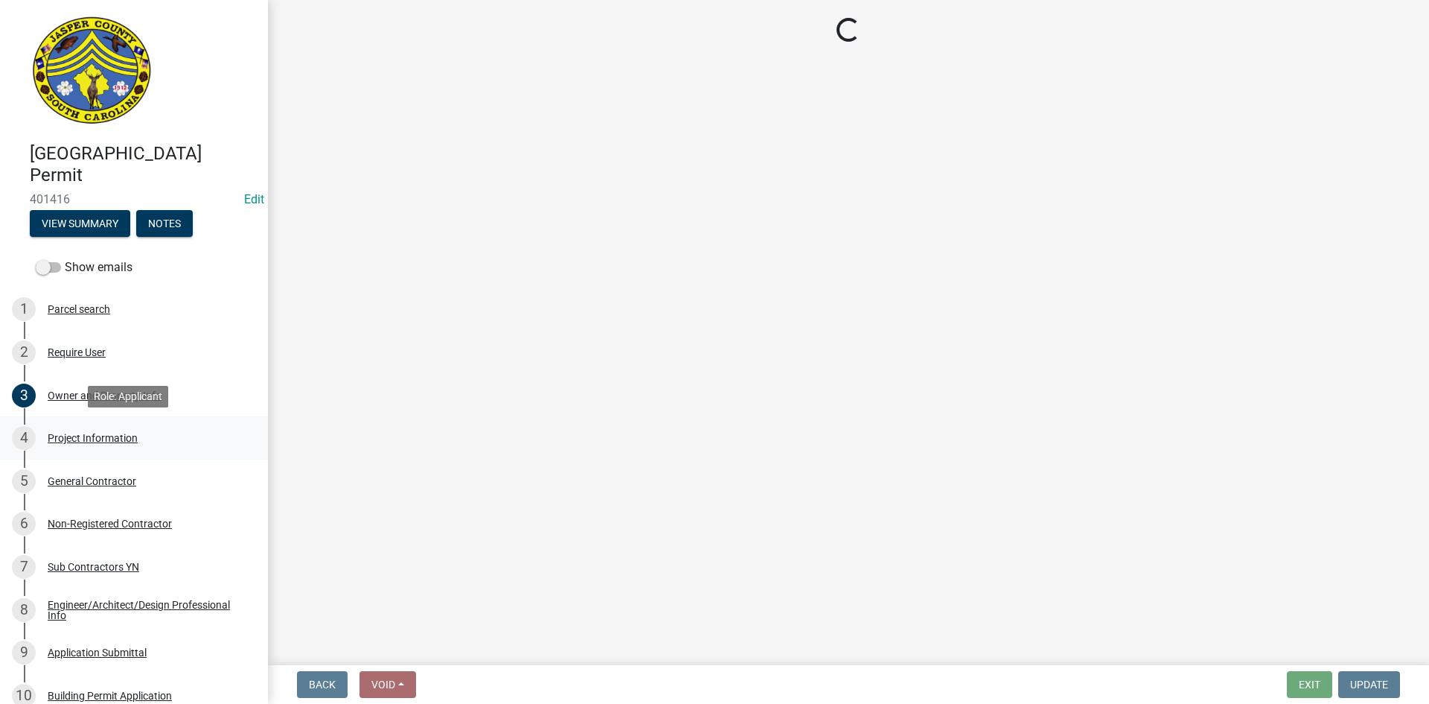
scroll to position [0, 0]
select select "d8ad81b1-fb71-4473-8687-b7f73eb7480a"
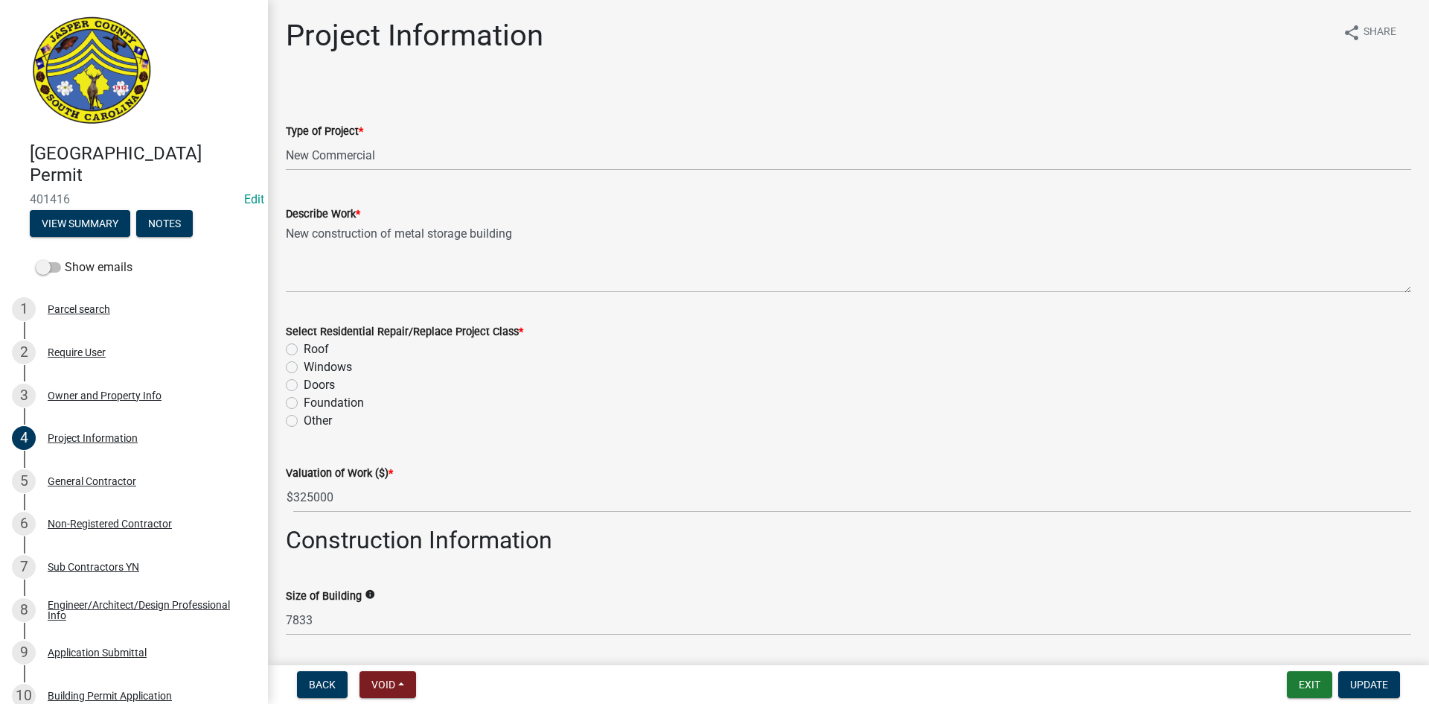
click at [304, 419] on label "Other" at bounding box center [318, 421] width 28 height 18
click at [304, 419] on input "Other" at bounding box center [309, 417] width 10 height 10
radio input "true"
click at [1374, 683] on span "Update" at bounding box center [1369, 684] width 38 height 12
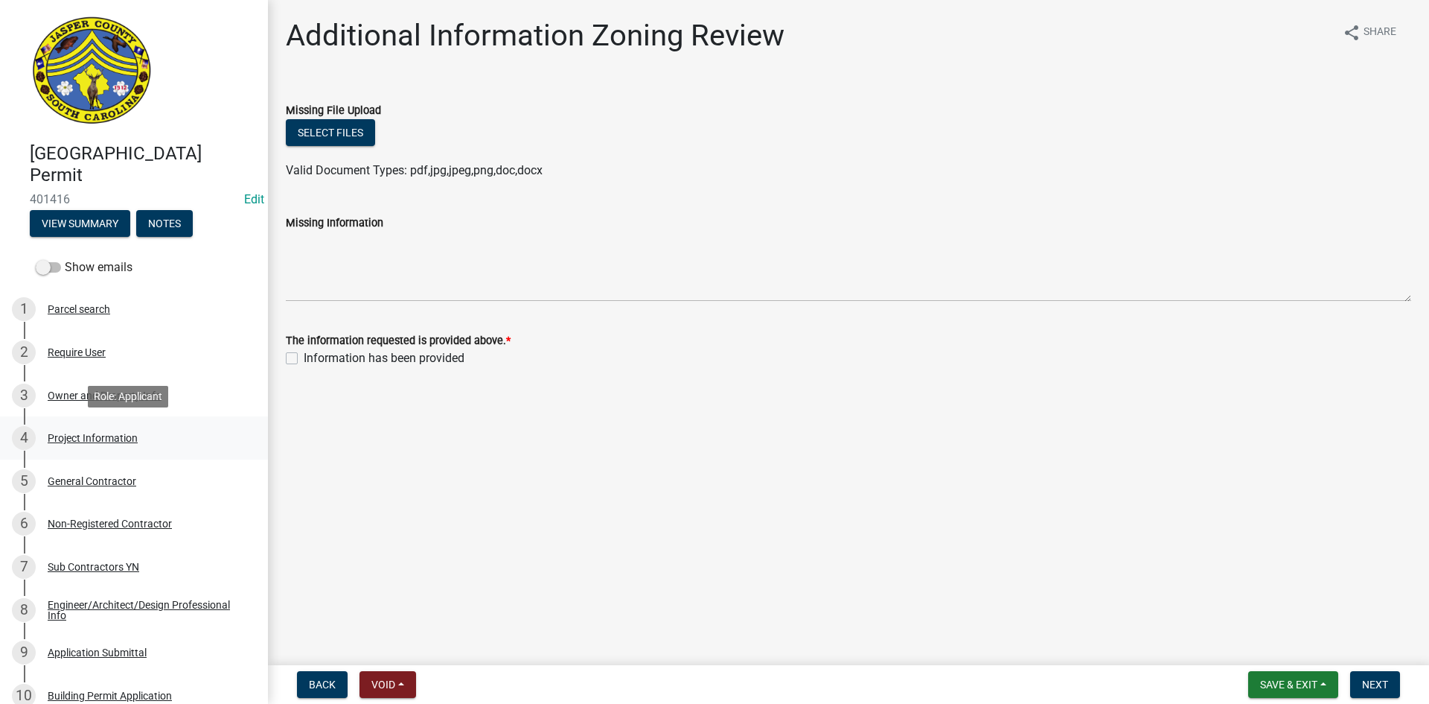
click at [79, 433] on div "Project Information" at bounding box center [93, 438] width 90 height 10
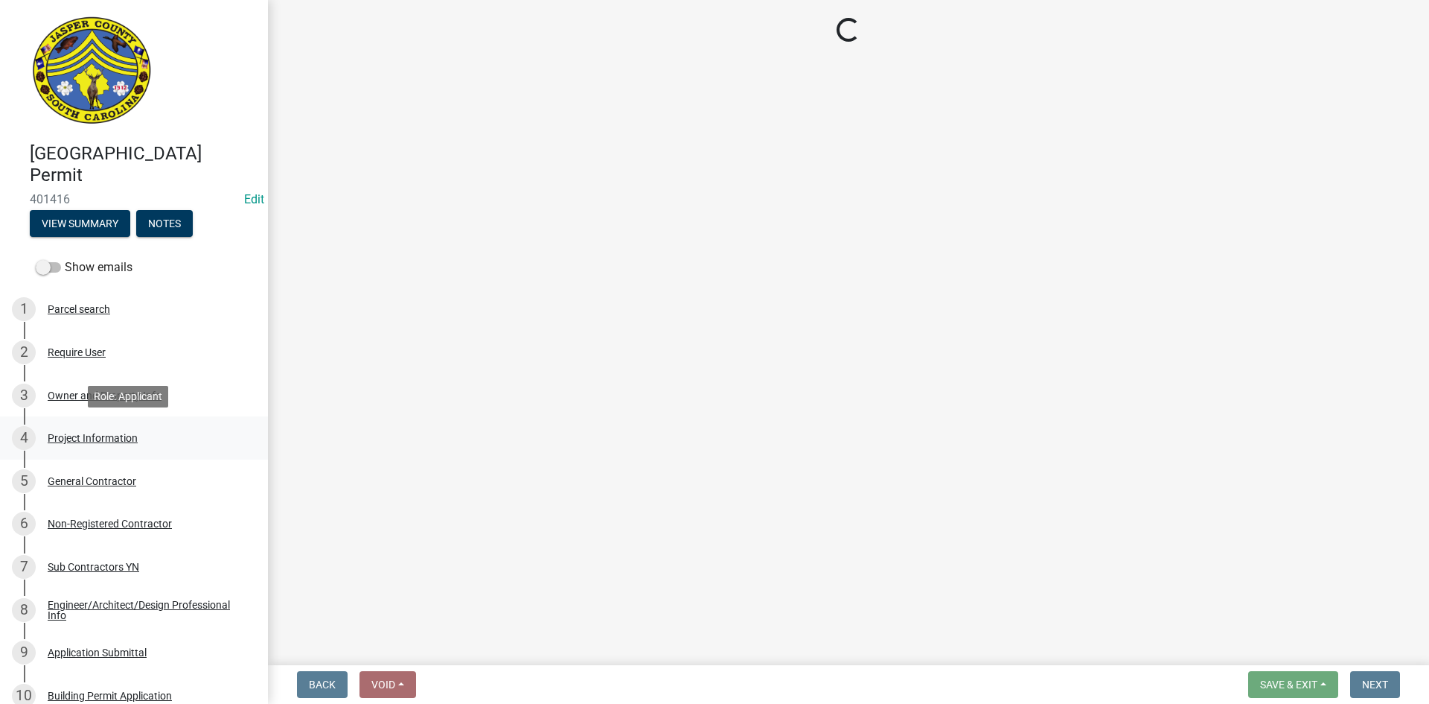
select select "d8ad81b1-fb71-4473-8687-b7f73eb7480a"
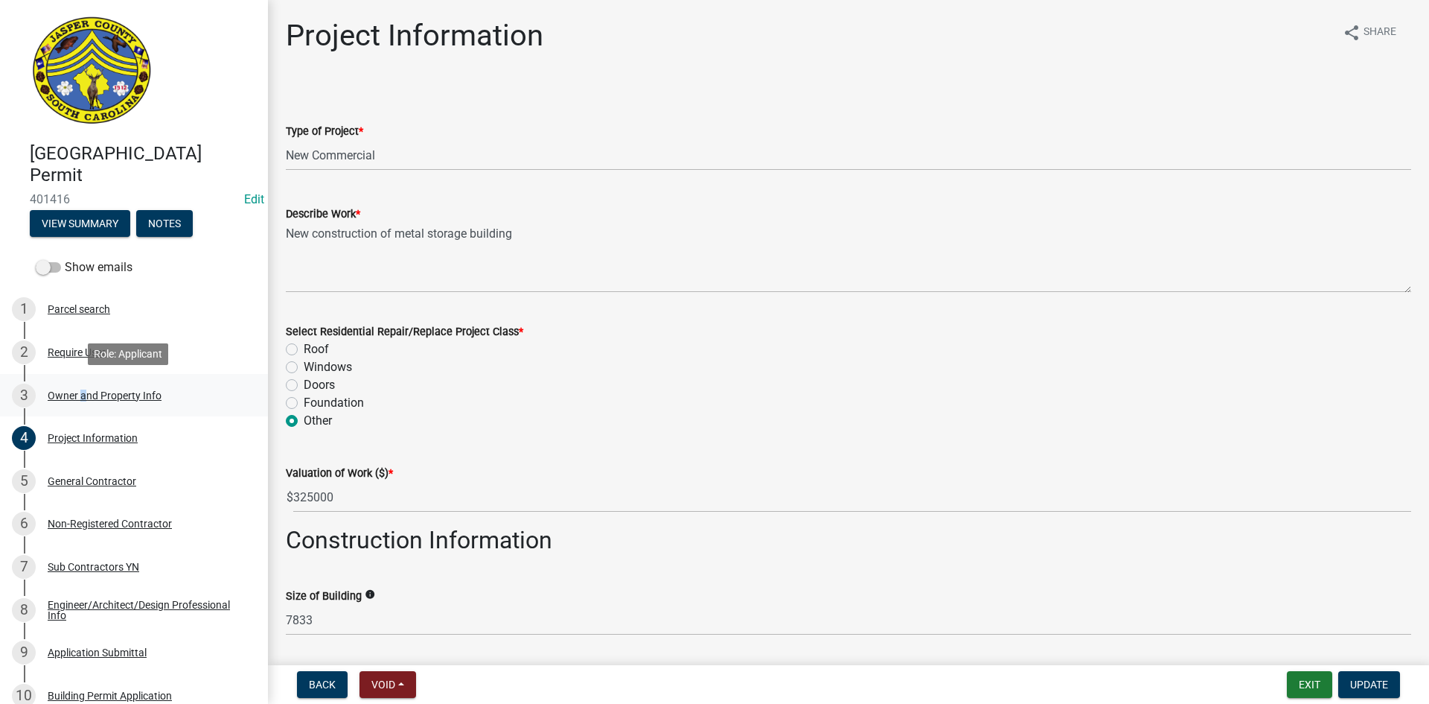
click at [79, 395] on div "Owner and Property Info" at bounding box center [105, 395] width 114 height 10
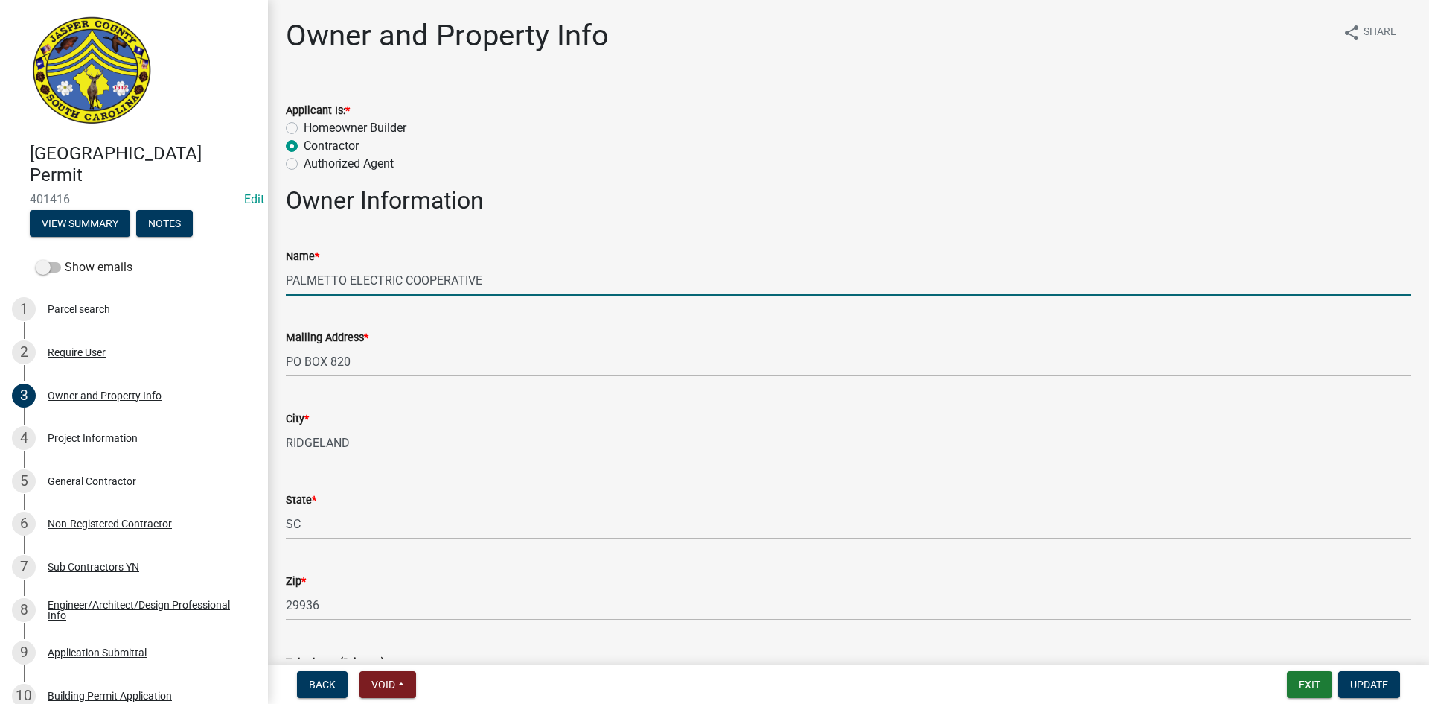
click at [520, 280] on input "PALMETTO ELECTRIC COOPERATIVE" at bounding box center [849, 280] width 1126 height 31
type input "PALMETTO ELECTRIC COOPERATIVE (Shed 7800 sq ft)"
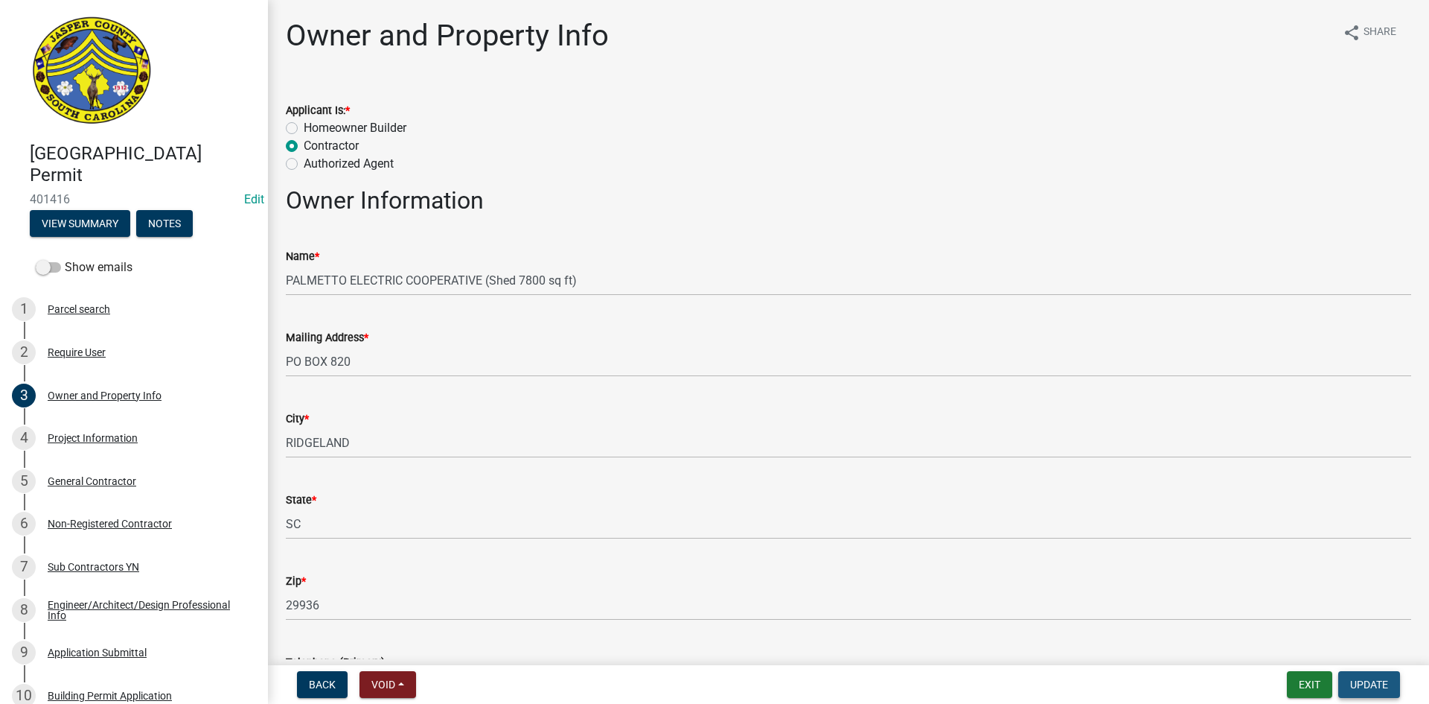
click at [1371, 686] on span "Update" at bounding box center [1369, 684] width 38 height 12
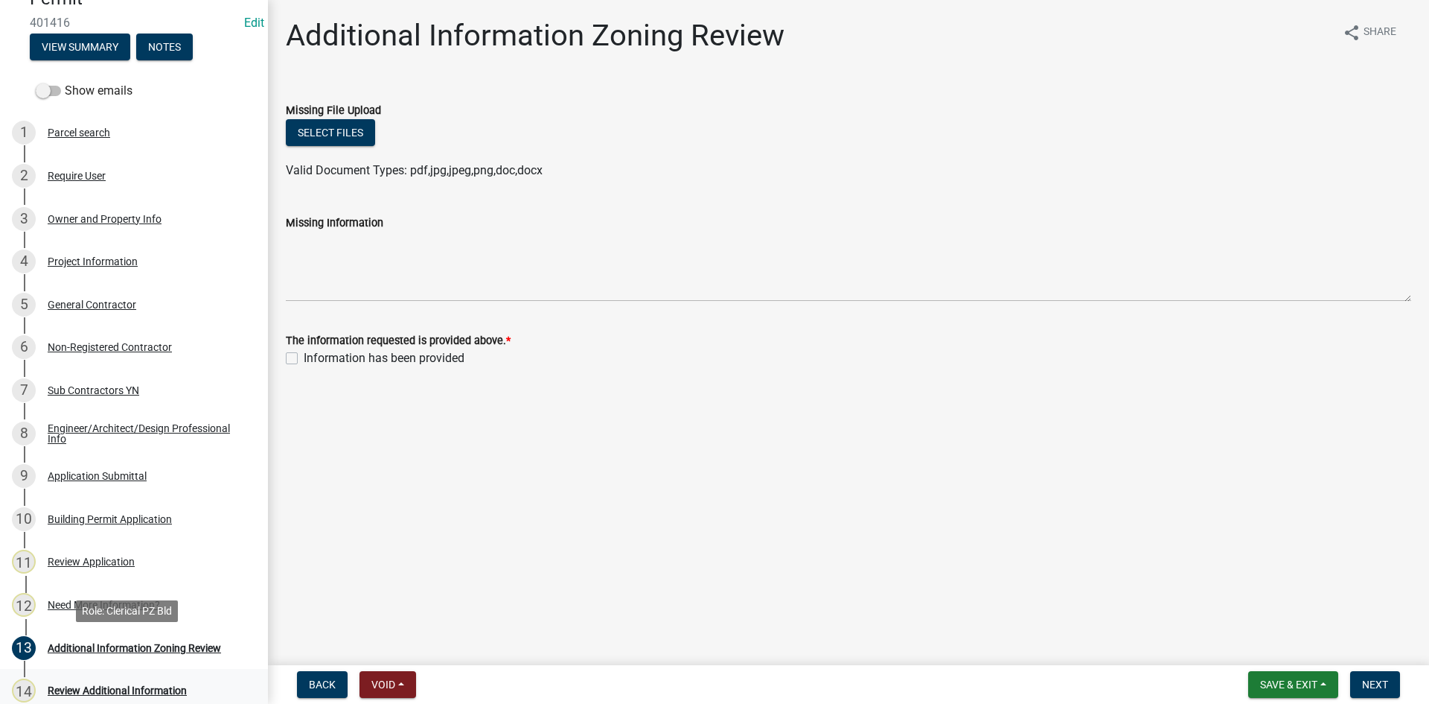
scroll to position [223, 0]
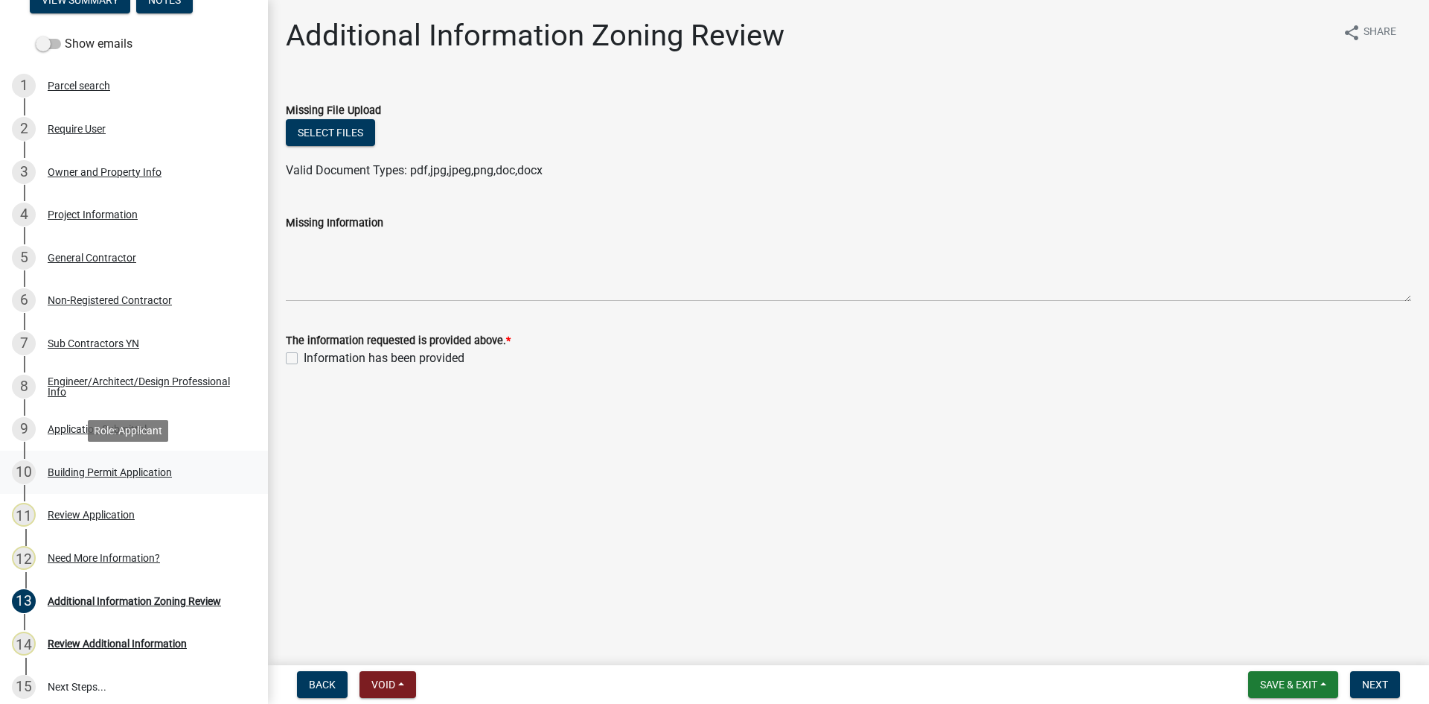
click at [99, 471] on div "Building Permit Application" at bounding box center [110, 472] width 124 height 10
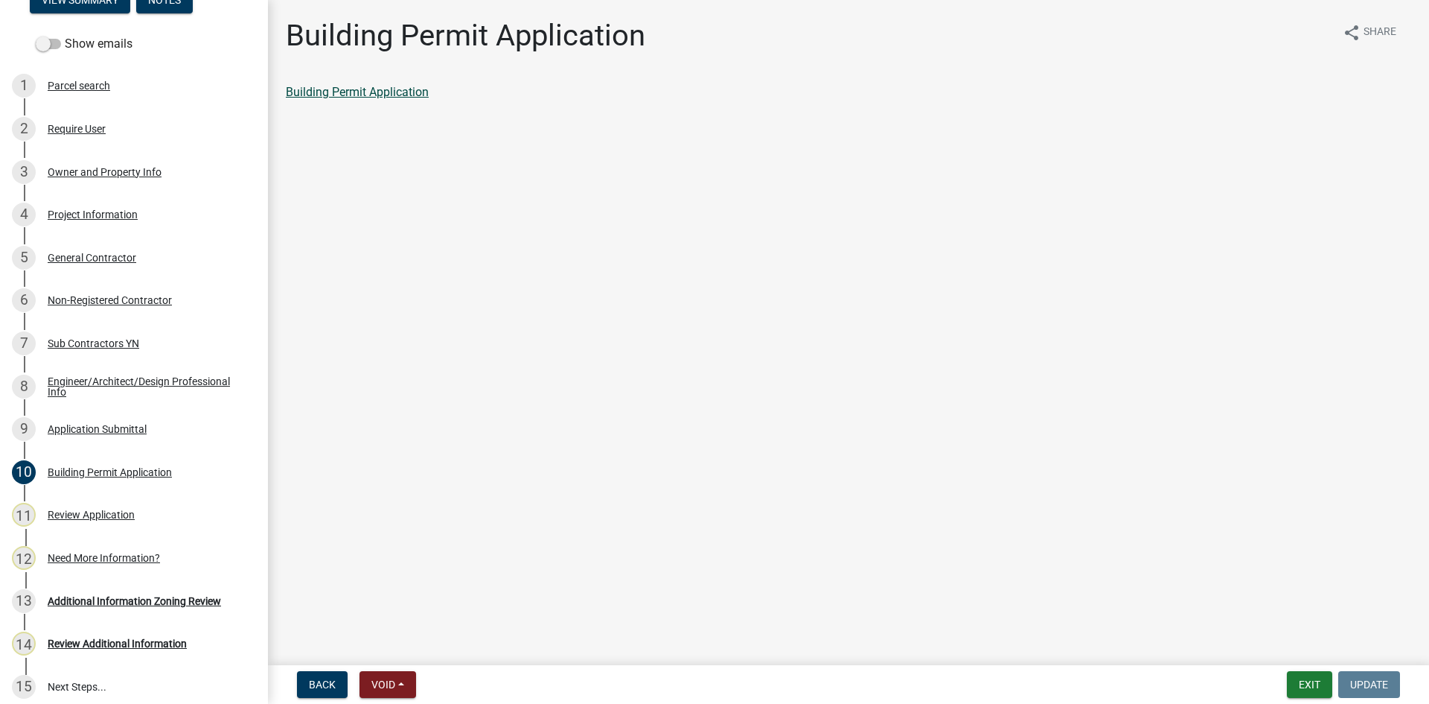
click at [347, 86] on link "Building Permit Application" at bounding box center [357, 92] width 143 height 14
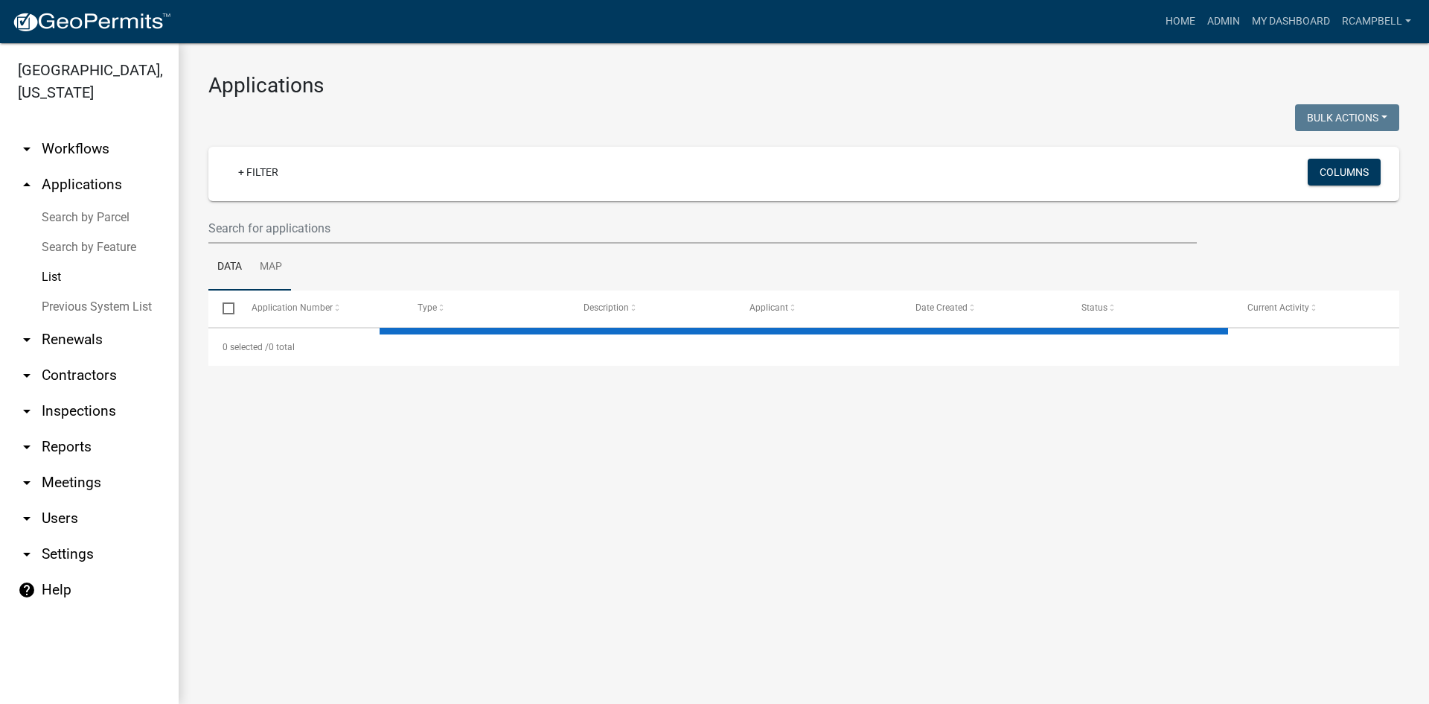
select select "3: 100"
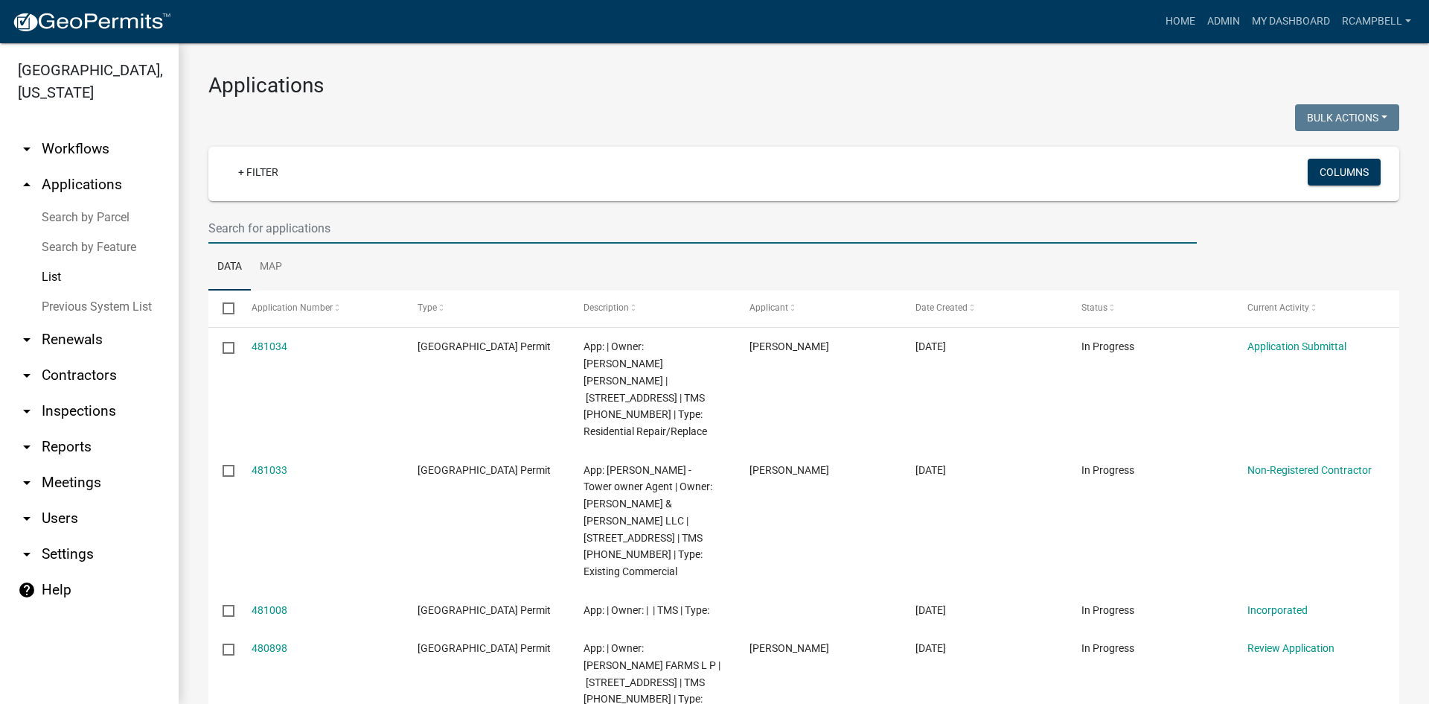
click at [290, 232] on input "text" at bounding box center [702, 228] width 989 height 31
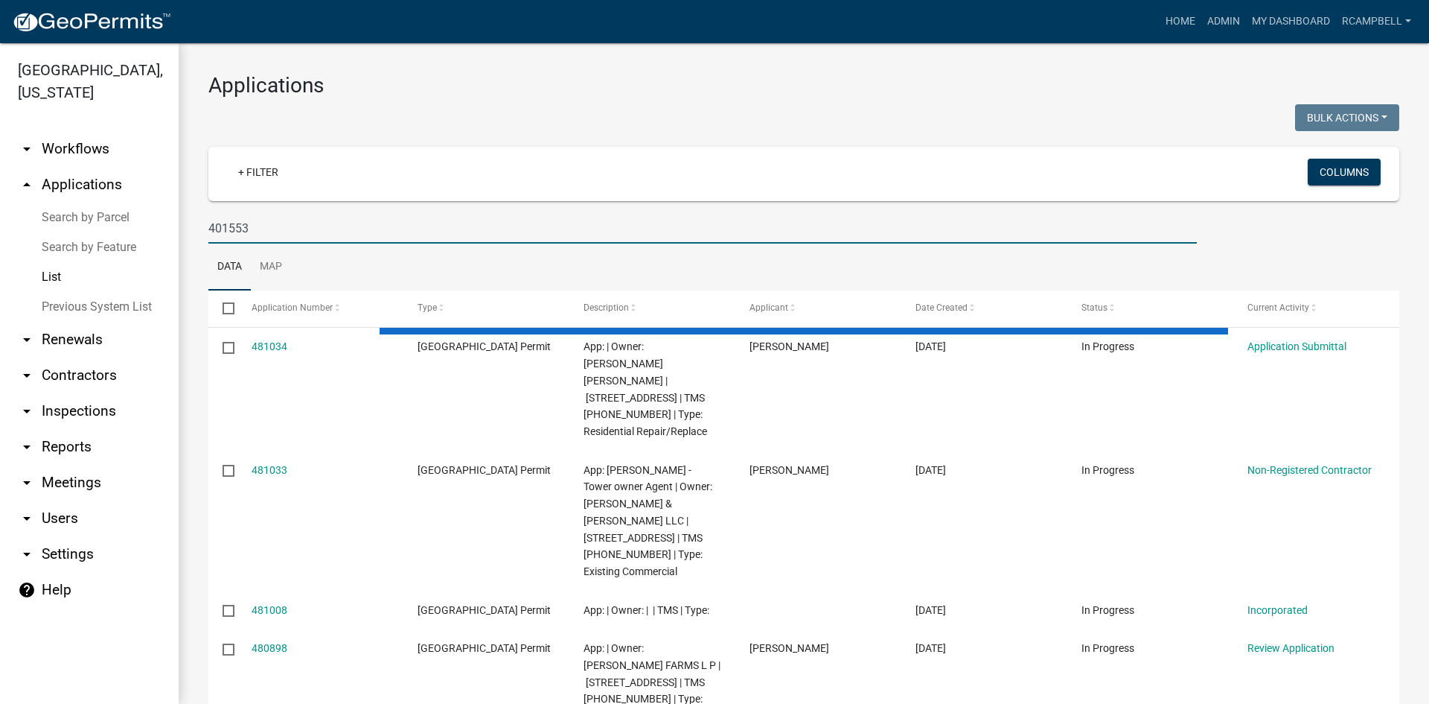
type input "401553"
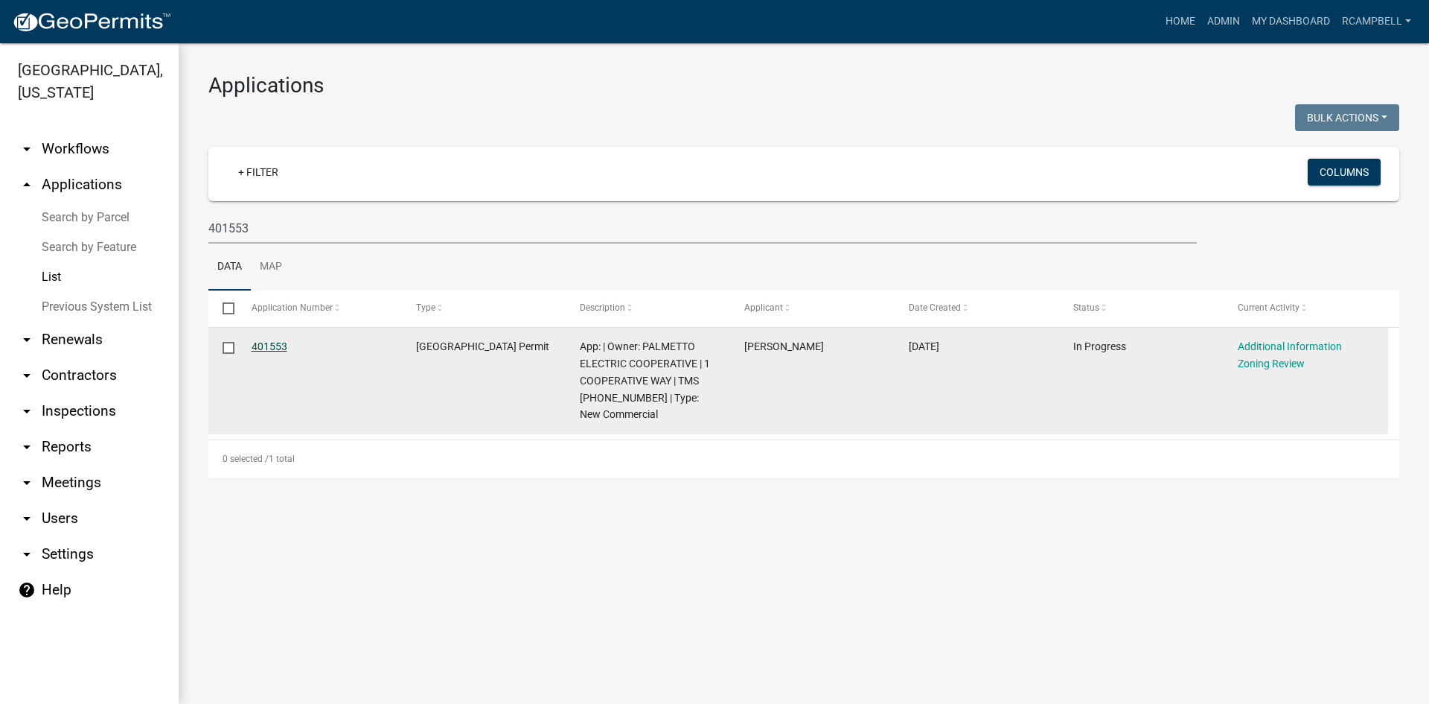
click at [267, 345] on link "401553" at bounding box center [270, 346] width 36 height 12
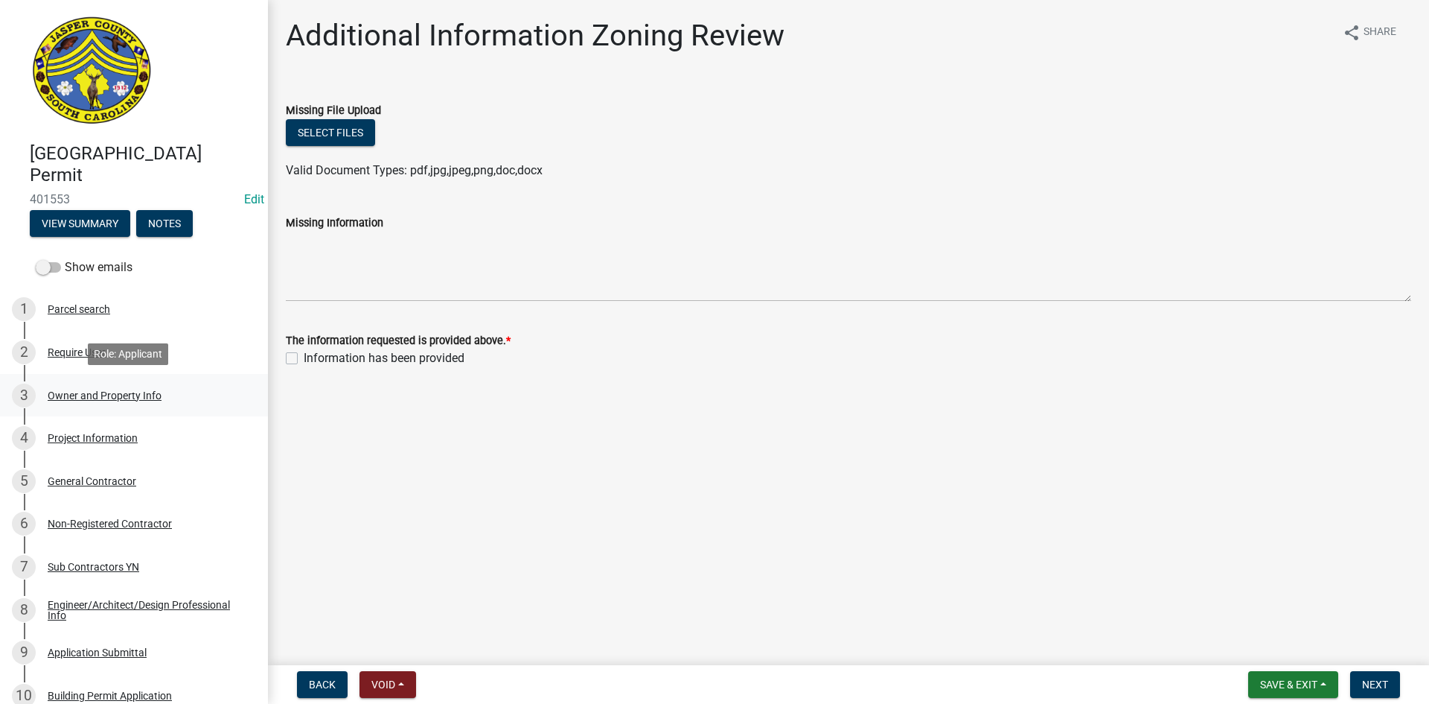
click at [119, 396] on div "Owner and Property Info" at bounding box center [105, 395] width 114 height 10
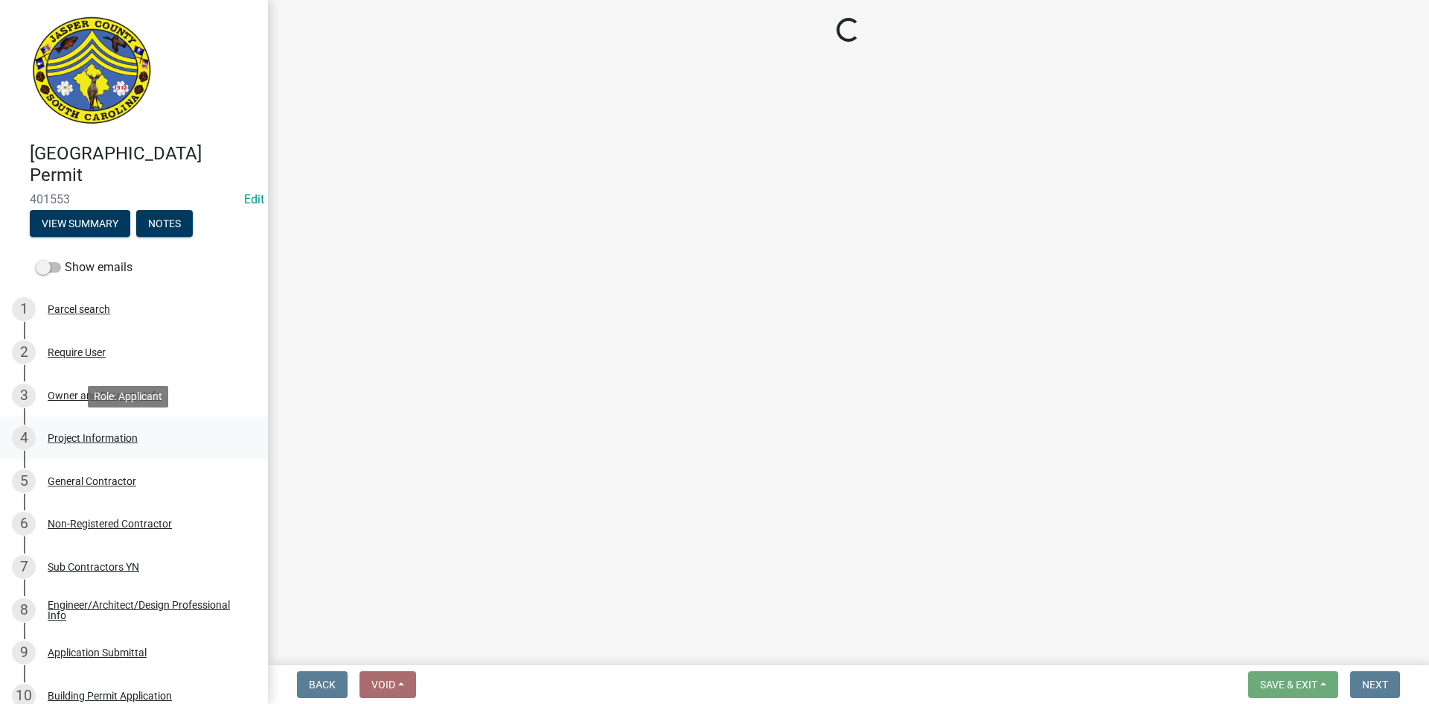
click at [105, 438] on div "Project Information" at bounding box center [93, 438] width 90 height 10
select select "d8ad81b1-fb71-4473-8687-b7f73eb7480a"
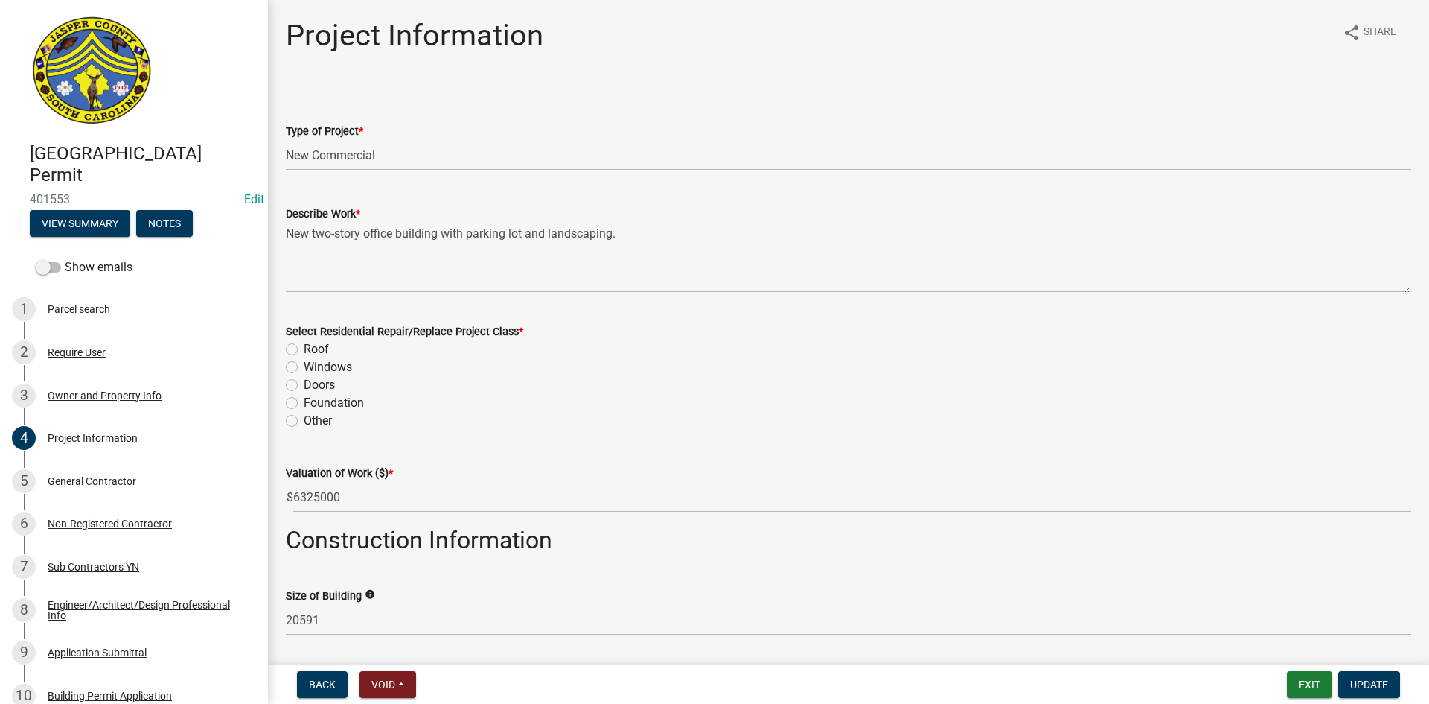
click at [304, 423] on label "Other" at bounding box center [318, 421] width 28 height 18
click at [304, 421] on input "Other" at bounding box center [309, 417] width 10 height 10
radio input "true"
click at [1371, 692] on button "Update" at bounding box center [1370, 684] width 62 height 27
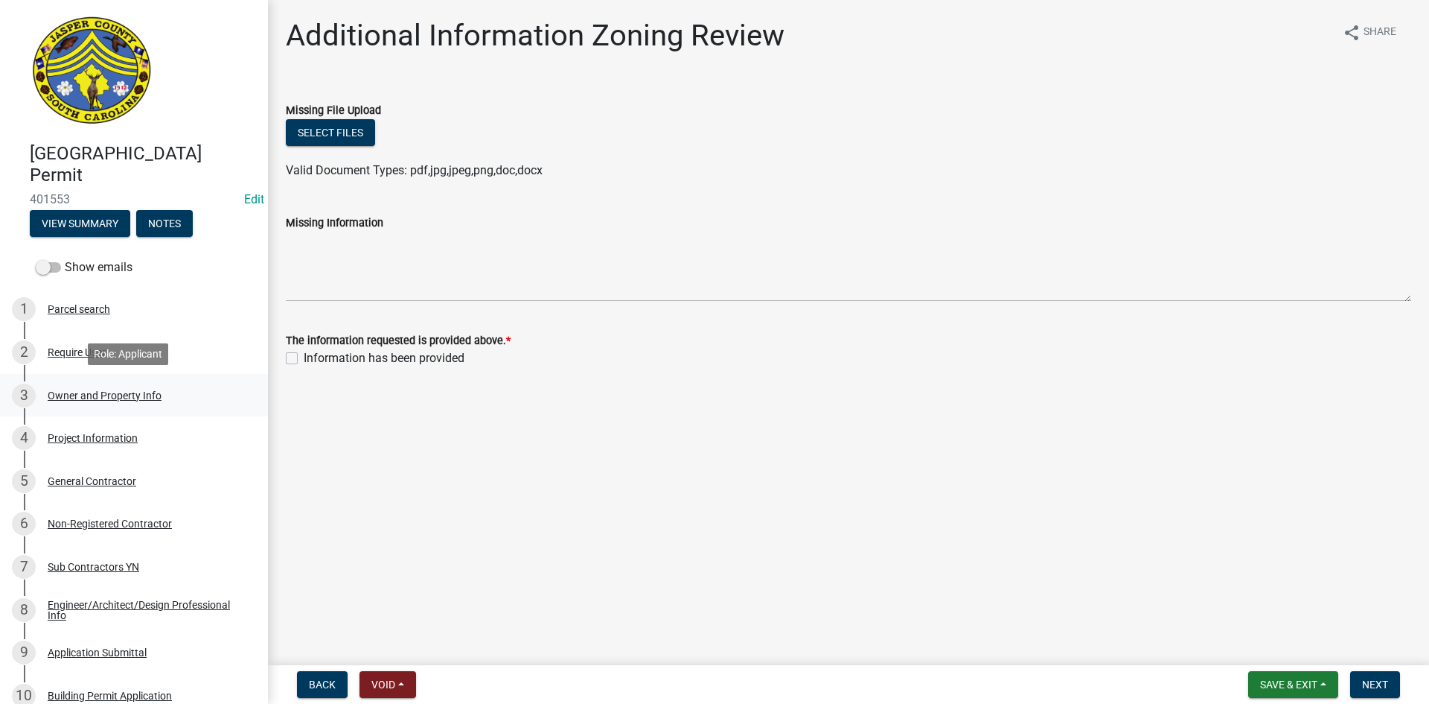
click at [88, 388] on div "3 Owner and Property Info" at bounding box center [128, 395] width 232 height 24
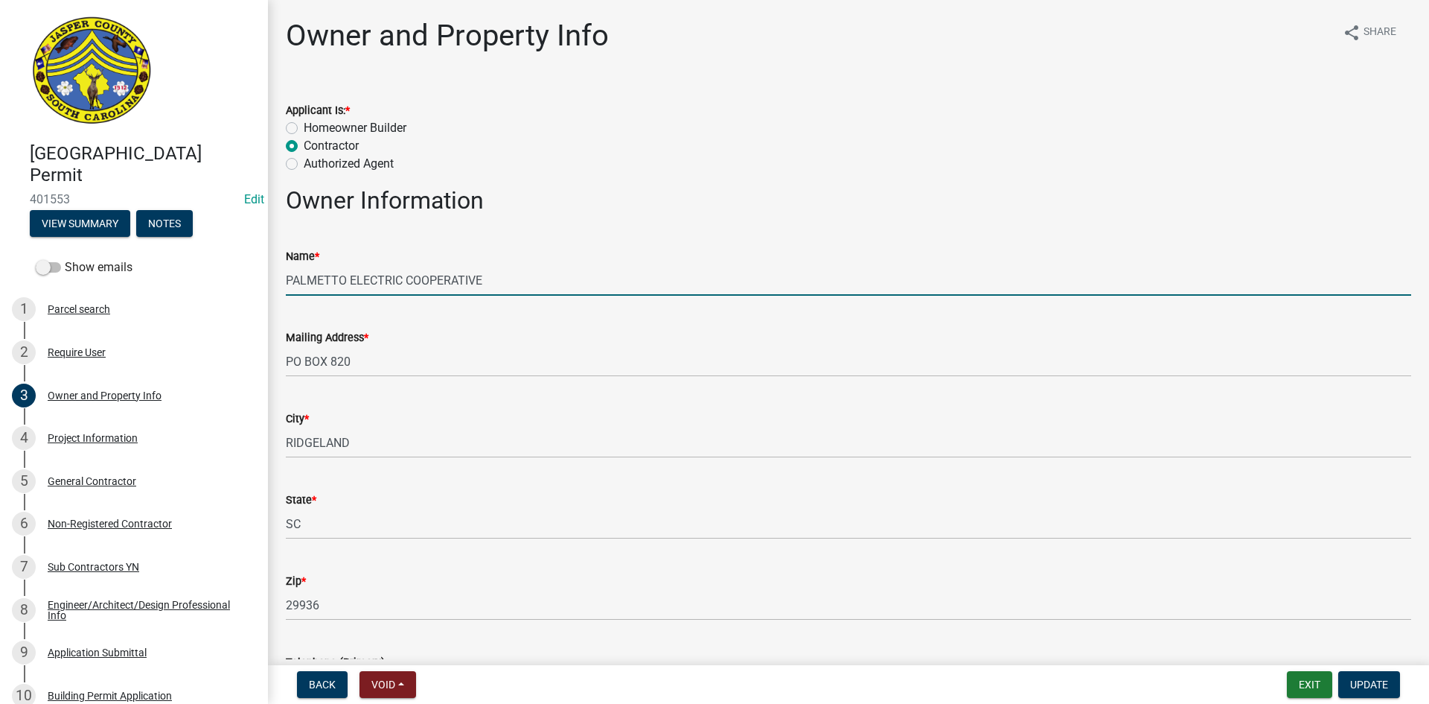
click at [523, 276] on input "PALMETTO ELECTRIC COOPERATIVE" at bounding box center [849, 280] width 1126 height 31
click at [851, 304] on wm-data-entity-input "Name * PALMETTO ELECTRIC COOPERATIVE (Metering Building)" at bounding box center [849, 266] width 1126 height 81
type input "PALMETTO ELECTRIC COOPERATIVE (Metering Building)"
click at [1356, 686] on span "Update" at bounding box center [1369, 684] width 38 height 12
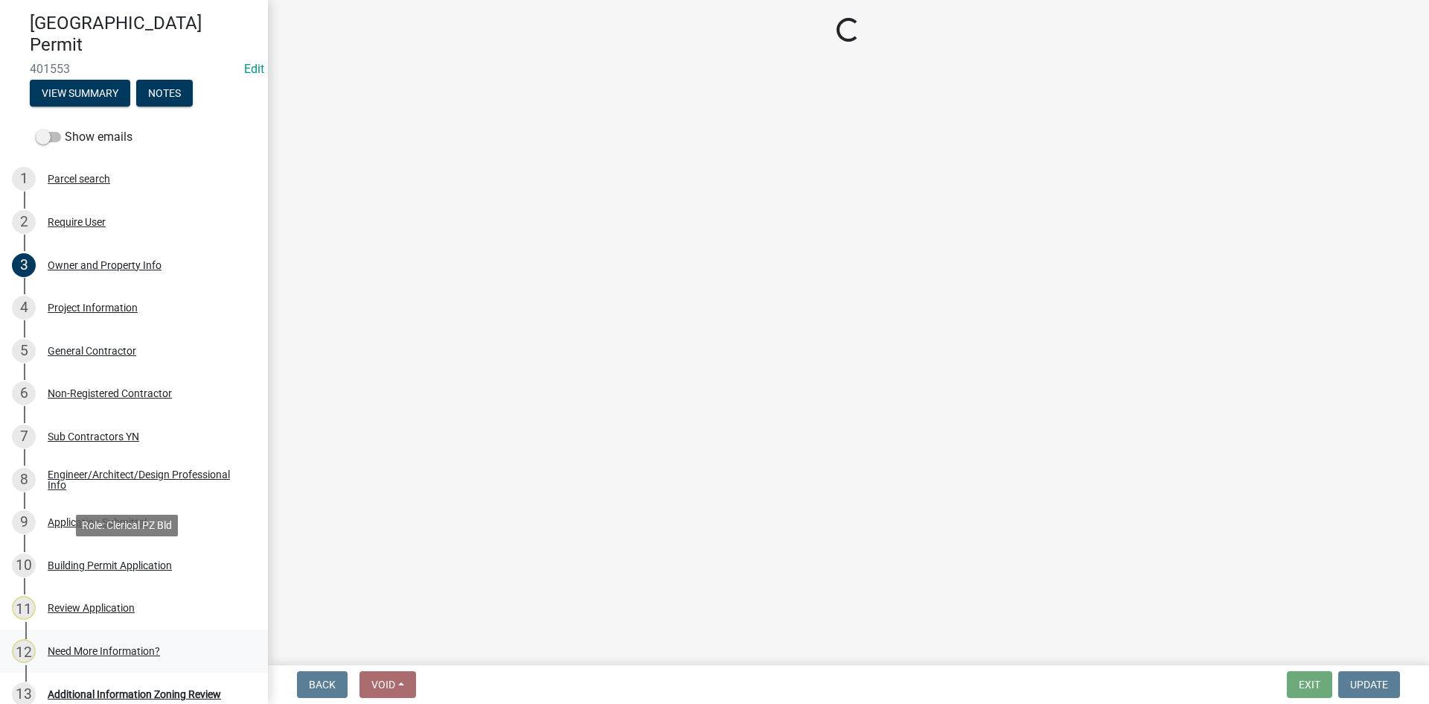
scroll to position [223, 0]
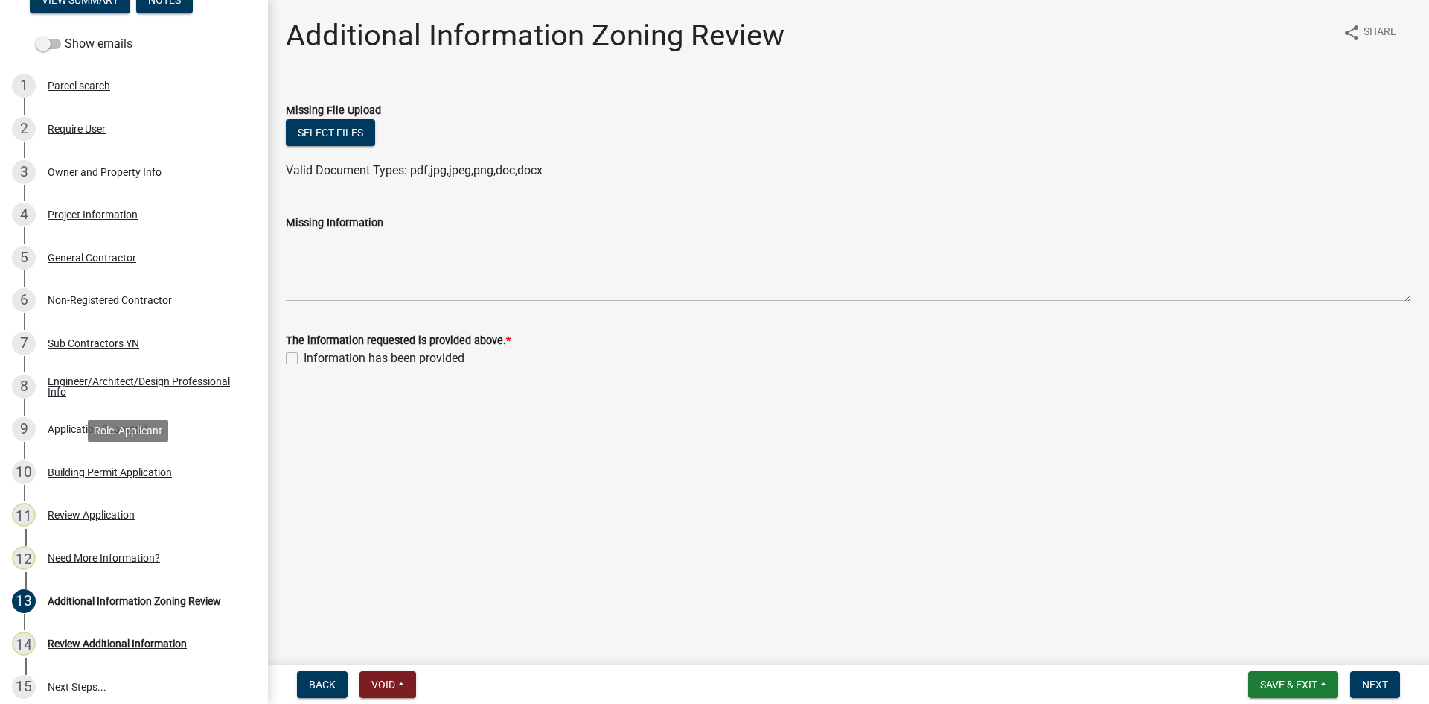
click at [101, 469] on div "Building Permit Application" at bounding box center [110, 472] width 124 height 10
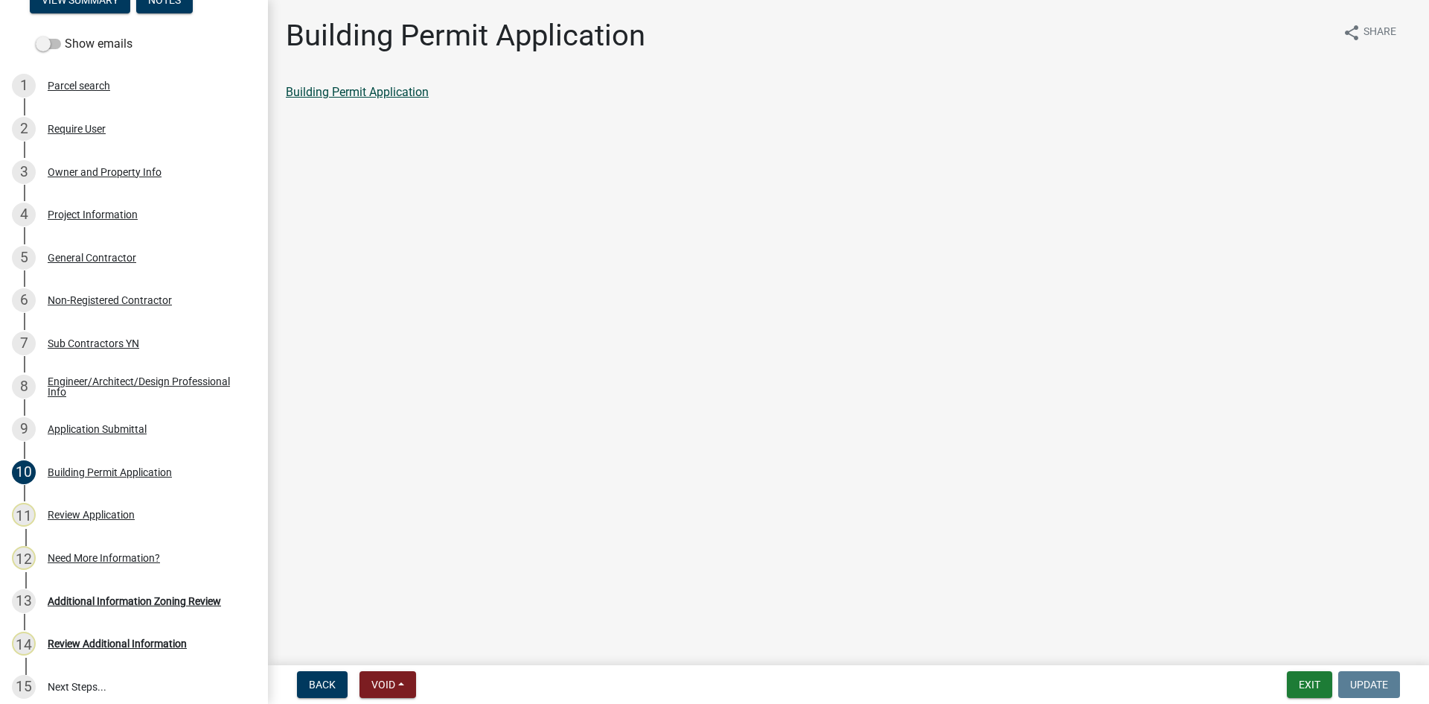
click at [319, 94] on link "Building Permit Application" at bounding box center [357, 92] width 143 height 14
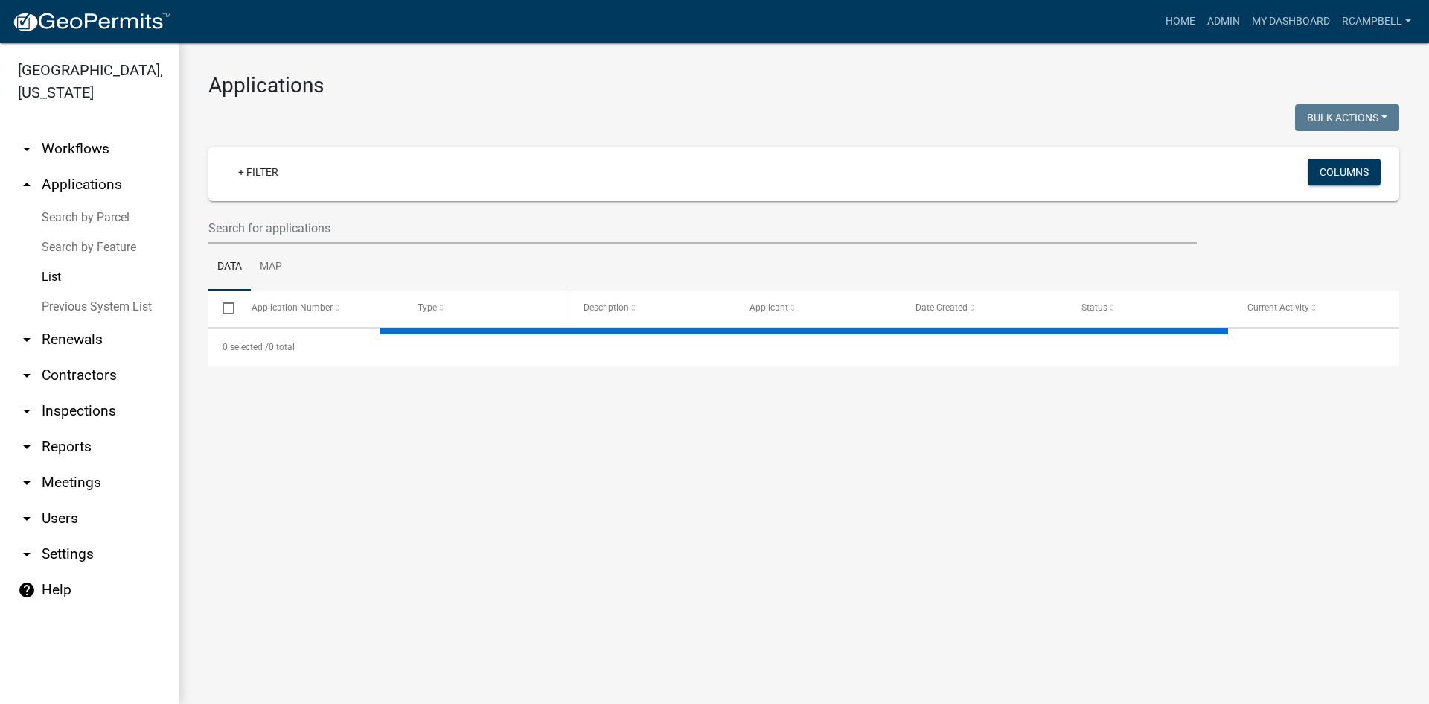
select select "3: 100"
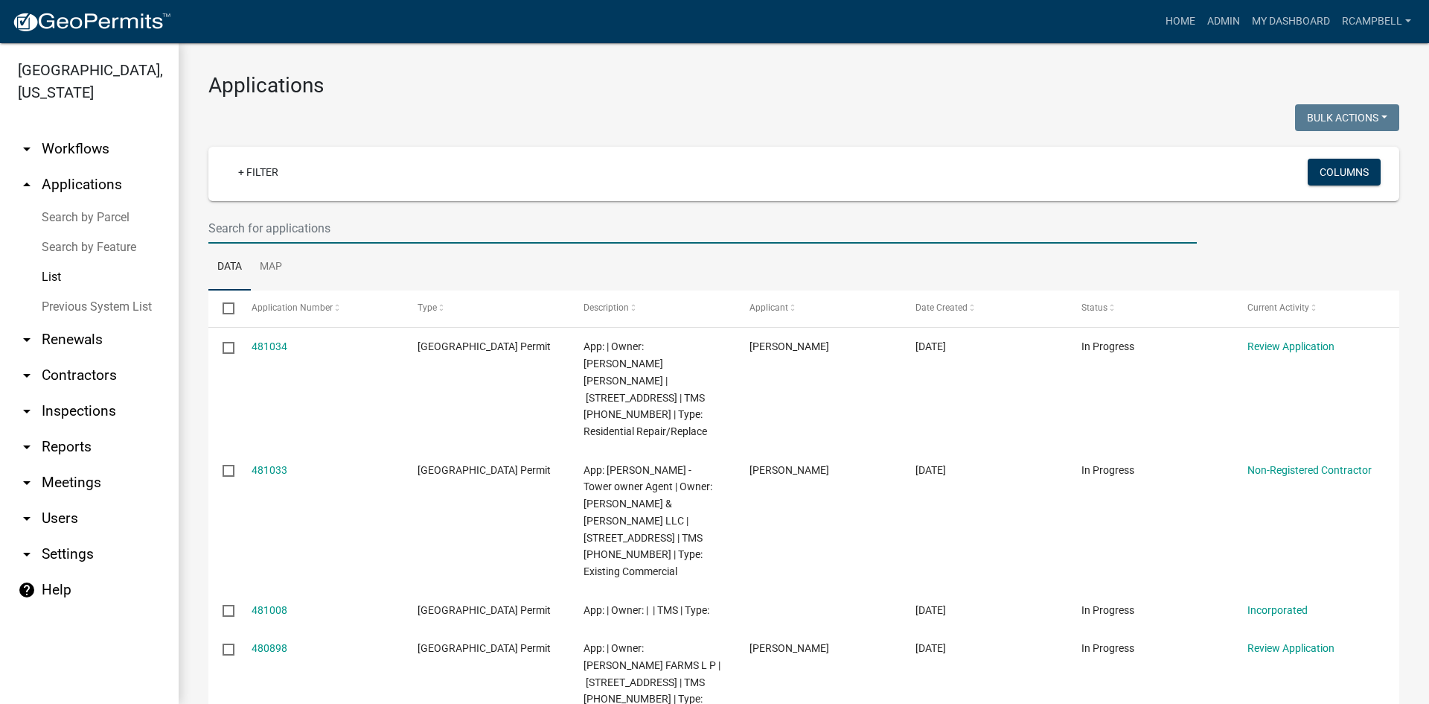
click at [298, 233] on input "text" at bounding box center [702, 228] width 989 height 31
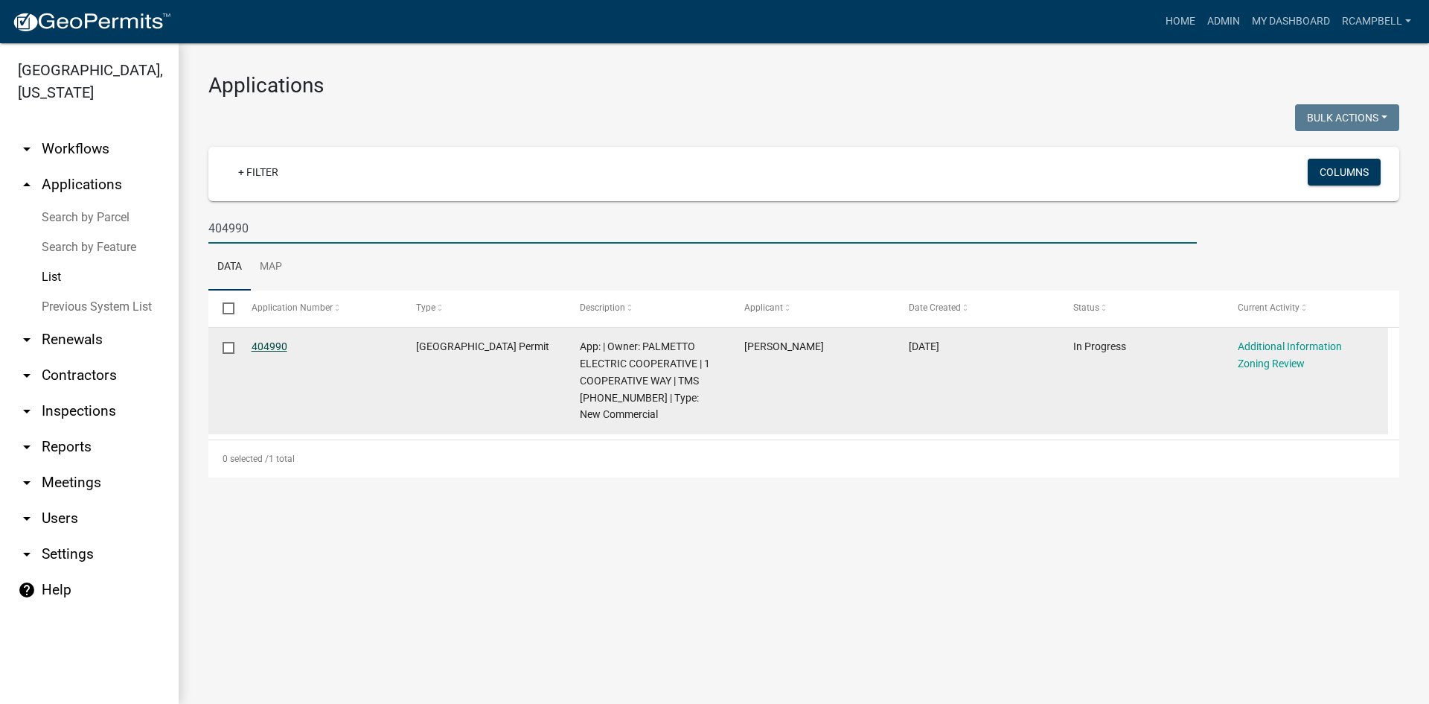
type input "404990"
click at [274, 342] on link "404990" at bounding box center [270, 346] width 36 height 12
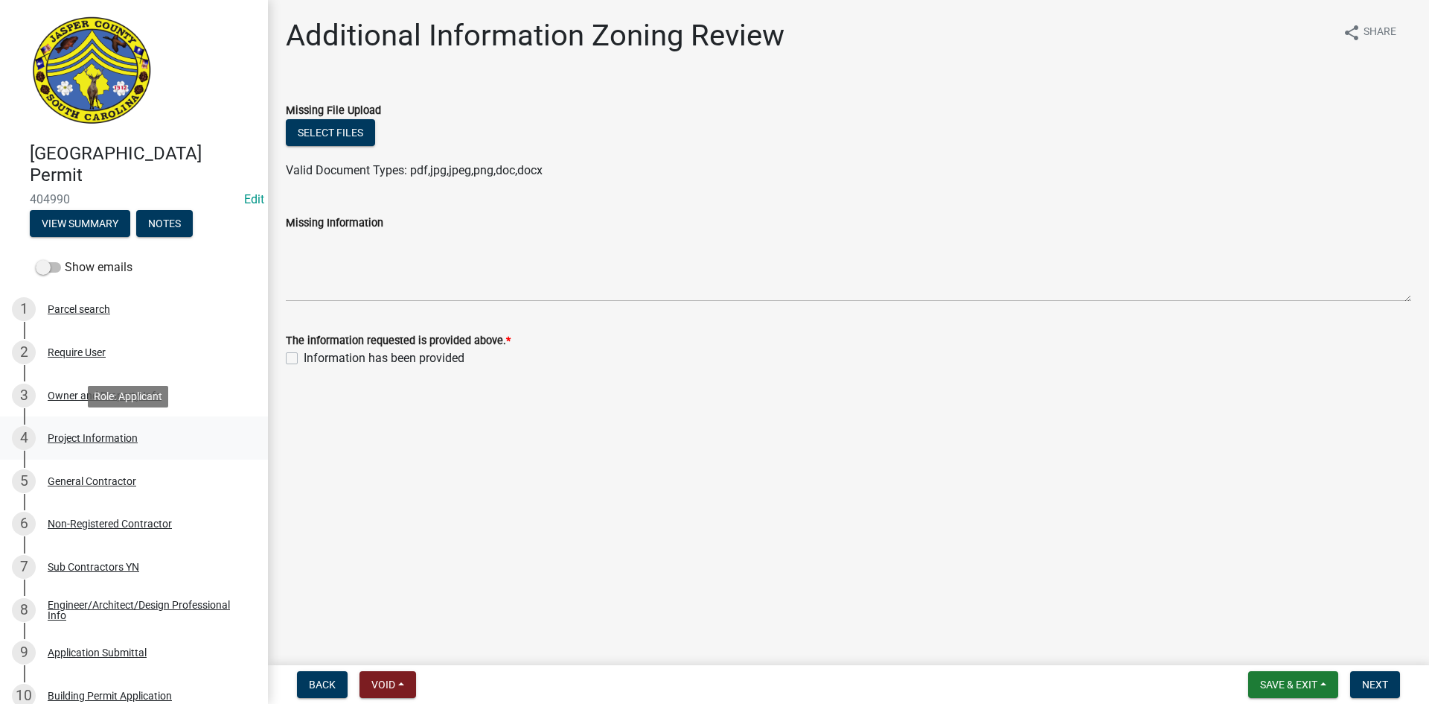
click at [88, 436] on div "Project Information" at bounding box center [93, 438] width 90 height 10
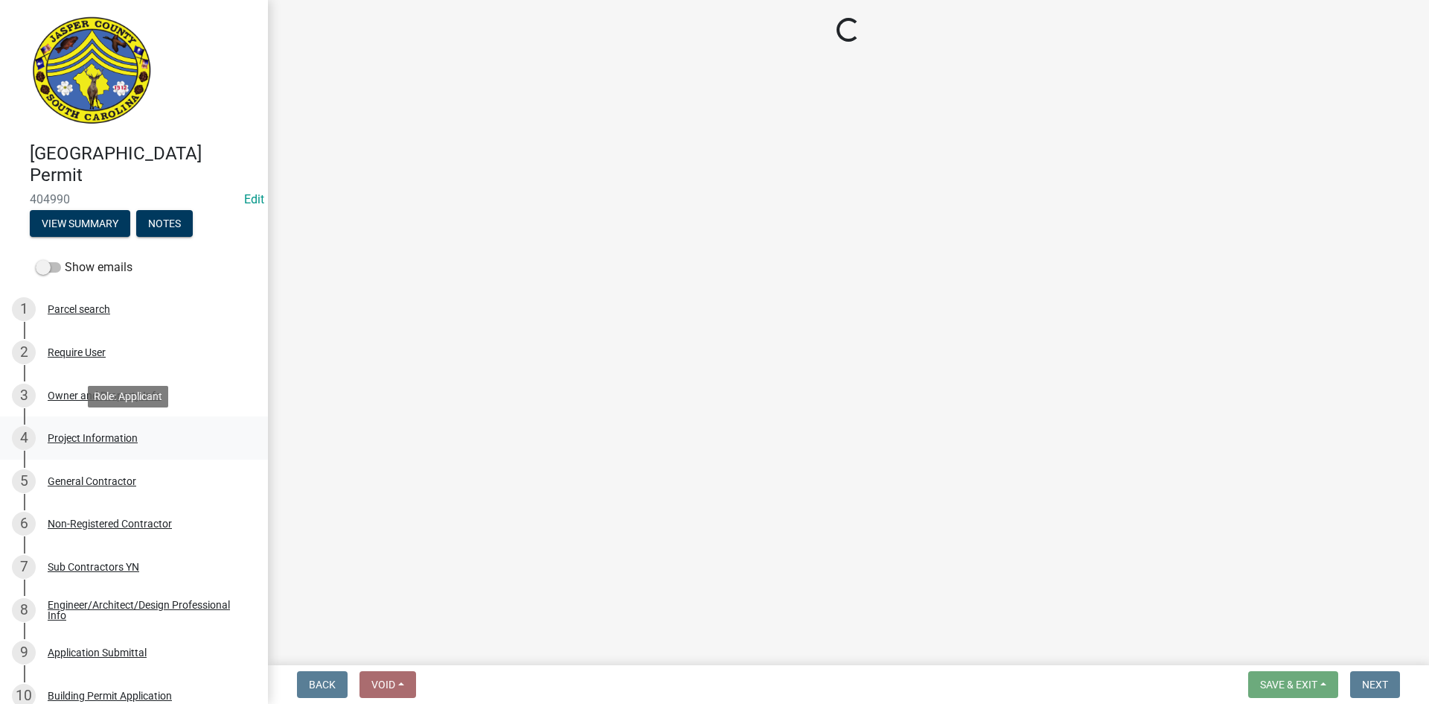
select select "d8ad81b1-fb71-4473-8687-b7f73eb7480a"
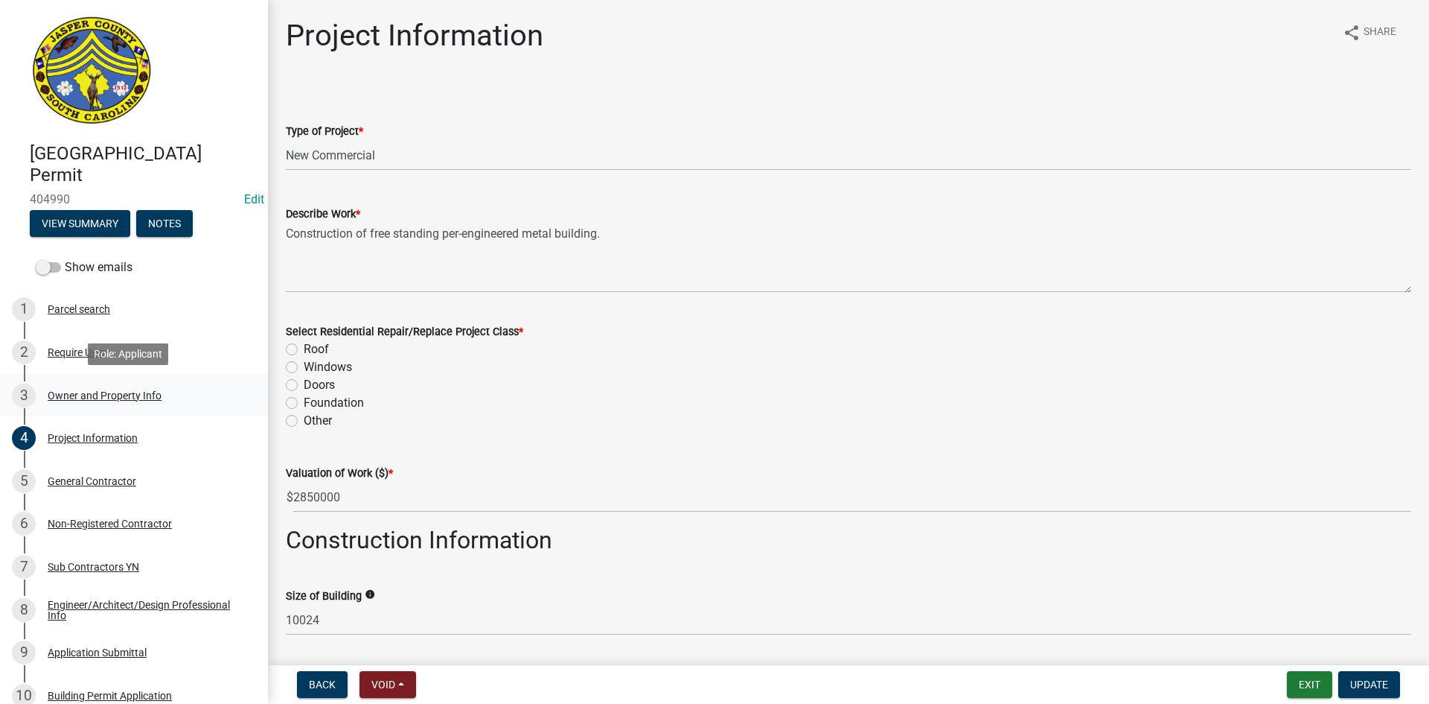
click at [78, 394] on div "Owner and Property Info" at bounding box center [105, 395] width 114 height 10
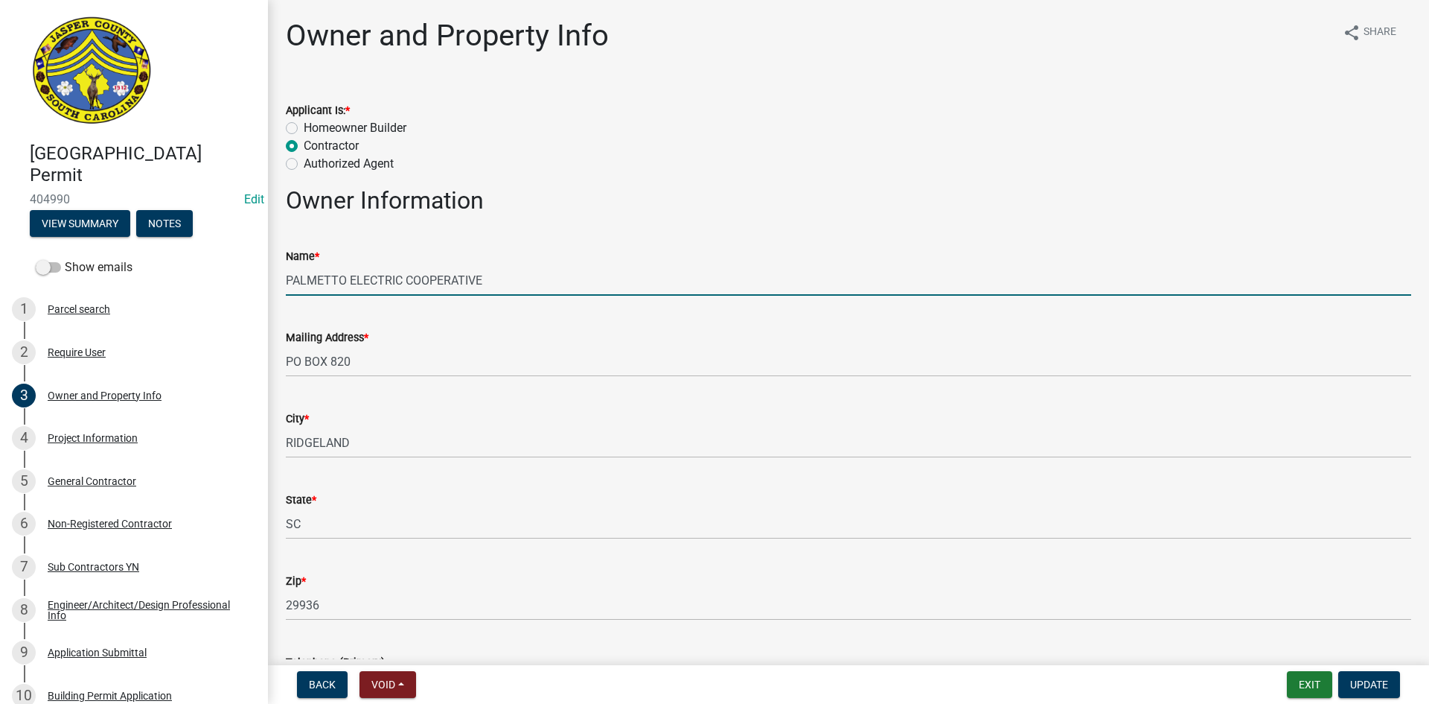
click at [515, 276] on input "PALMETTO ELECTRIC COOPERATIVE" at bounding box center [849, 280] width 1126 height 31
click at [483, 278] on input "PALMETTO ELECTRIC COOPERATIVE (Pre-engineered building 10,000 Sq ft)" at bounding box center [849, 280] width 1126 height 31
type input "PALMETTO ELECTRIC COOPERATIVE (Pre-engineered building 10,000 Sq ft)"
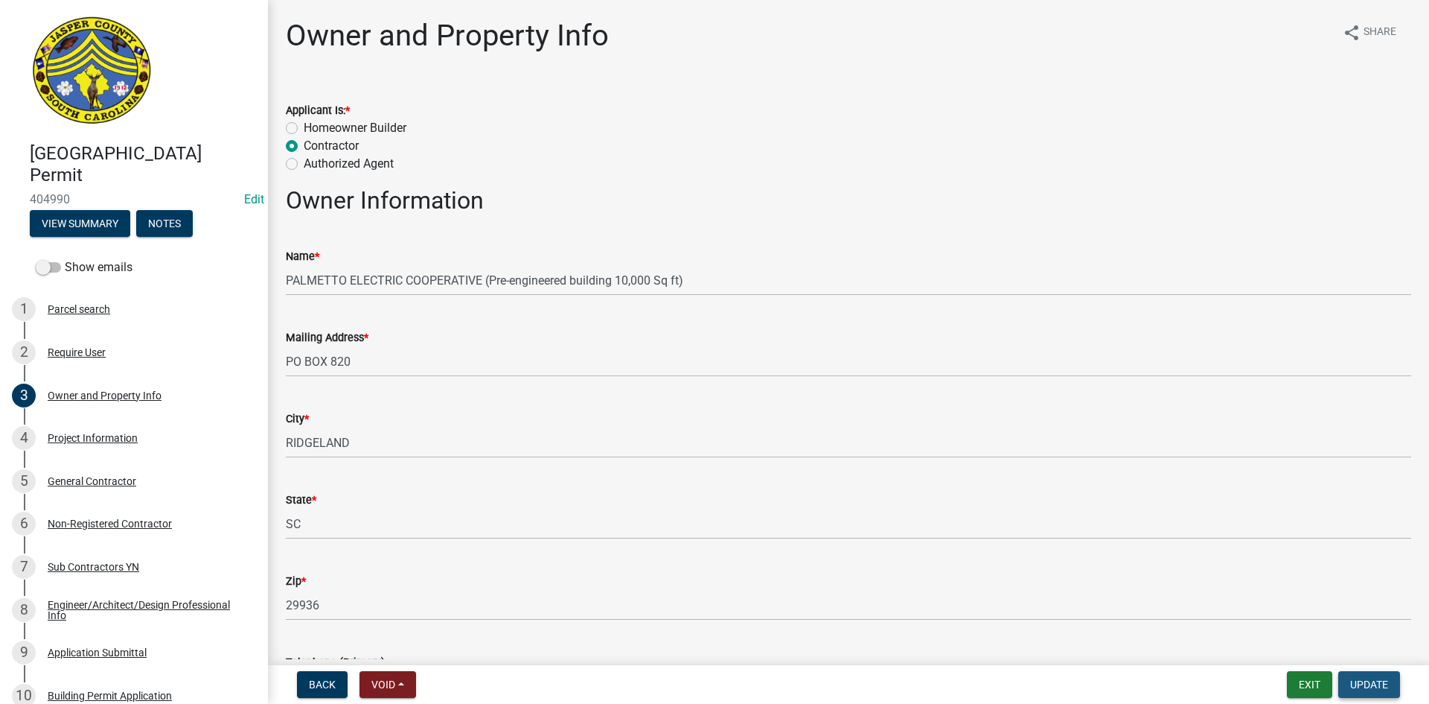
click at [1362, 680] on span "Update" at bounding box center [1369, 684] width 38 height 12
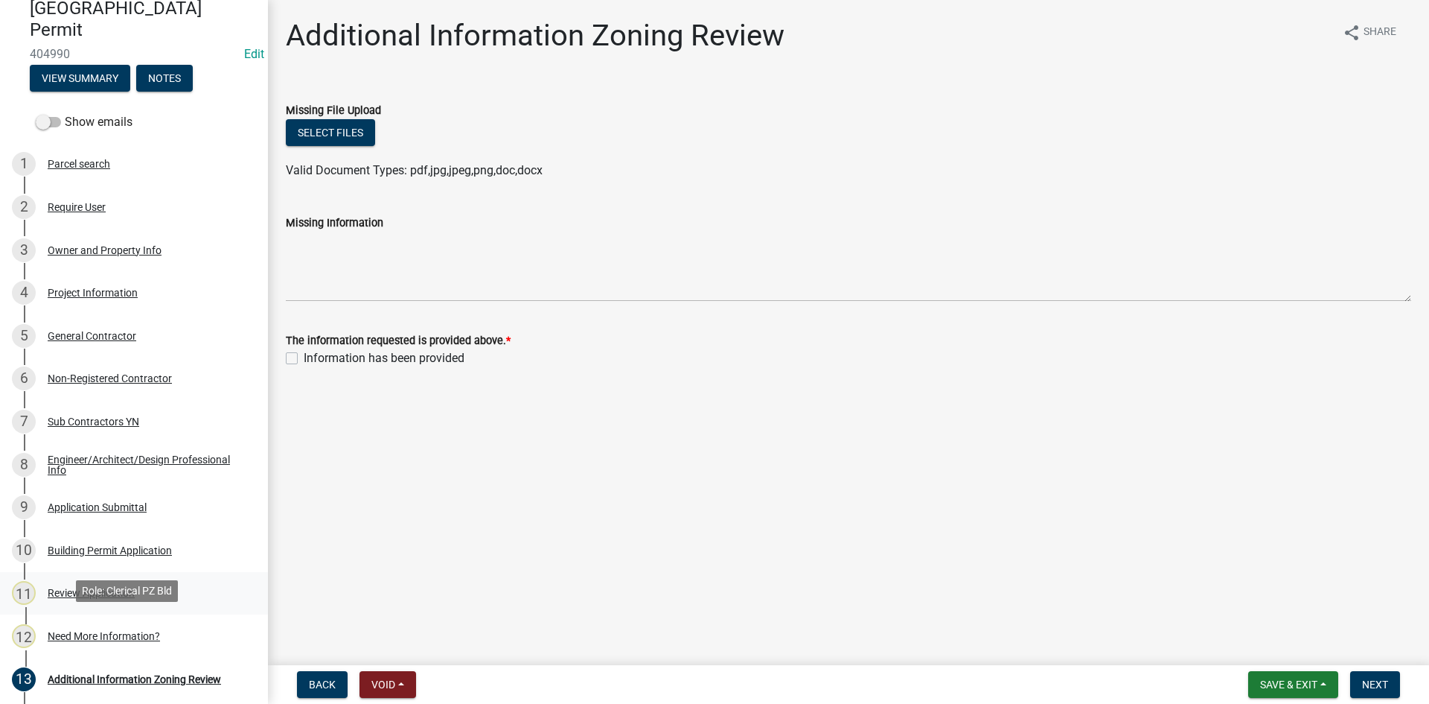
scroll to position [149, 0]
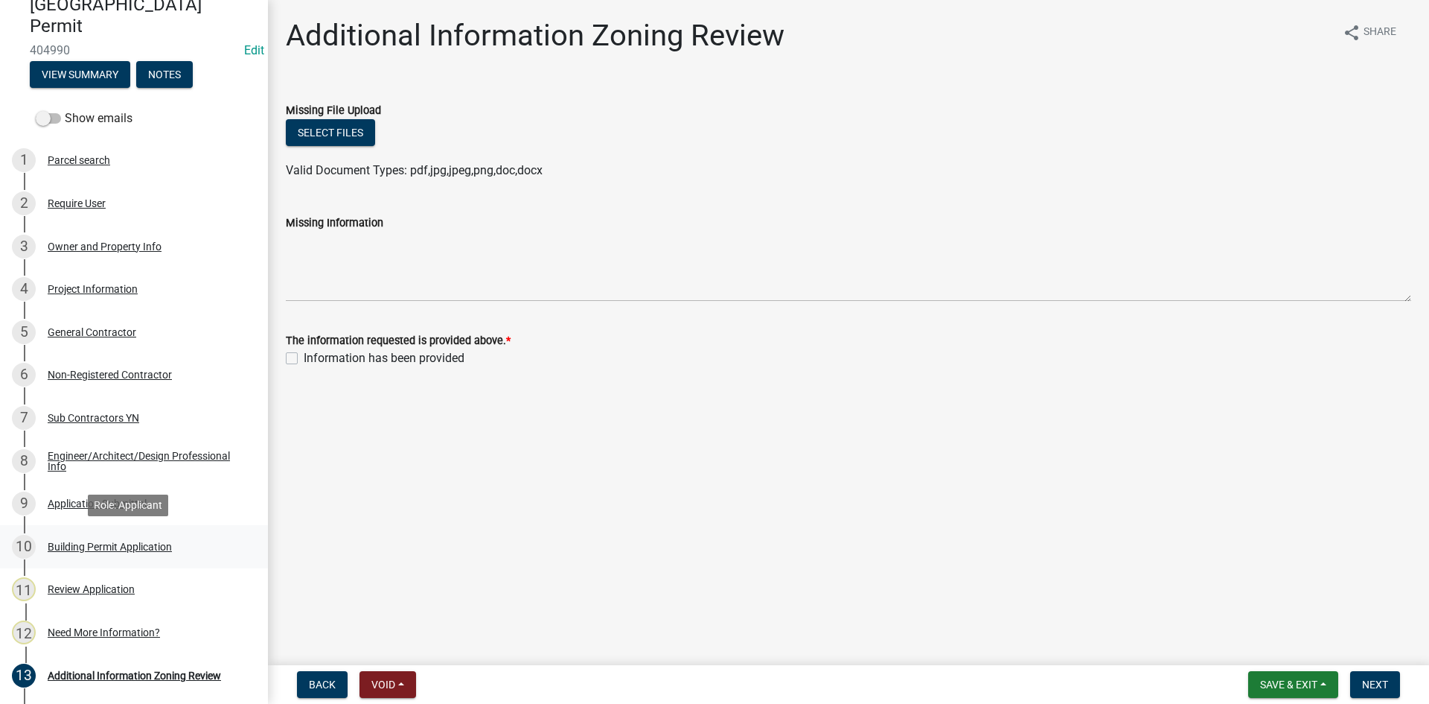
click at [84, 545] on div "Building Permit Application" at bounding box center [110, 546] width 124 height 10
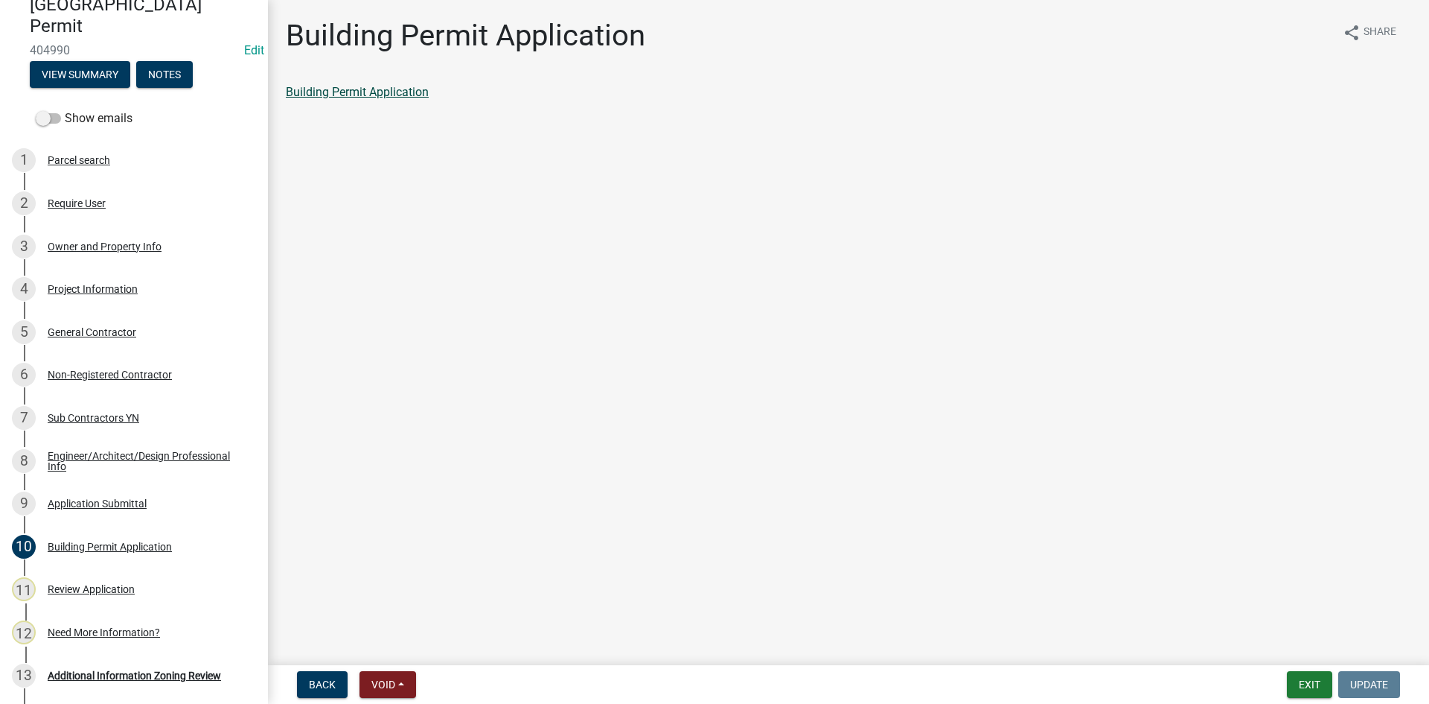
click at [334, 95] on link "Building Permit Application" at bounding box center [357, 92] width 143 height 14
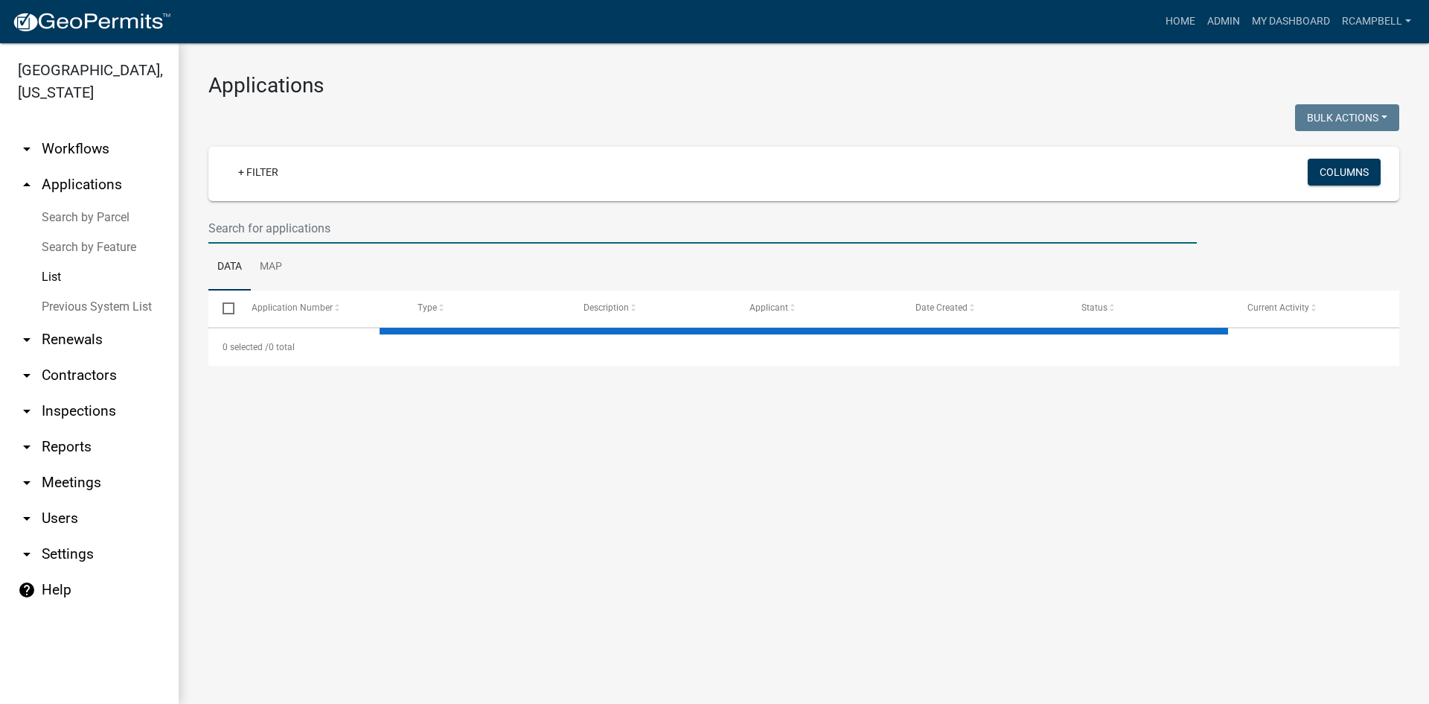
click at [255, 227] on input "text" at bounding box center [702, 228] width 989 height 31
select select "3: 100"
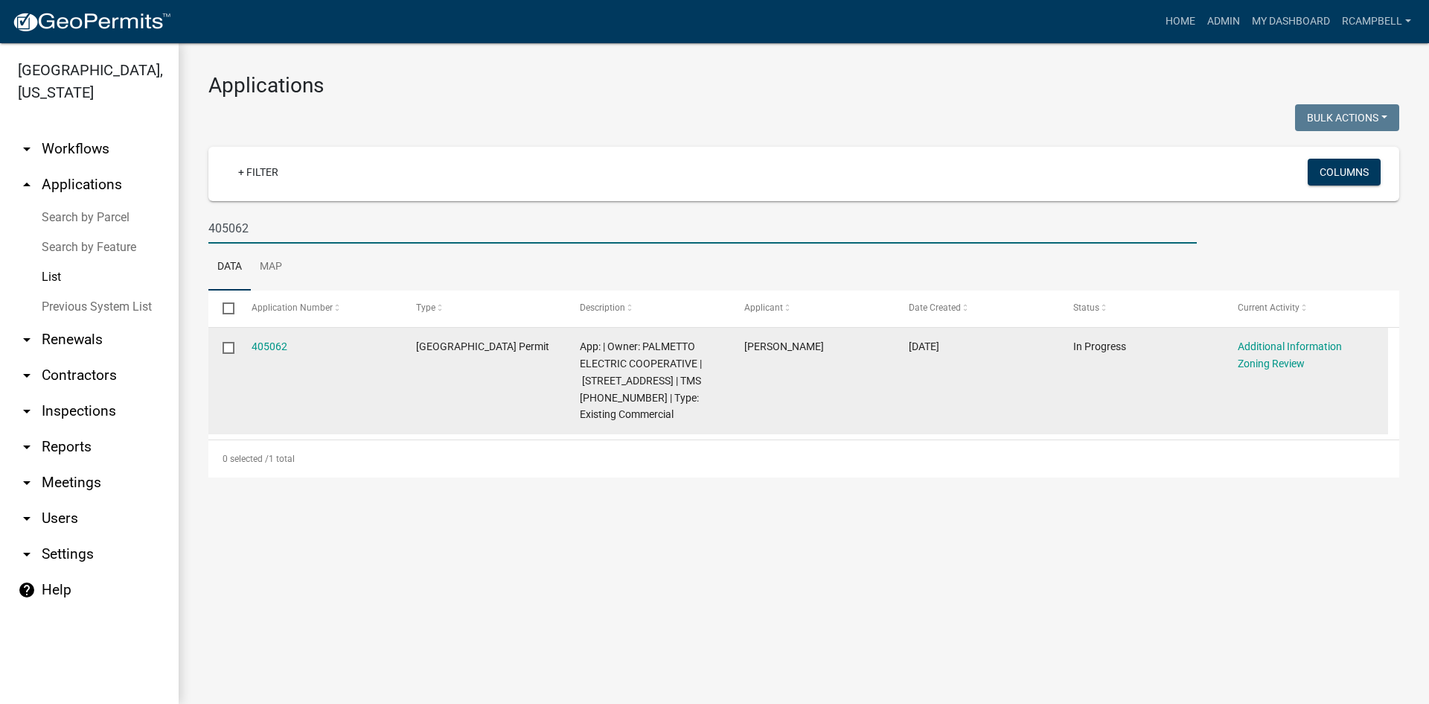
type input "405062"
click at [265, 337] on datatable-body-cell "405062" at bounding box center [319, 381] width 165 height 106
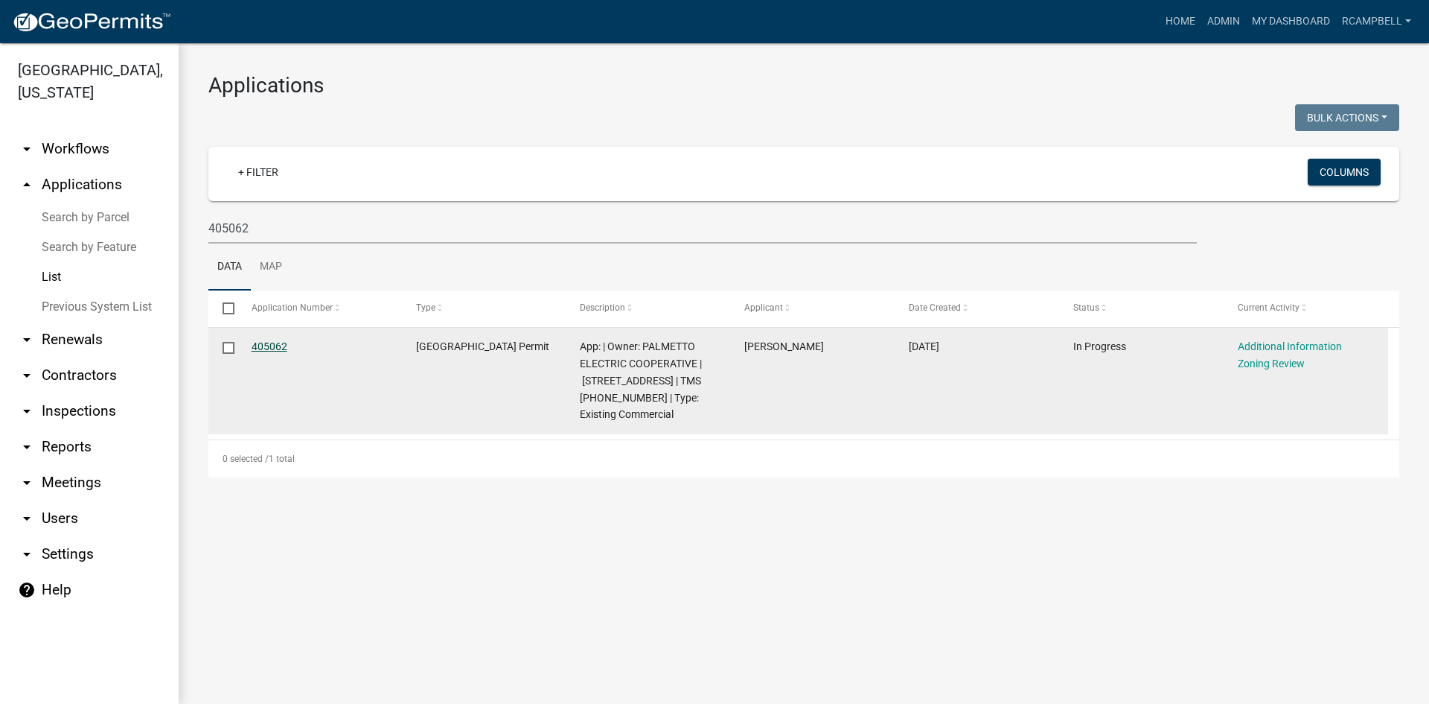
click at [269, 346] on link "405062" at bounding box center [270, 346] width 36 height 12
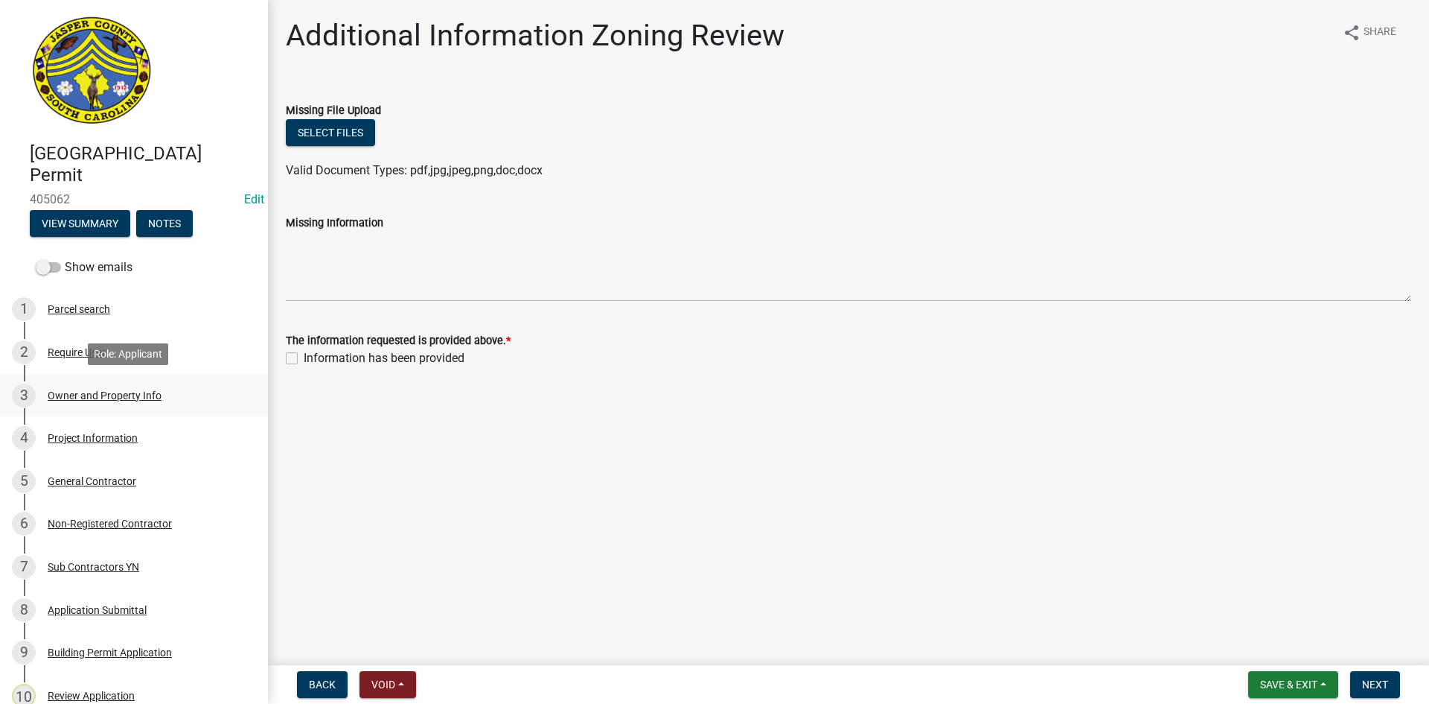
click at [76, 395] on div "Owner and Property Info" at bounding box center [105, 395] width 114 height 10
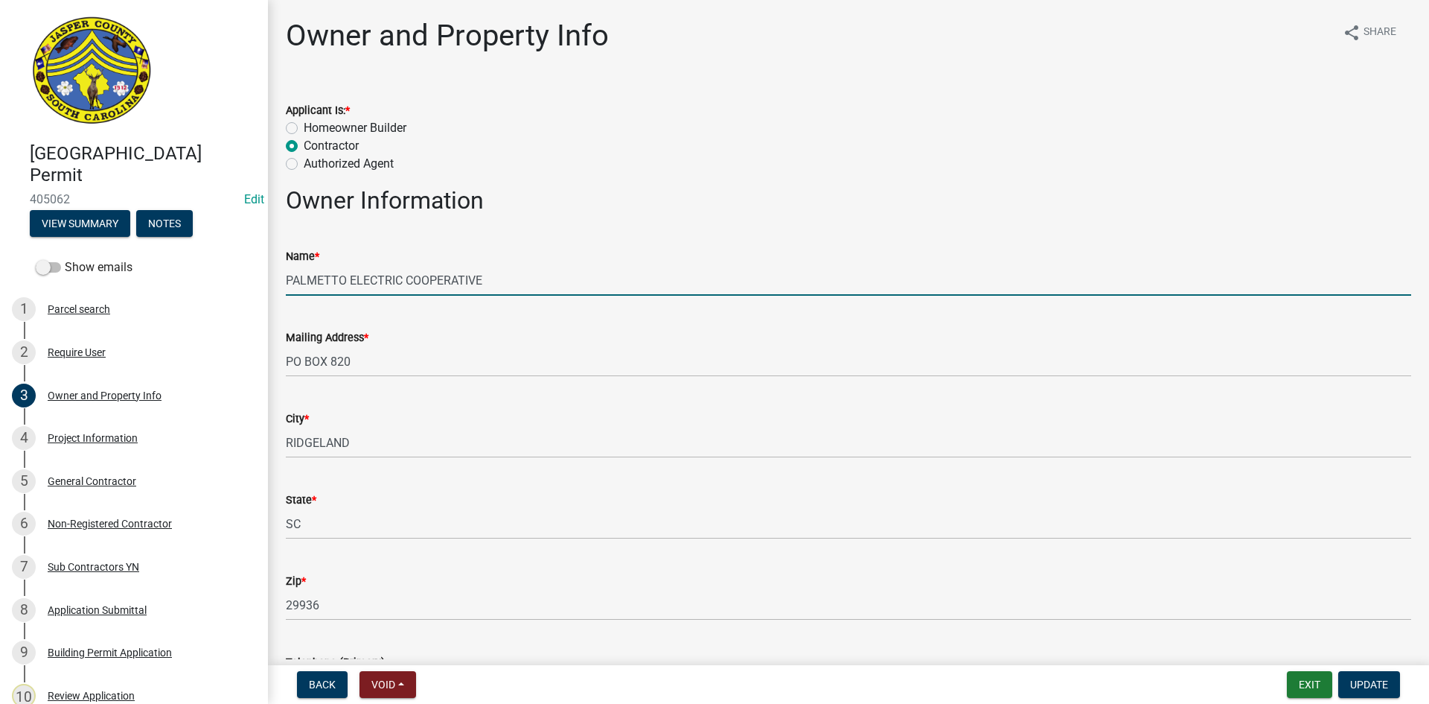
click at [517, 279] on input "PALMETTO ELECTRIC COOPERATIVE" at bounding box center [849, 280] width 1126 height 31
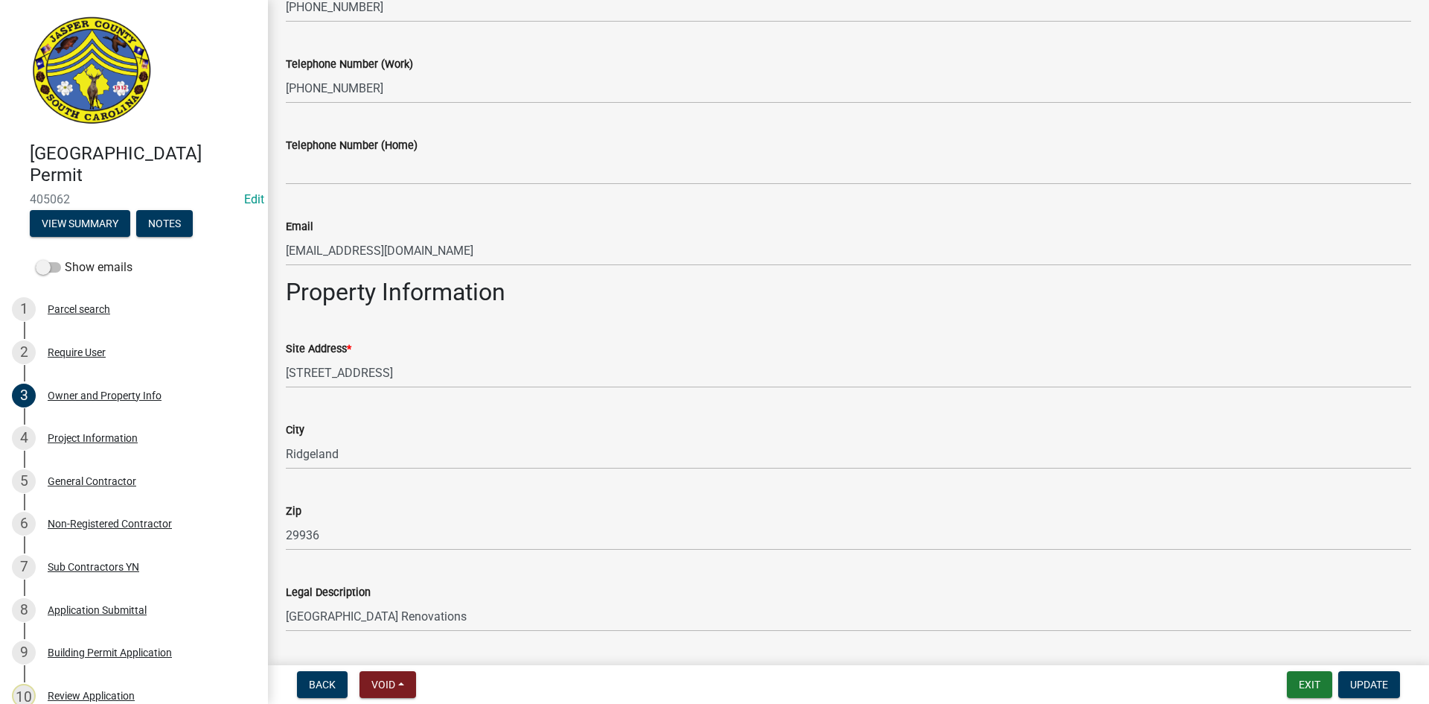
scroll to position [965, 0]
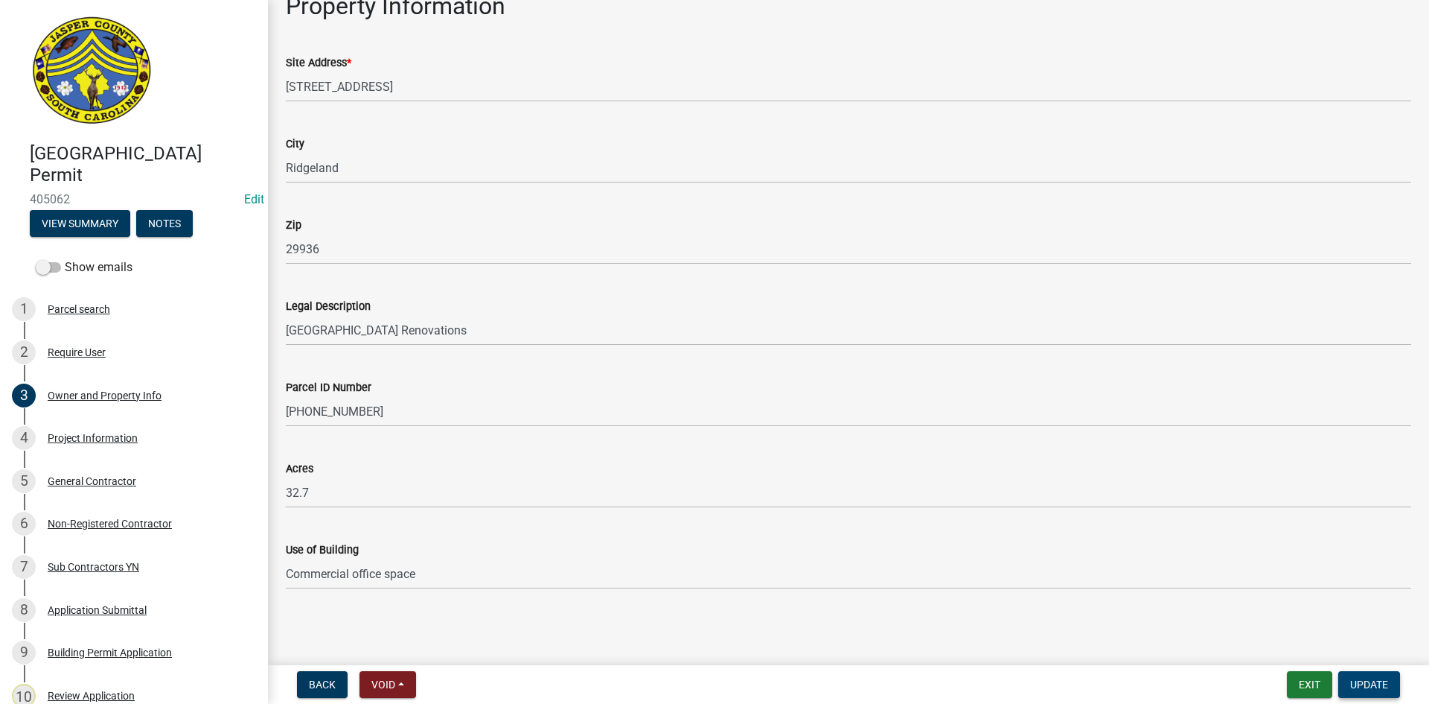
type input "PALMETTO ELECTRIC (Ridgeland Main Building Reno)"
click at [1359, 691] on button "Update" at bounding box center [1370, 684] width 62 height 27
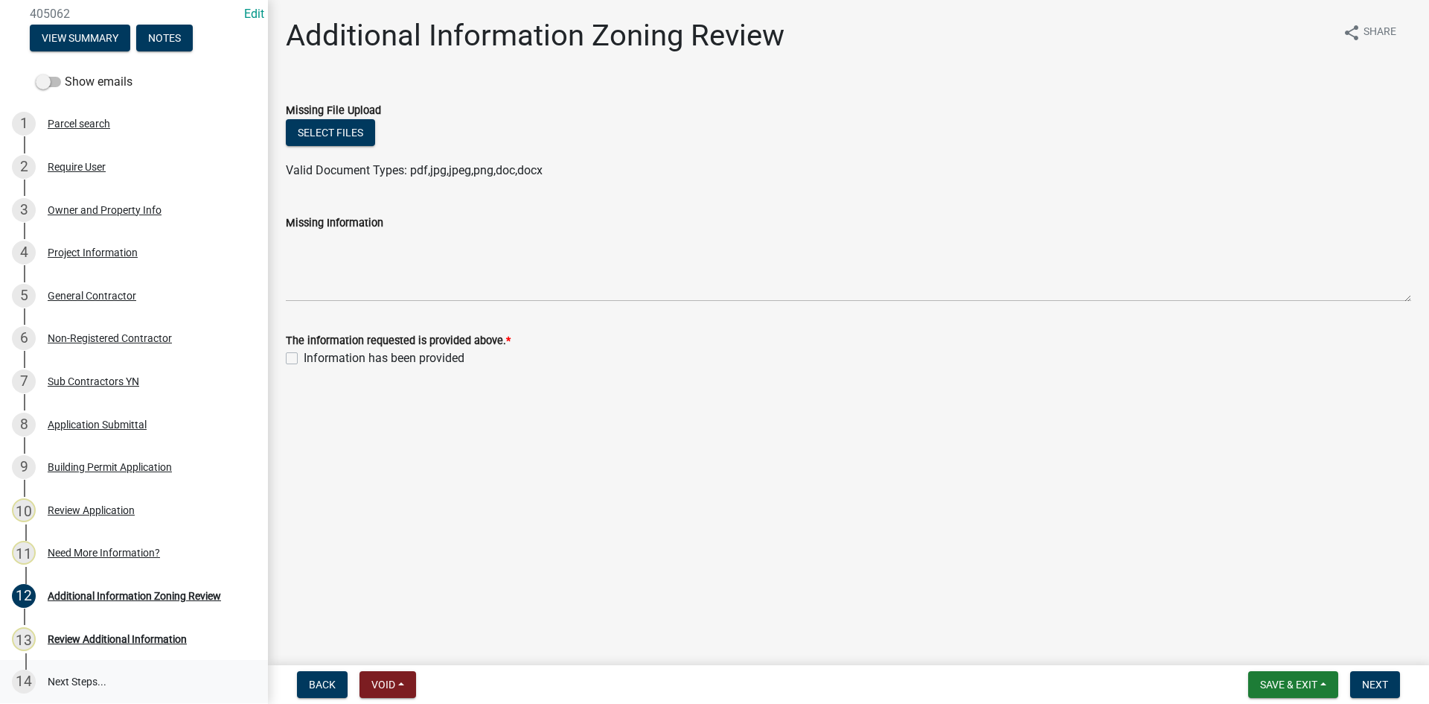
scroll to position [223, 0]
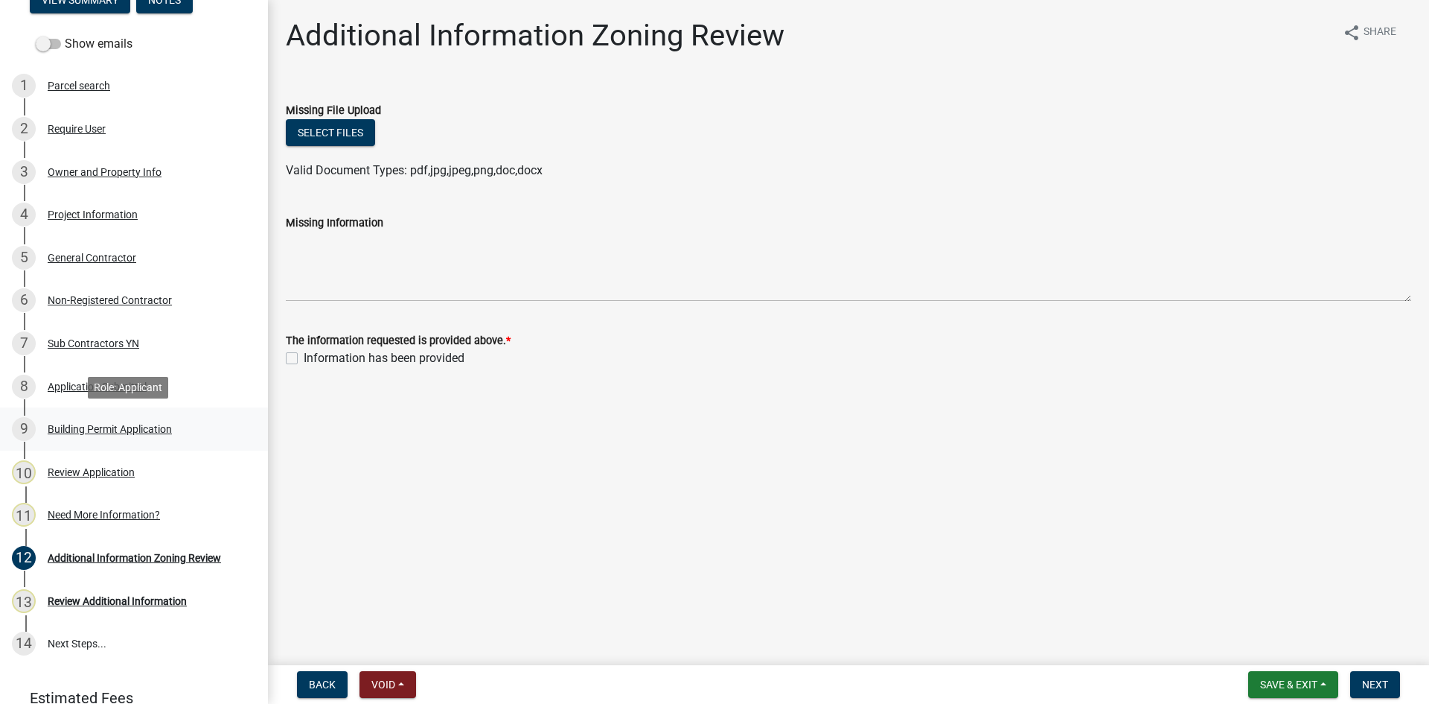
click at [95, 426] on div "Building Permit Application" at bounding box center [110, 429] width 124 height 10
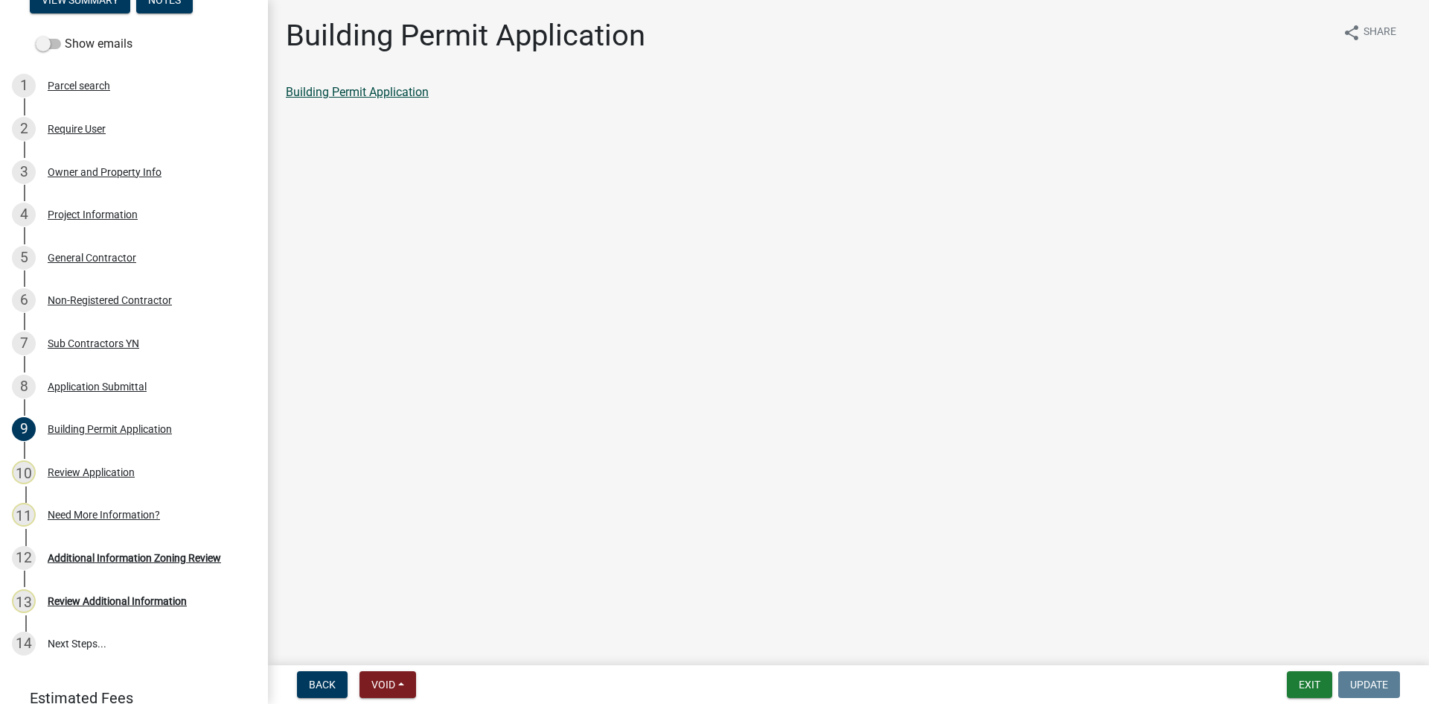
click at [359, 90] on link "Building Permit Application" at bounding box center [357, 92] width 143 height 14
click at [360, 92] on link "Building Permit Application" at bounding box center [357, 92] width 143 height 14
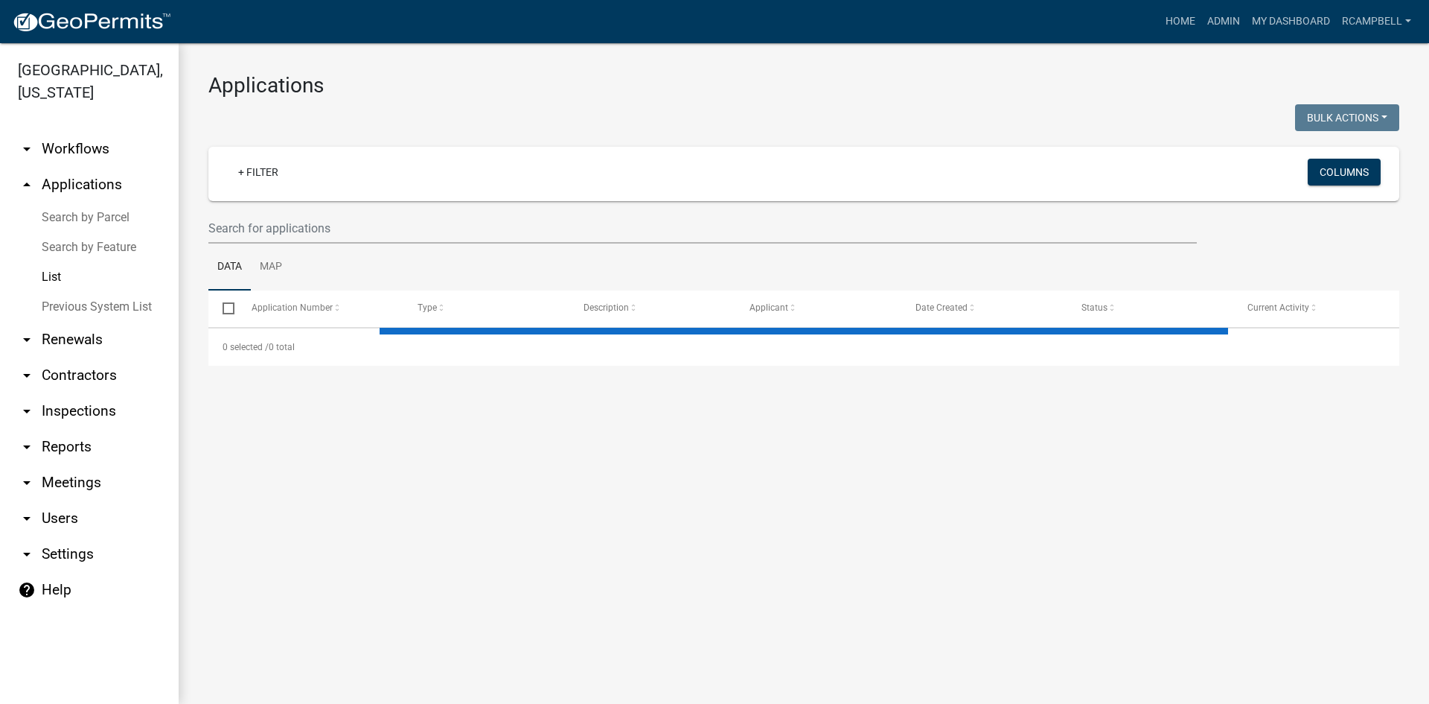
select select "3: 100"
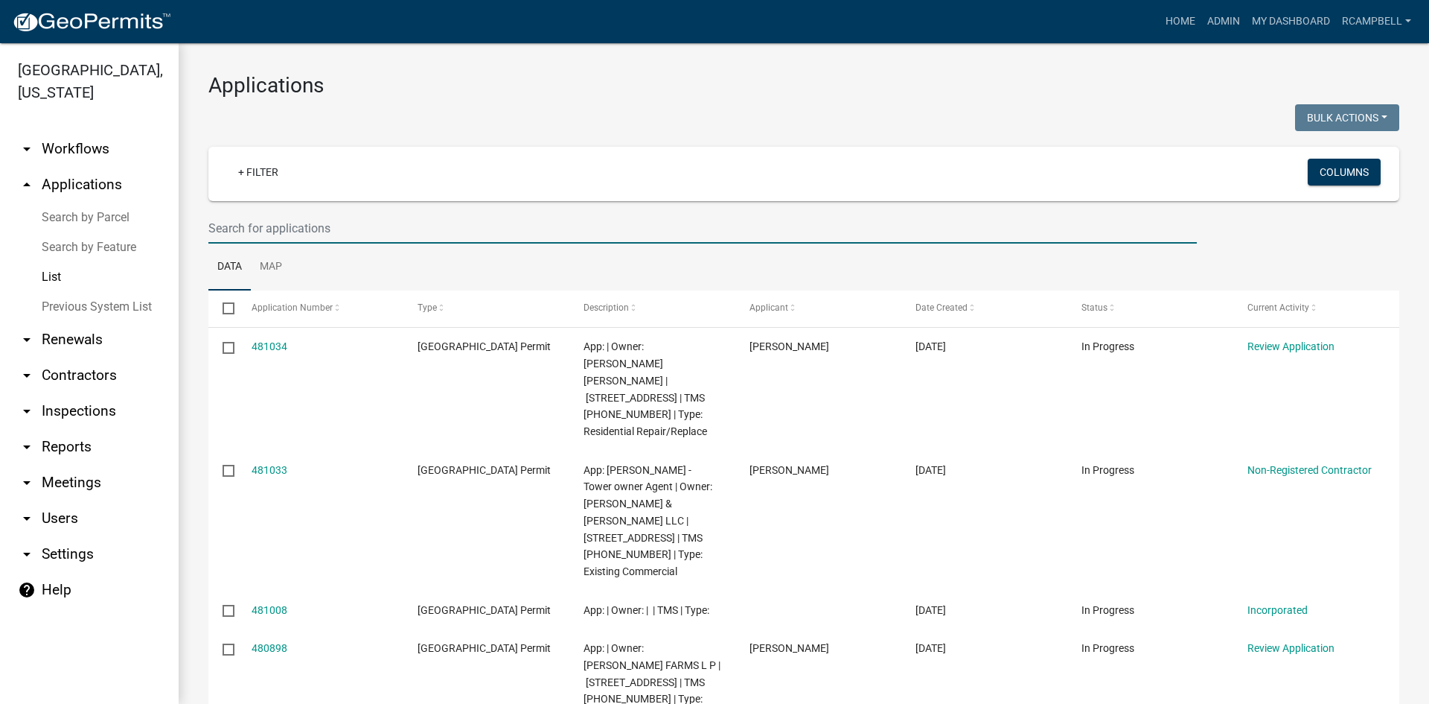
click at [278, 226] on input "text" at bounding box center [702, 228] width 989 height 31
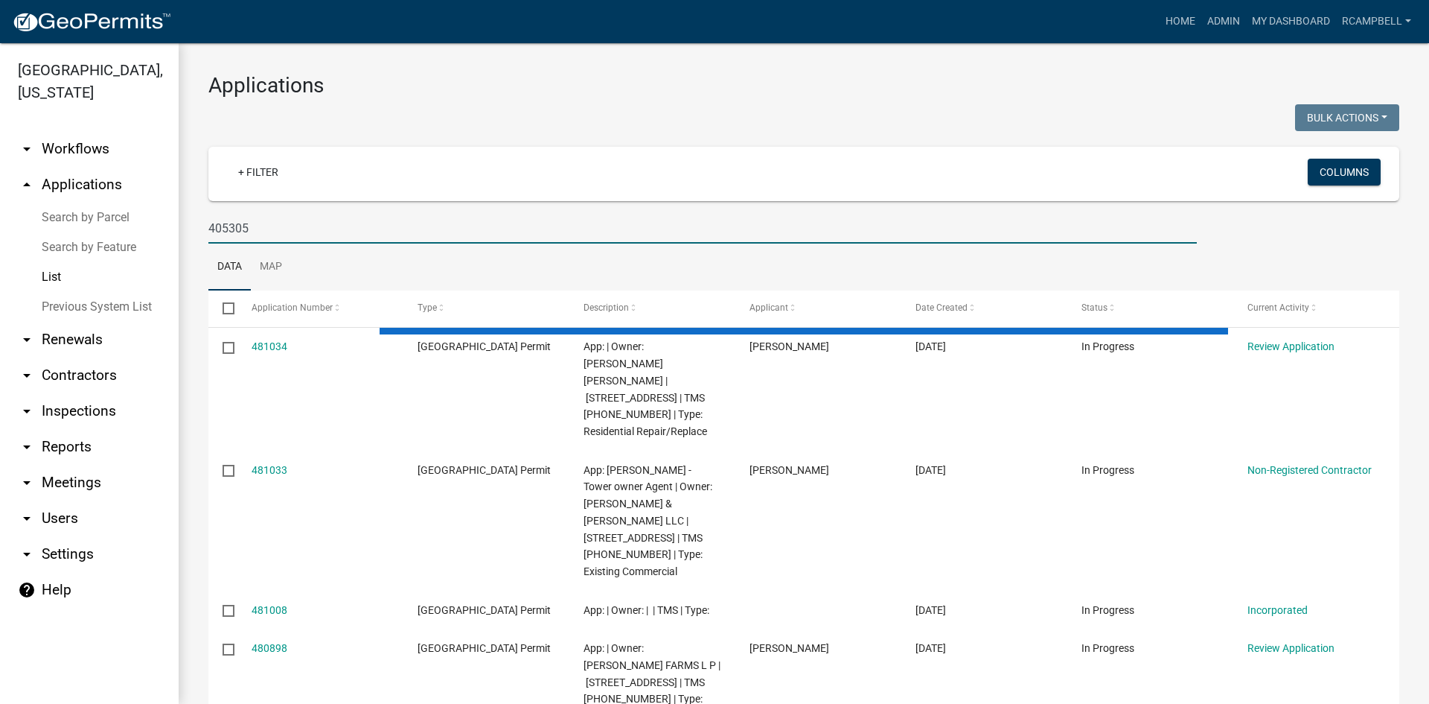
type input "405305"
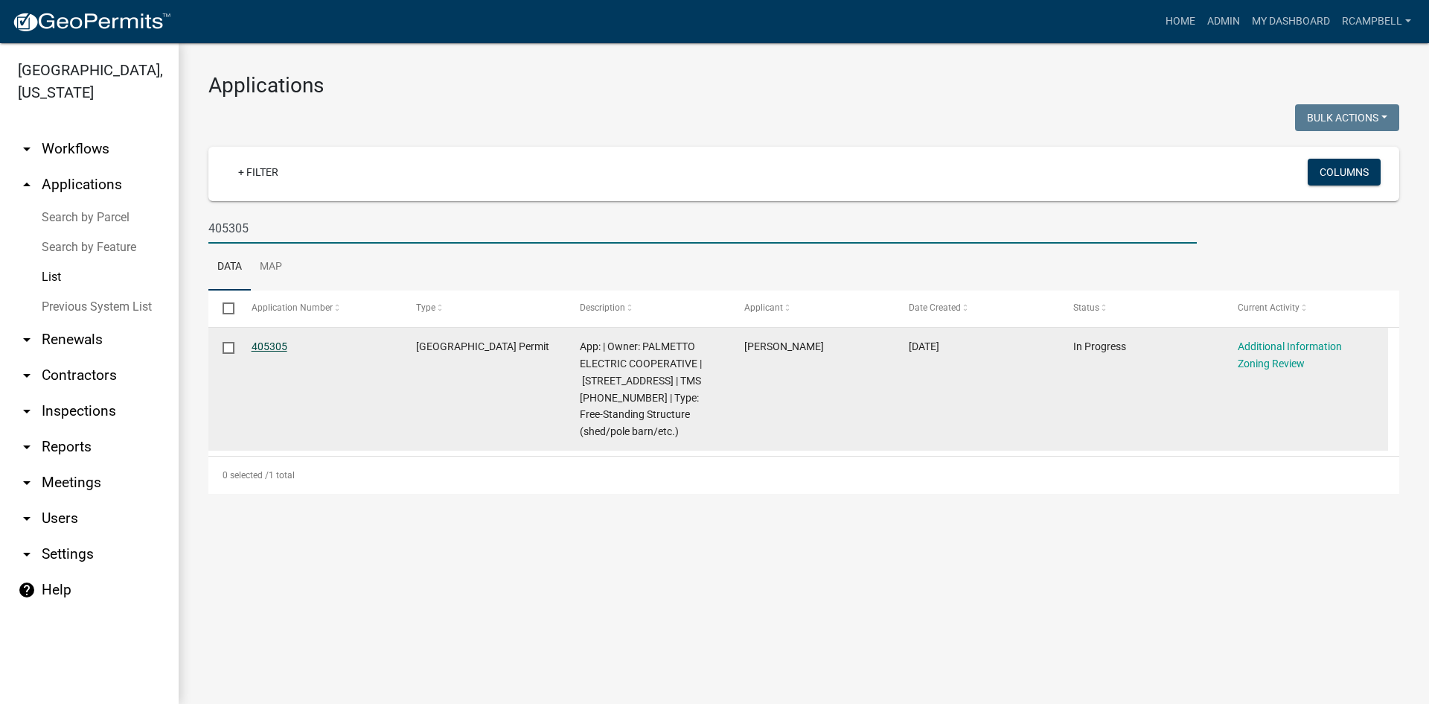
click at [273, 345] on link "405305" at bounding box center [270, 346] width 36 height 12
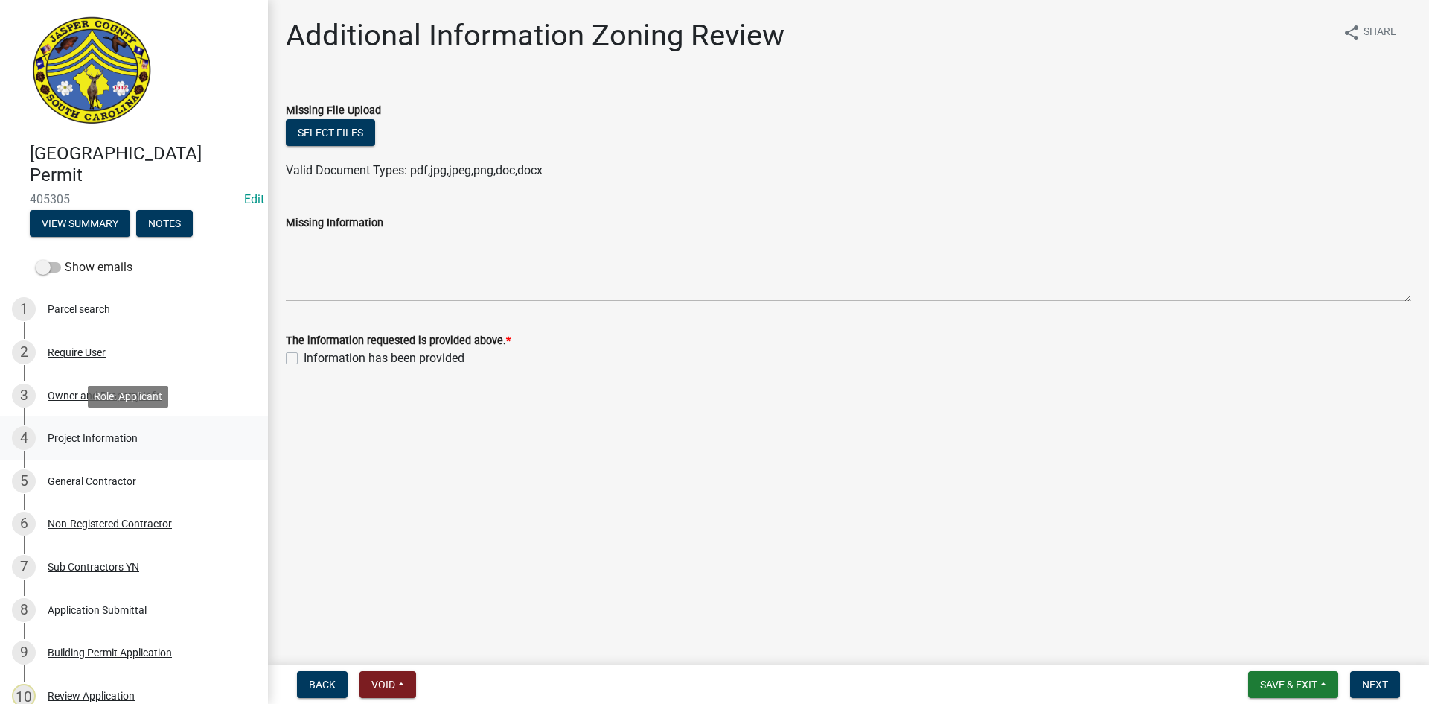
click at [107, 438] on div "Project Information" at bounding box center [93, 438] width 90 height 10
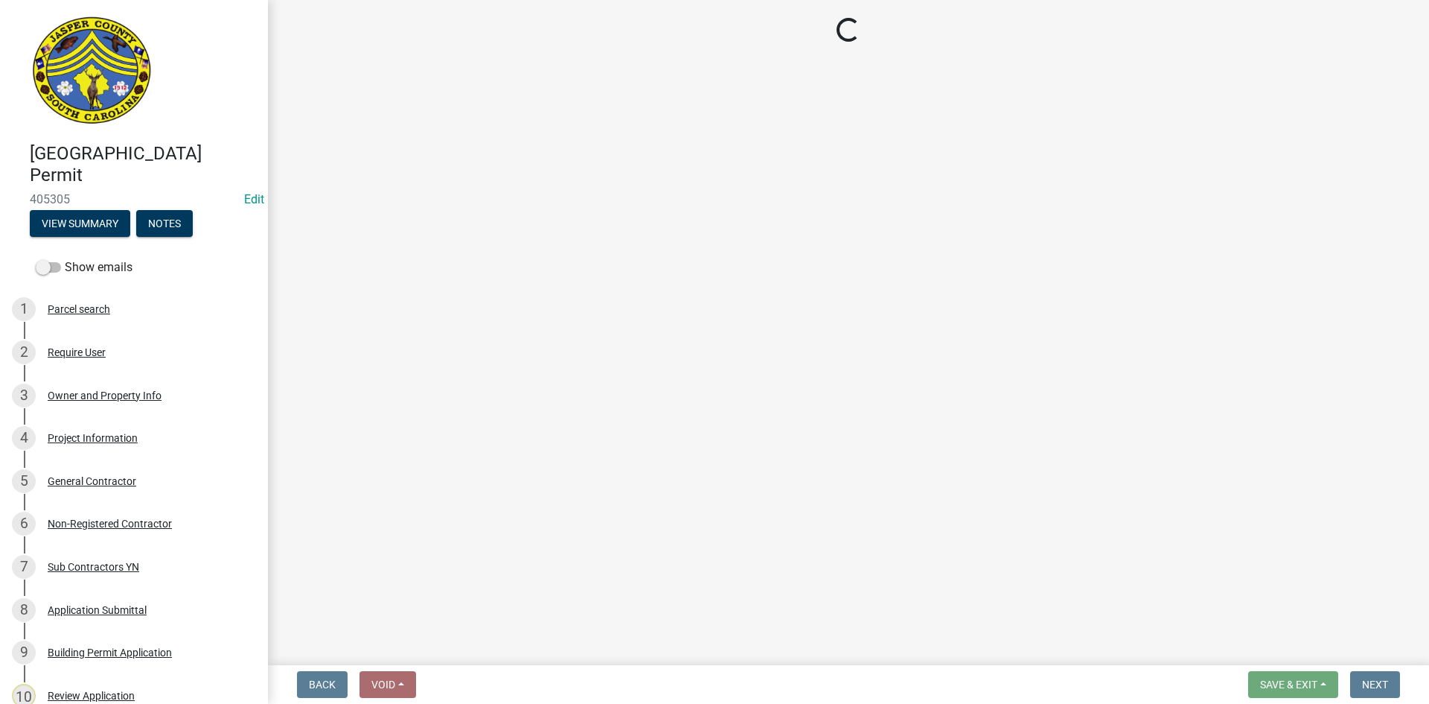
select select "f53fa719-3ff7-48d2-9eb7-3bbc18bb9995"
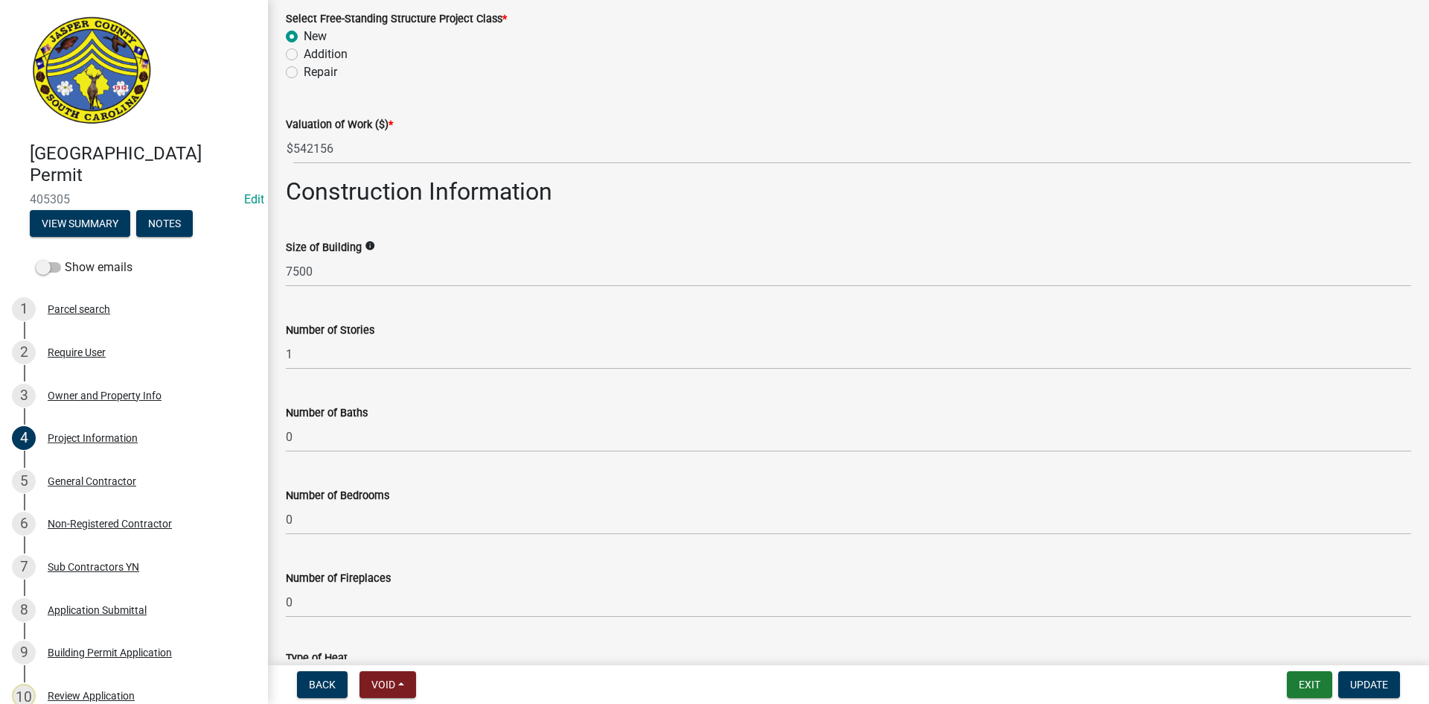
scroll to position [423, 0]
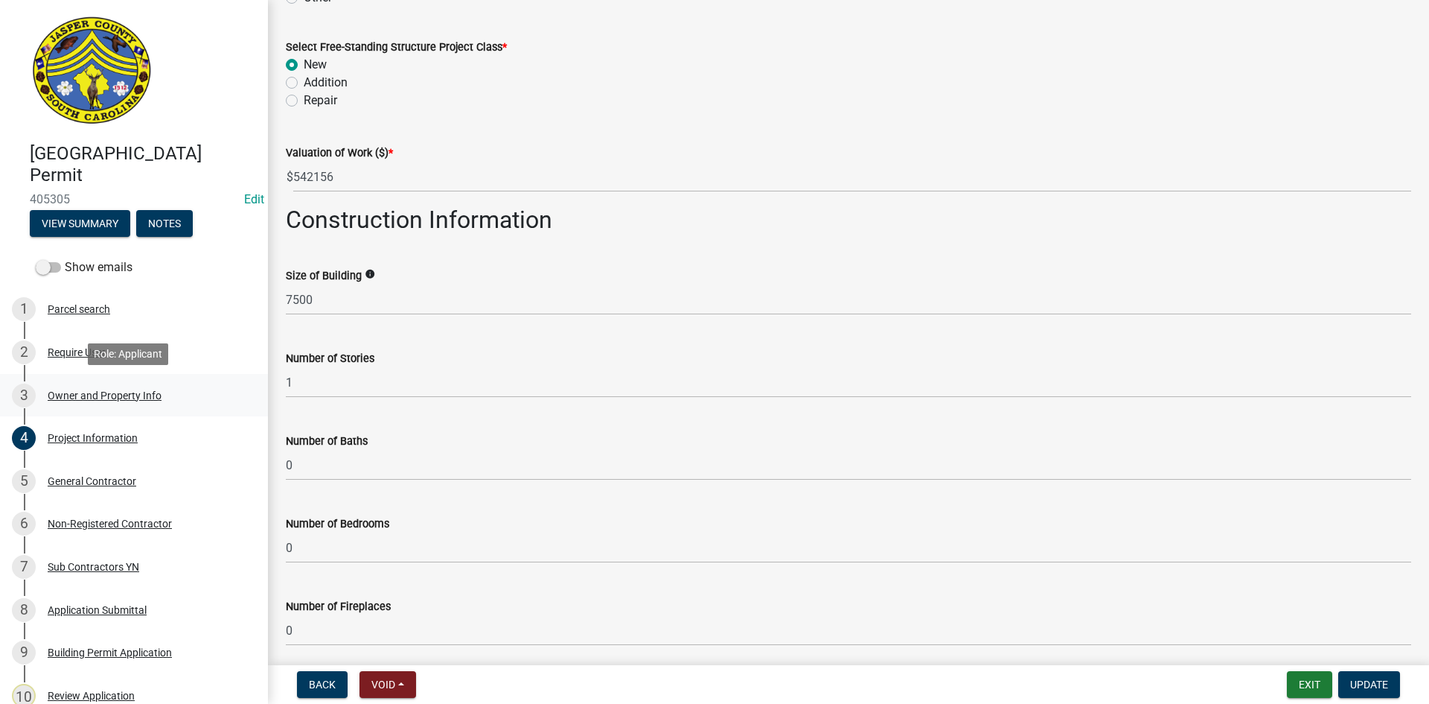
click at [91, 393] on div "Owner and Property Info" at bounding box center [105, 395] width 114 height 10
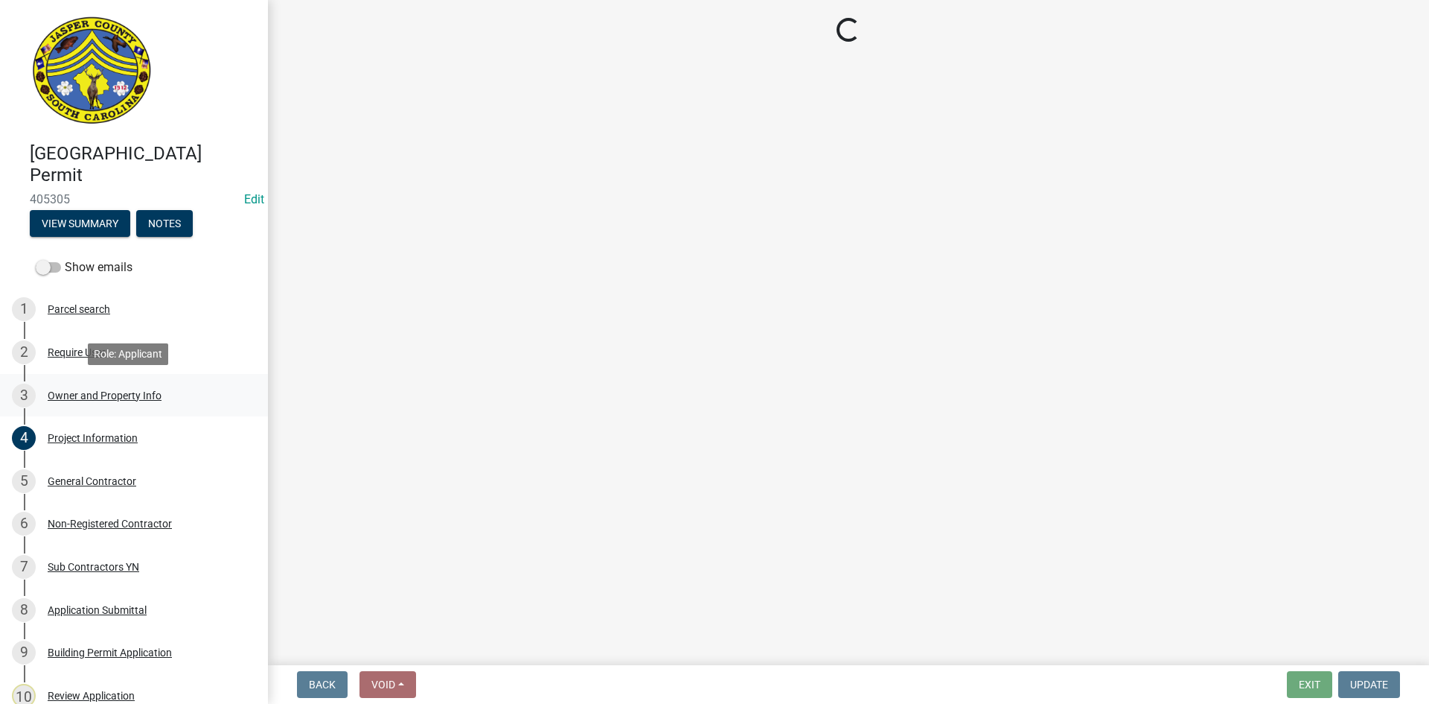
scroll to position [0, 0]
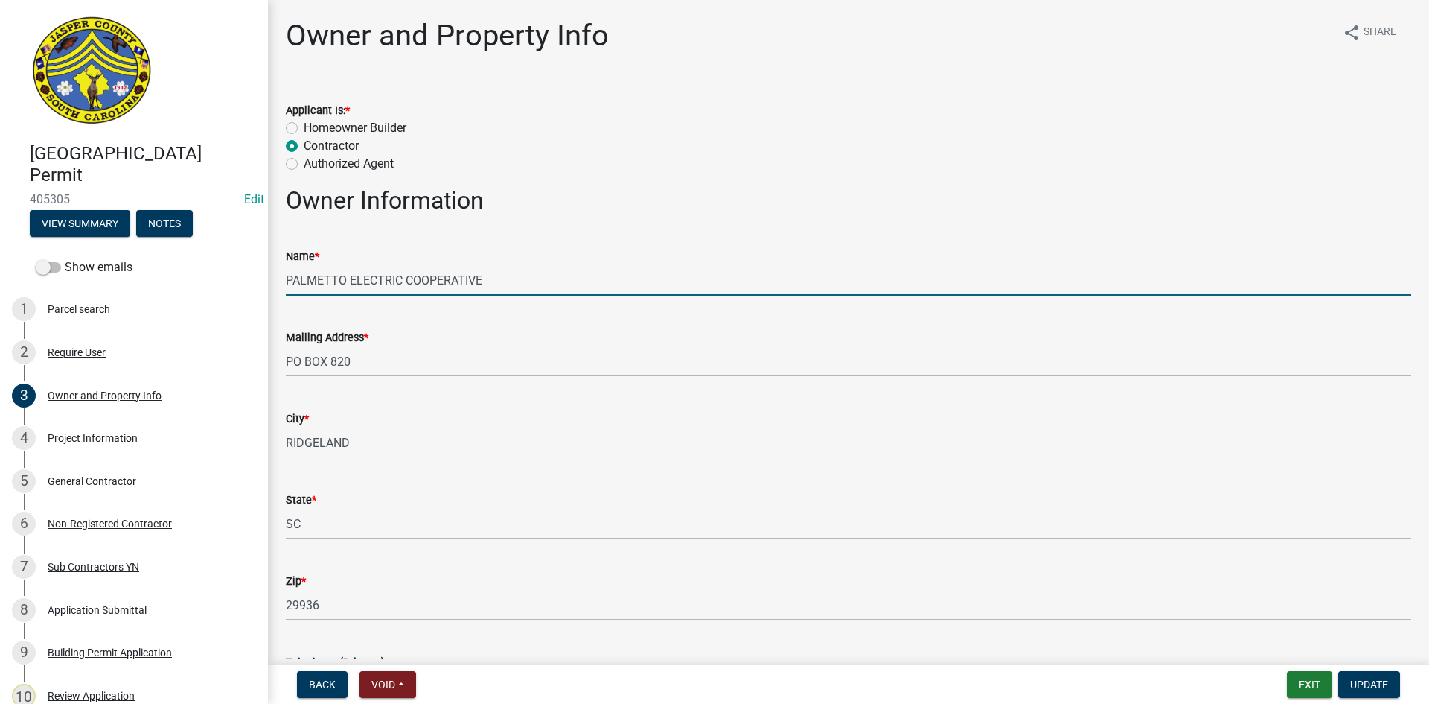
click at [494, 278] on input "PALMETTO ELECTRIC COOPERATIVE" at bounding box center [849, 280] width 1126 height 31
click at [462, 278] on input "[GEOGRAPHIC_DATA] Pre-engineered Building 7500Sq ft)" at bounding box center [849, 280] width 1126 height 31
type input "PALMETTO ELECTRIC (Ridgeland Pre-engineered Building 7500Sq ft)"
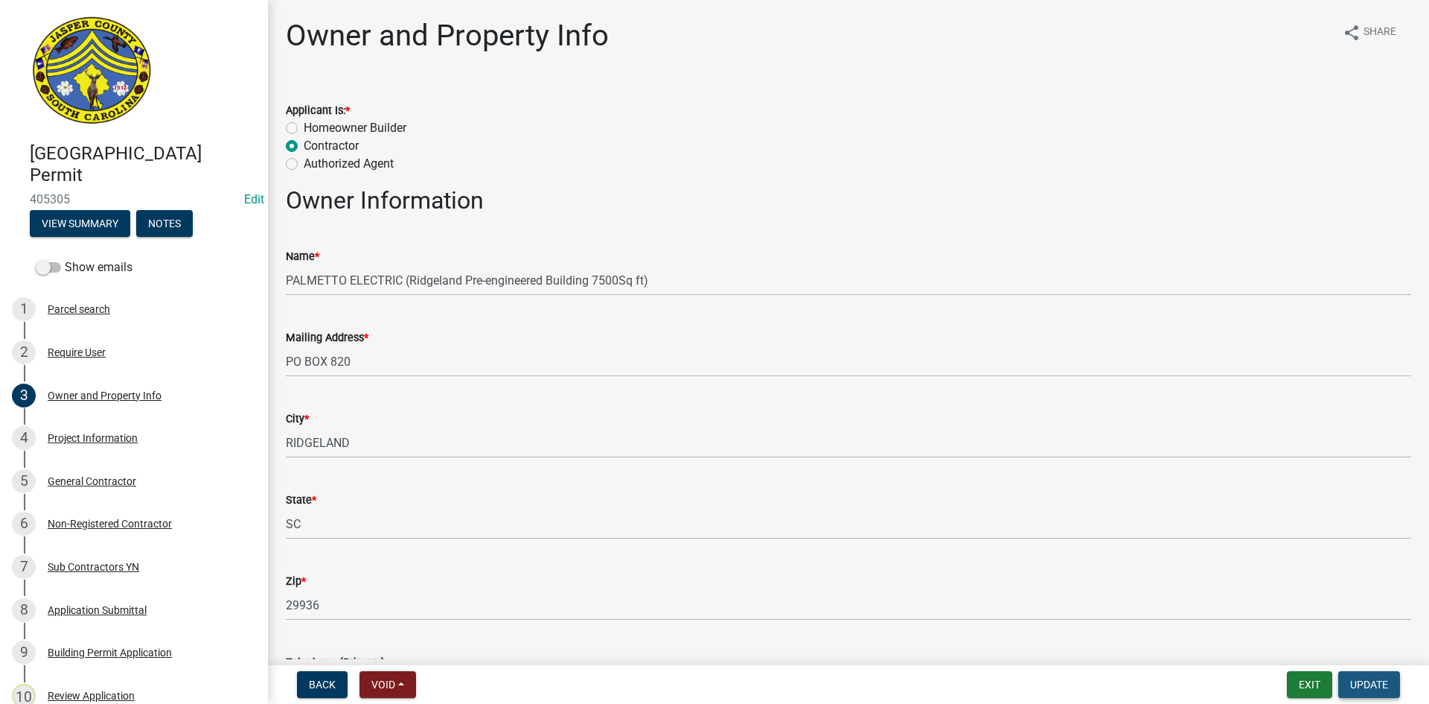
click at [1356, 688] on span "Update" at bounding box center [1369, 684] width 38 height 12
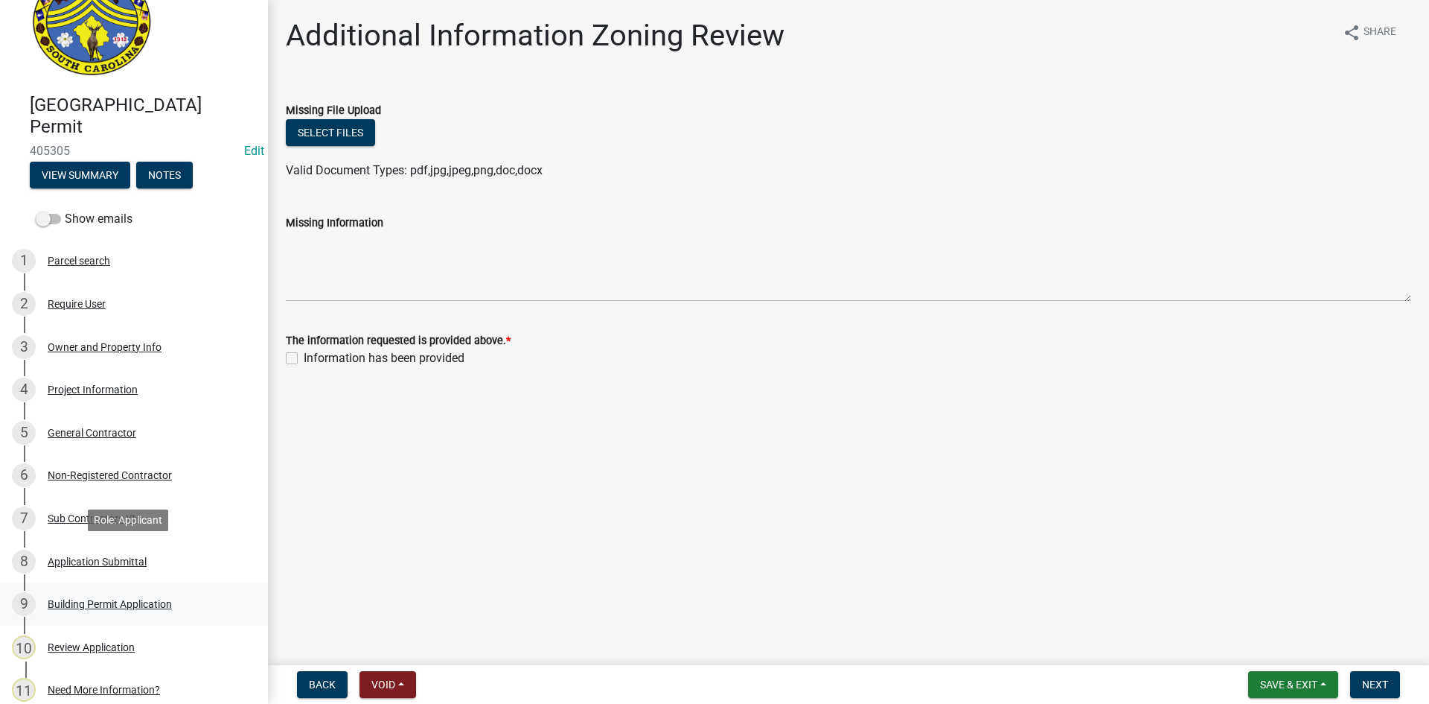
scroll to position [74, 0]
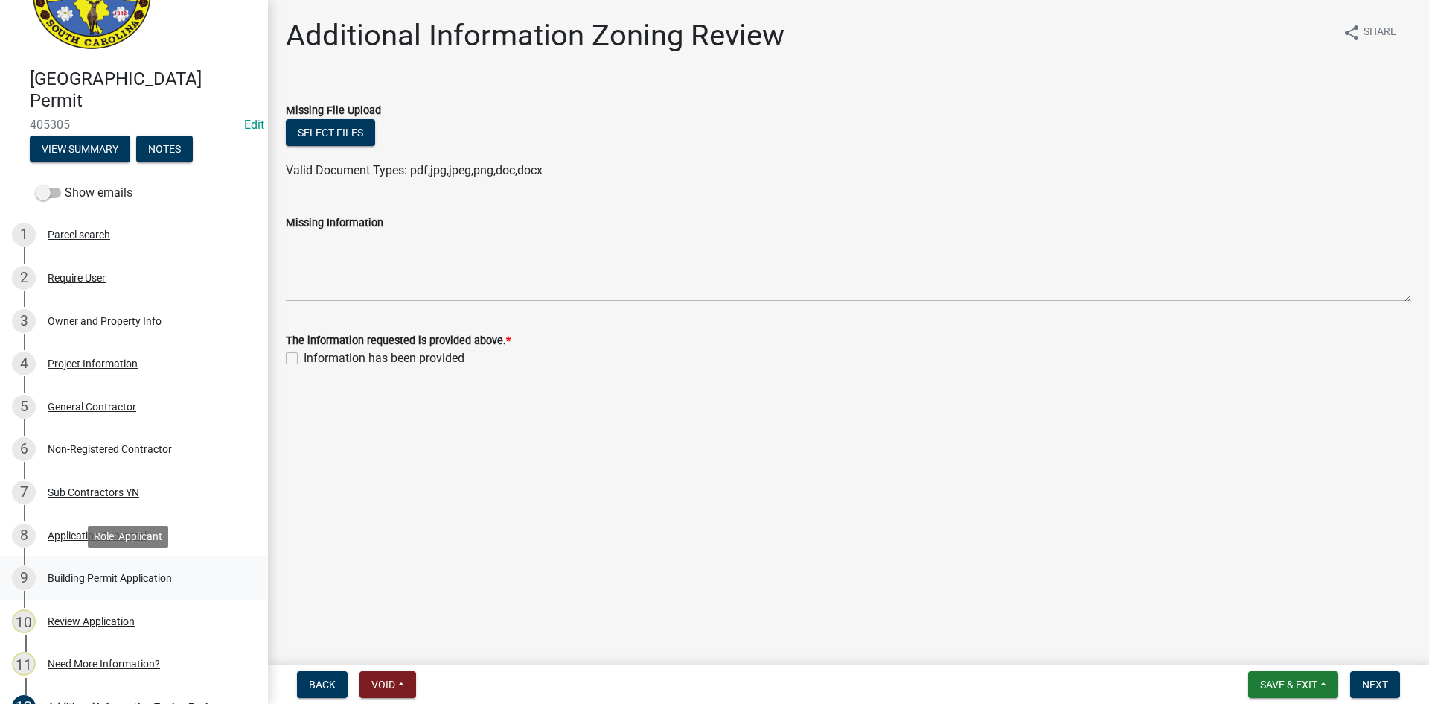
click at [112, 581] on div "Building Permit Application" at bounding box center [110, 578] width 124 height 10
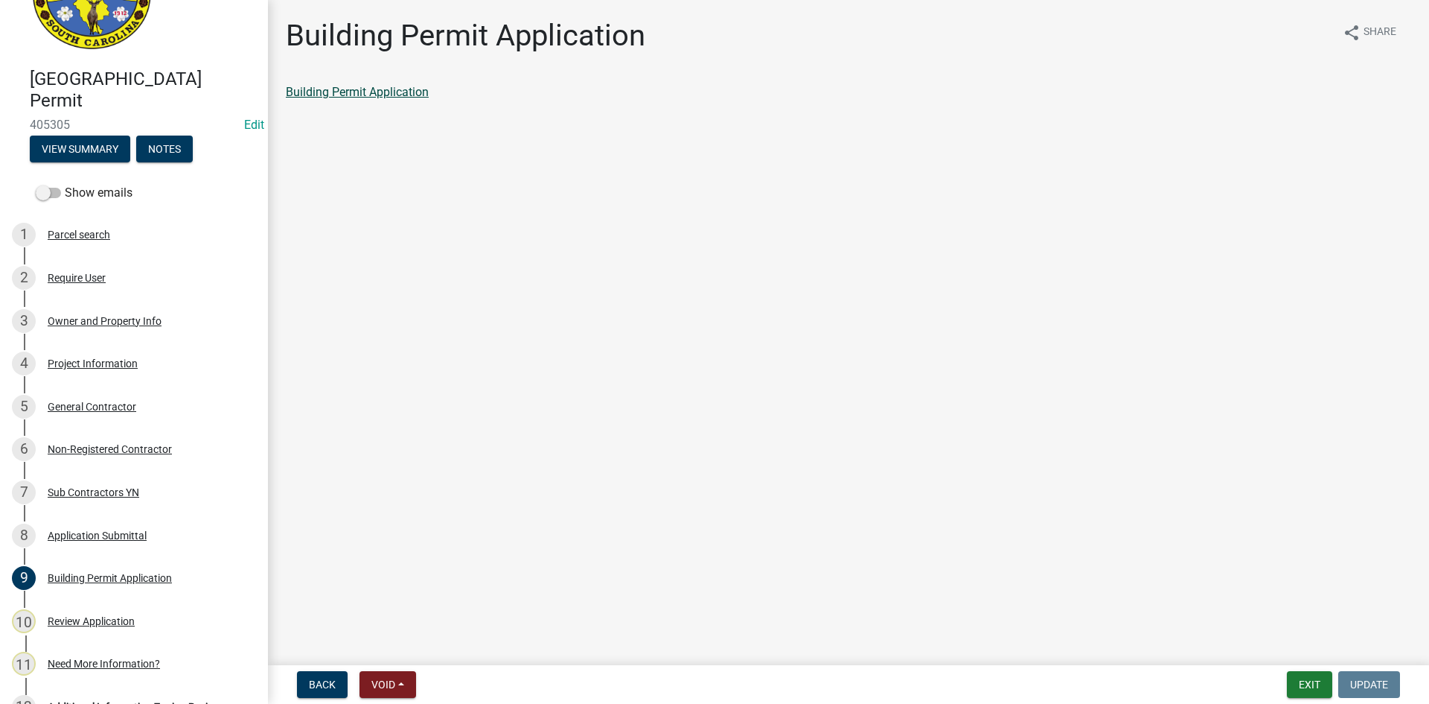
click at [325, 95] on link "Building Permit Application" at bounding box center [357, 92] width 143 height 14
